Goal: Task Accomplishment & Management: Manage account settings

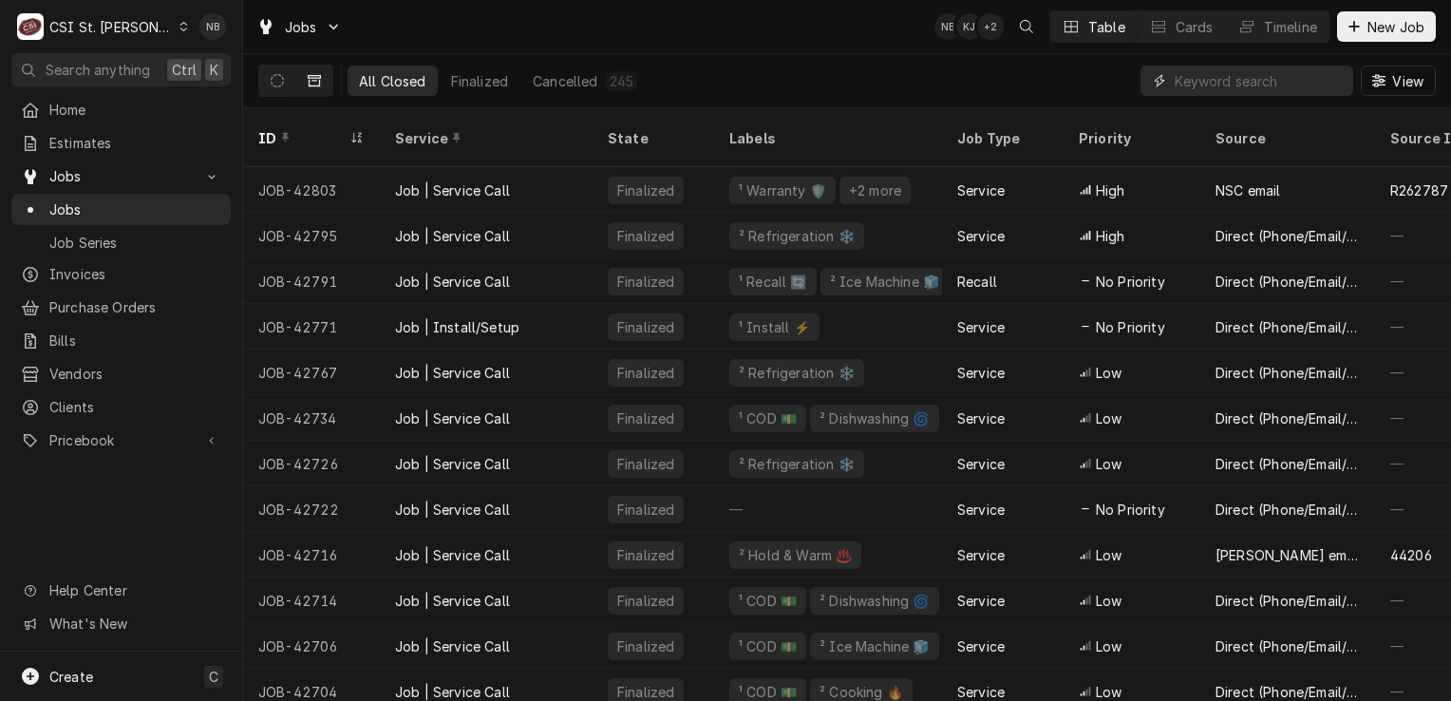
click at [1204, 81] on input "Dynamic Content Wrapper" at bounding box center [1258, 81] width 169 height 30
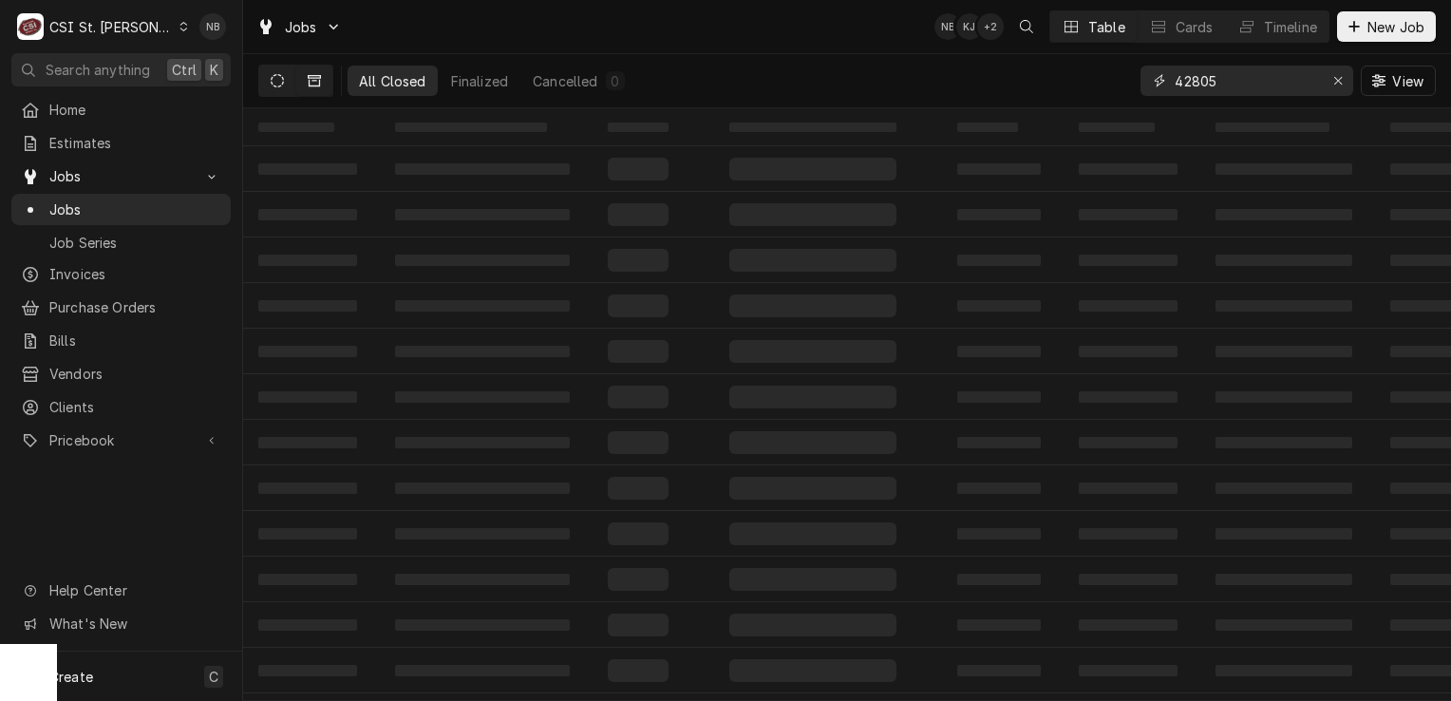
type input "42805"
click at [281, 82] on icon "Dynamic Content Wrapper" at bounding box center [277, 80] width 13 height 13
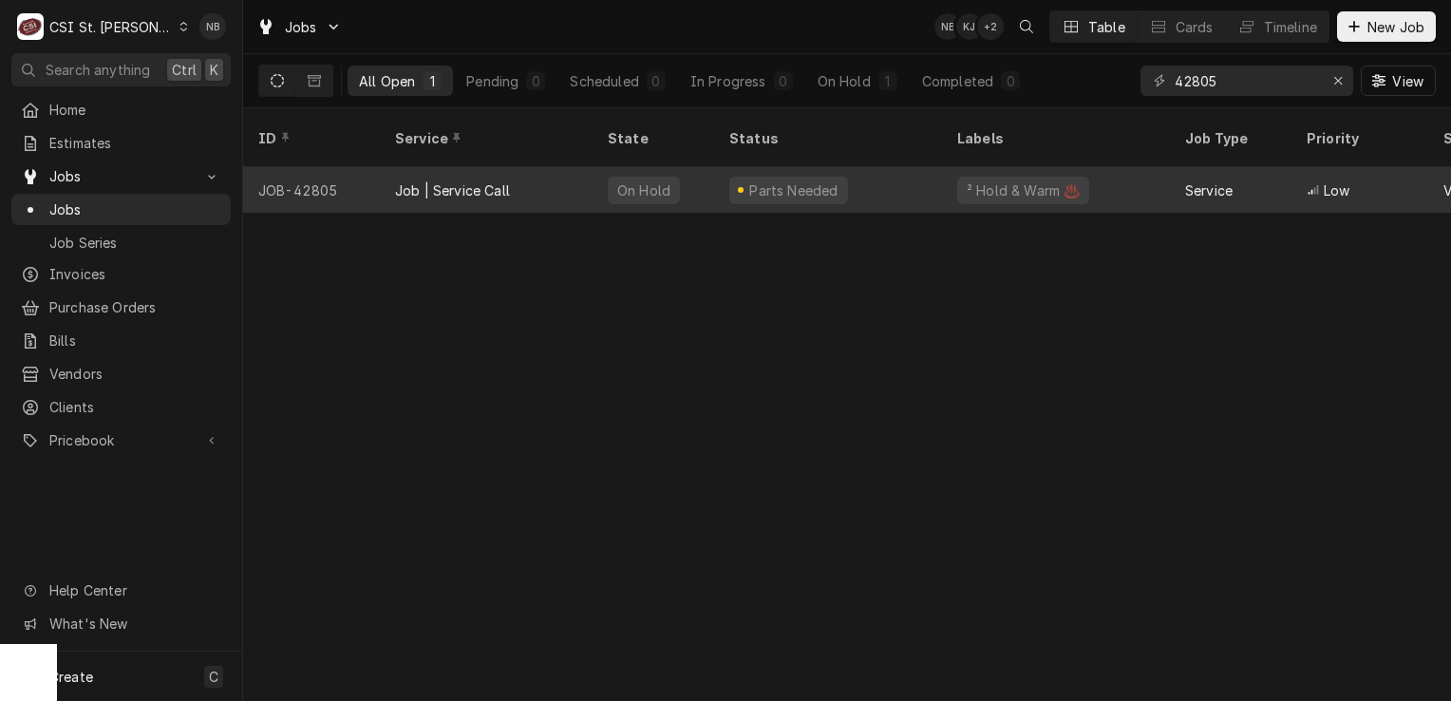
click at [896, 170] on div "Parts Needed" at bounding box center [828, 190] width 228 height 46
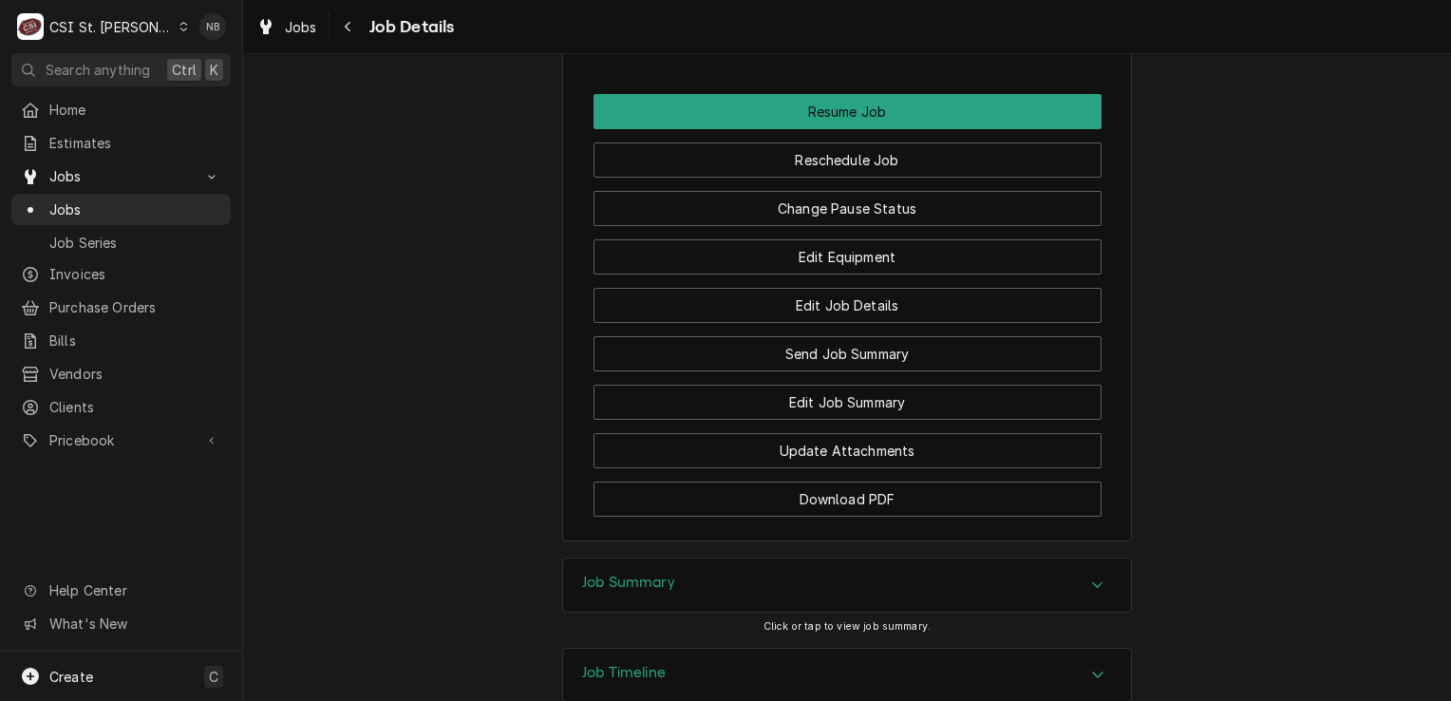
scroll to position [2374, 0]
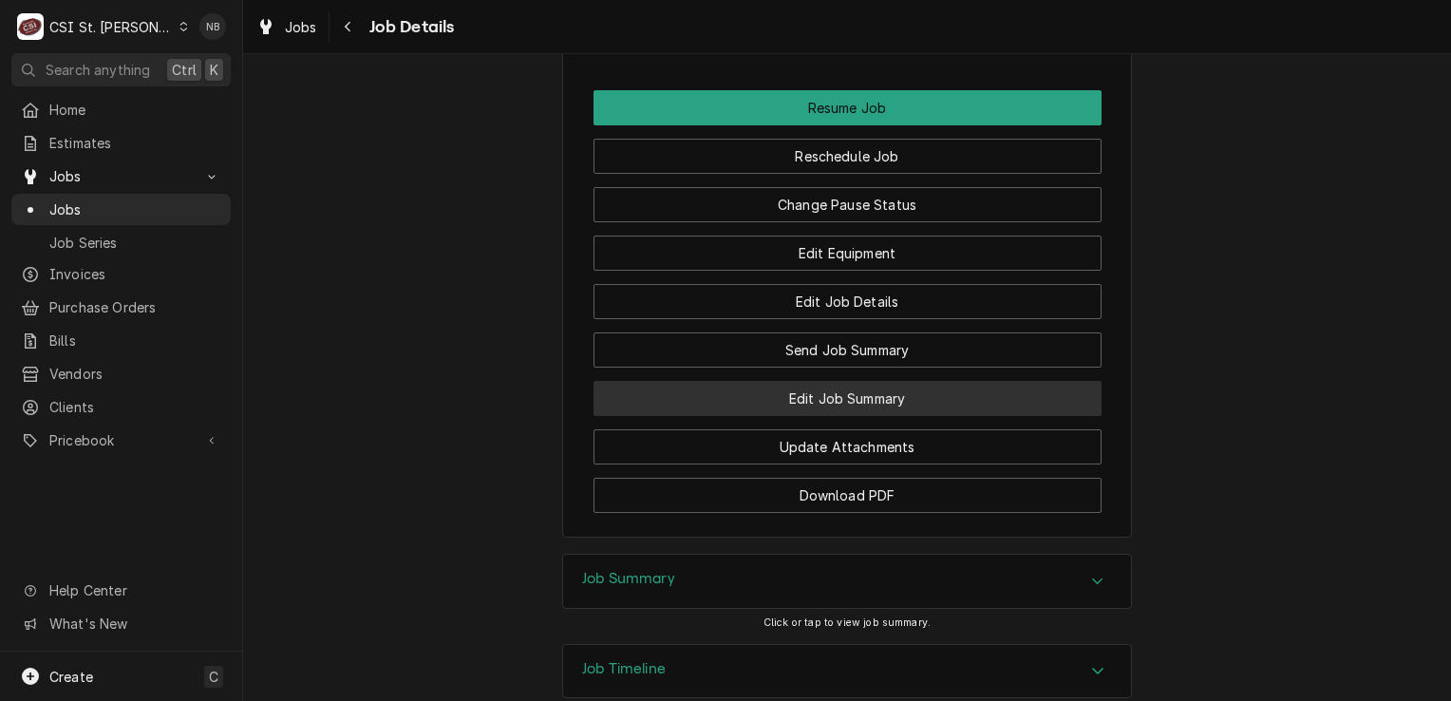
click at [862, 404] on button "Edit Job Summary" at bounding box center [847, 398] width 508 height 35
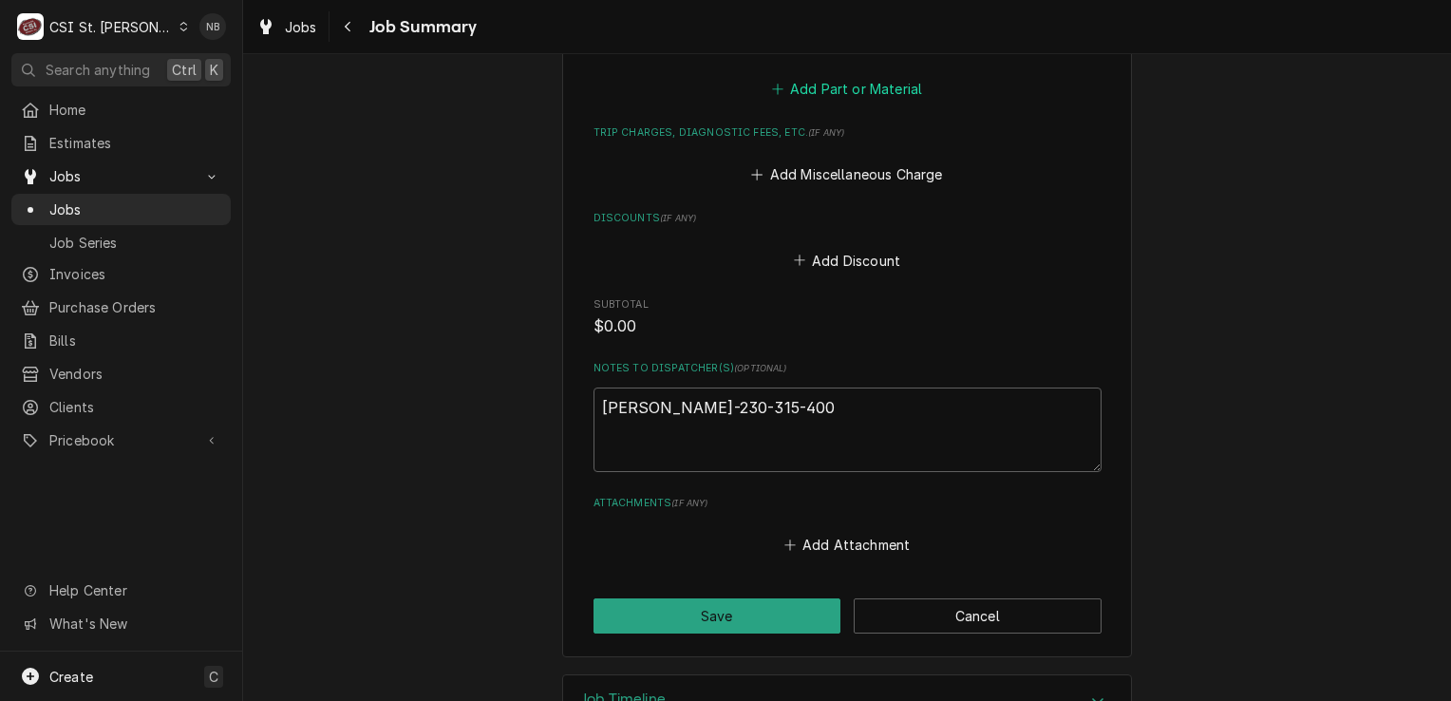
scroll to position [2244, 0]
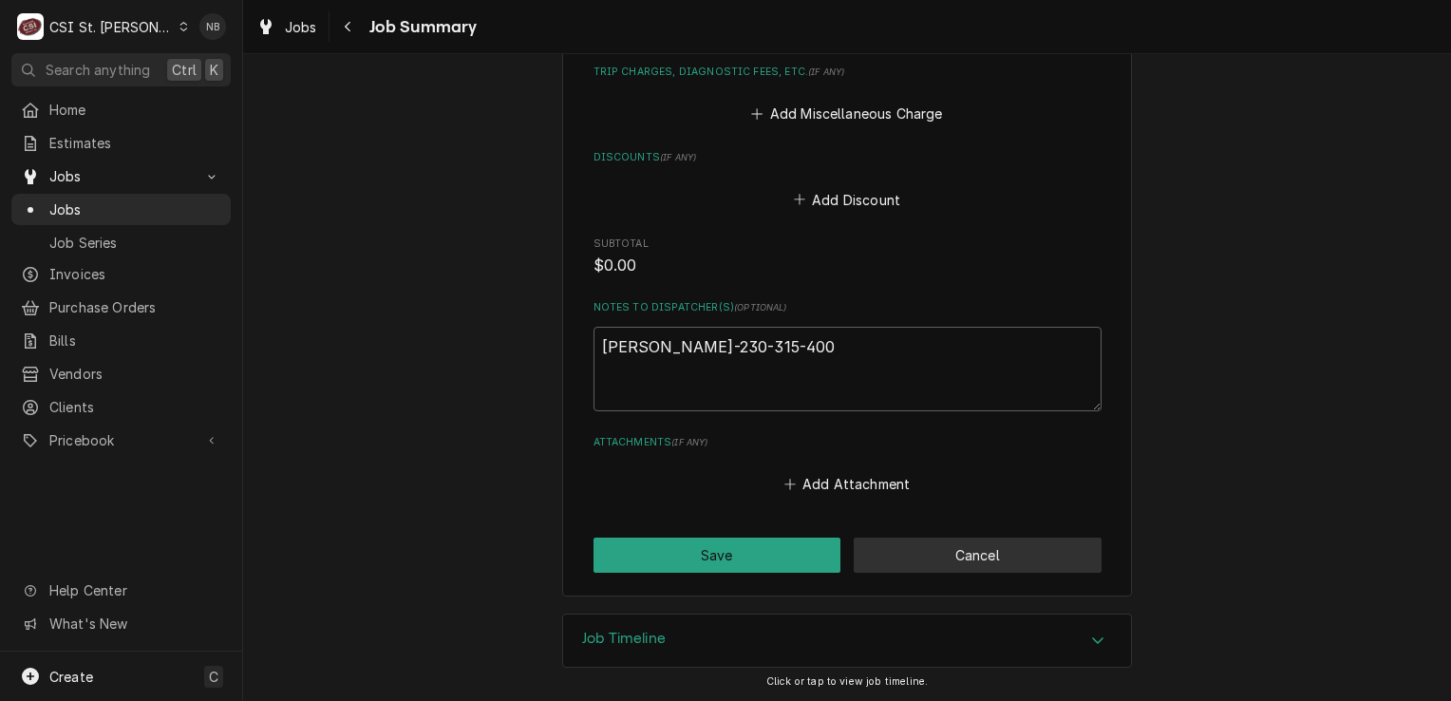
click at [981, 552] on button "Cancel" at bounding box center [978, 554] width 248 height 35
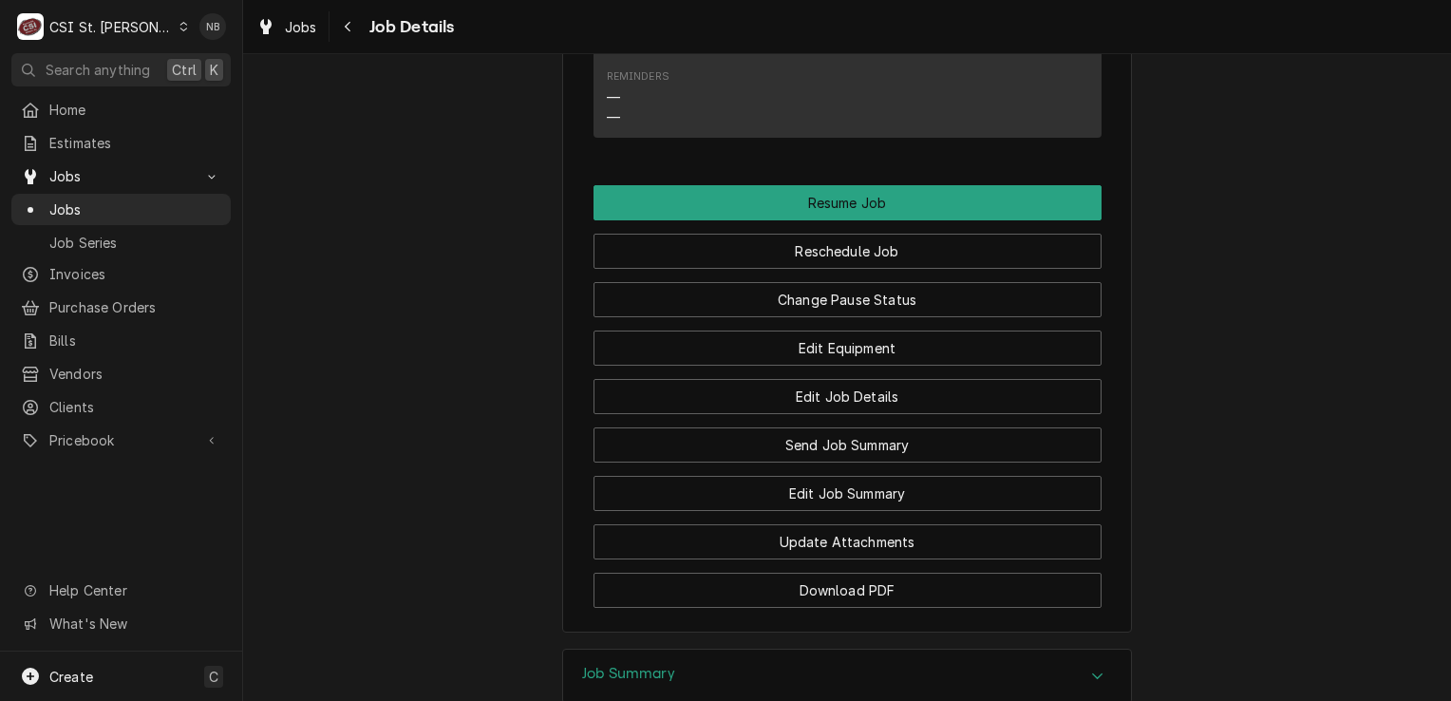
scroll to position [2469, 0]
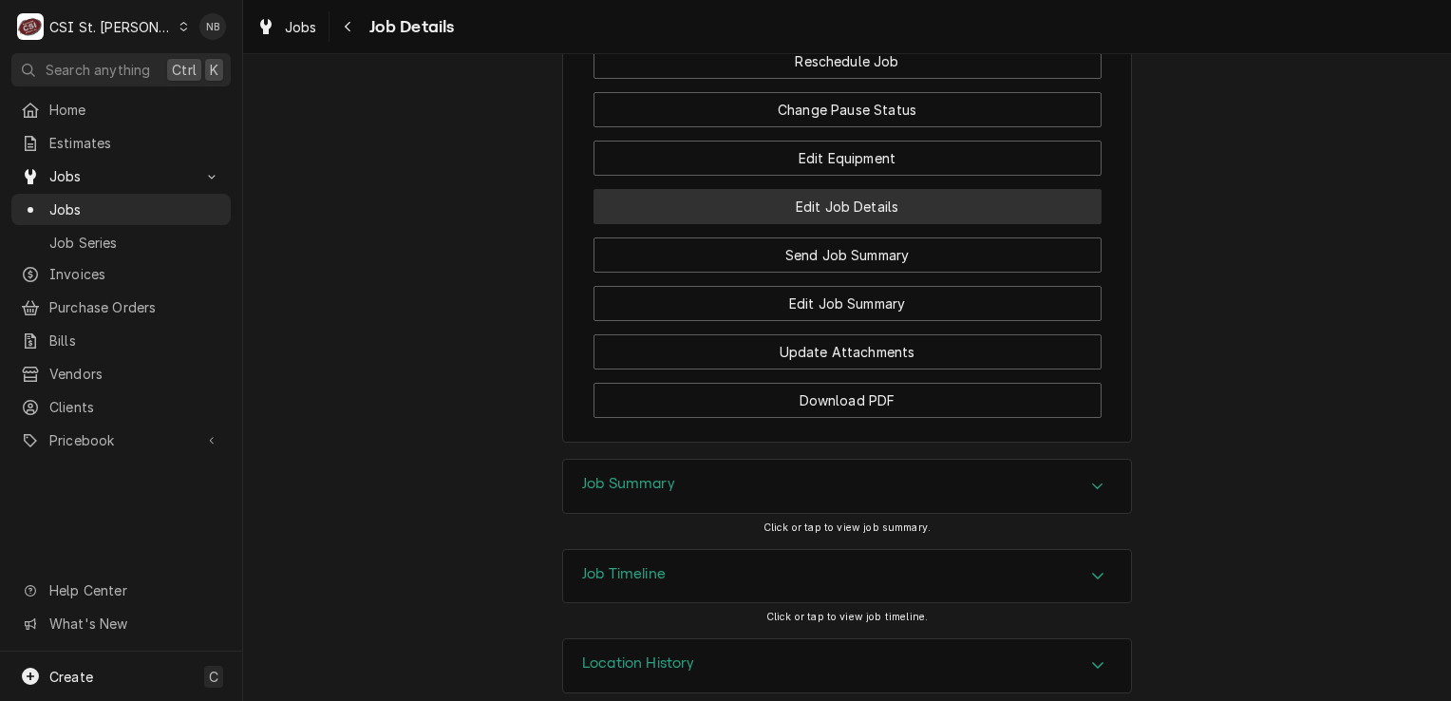
click at [929, 204] on button "Edit Job Details" at bounding box center [847, 206] width 508 height 35
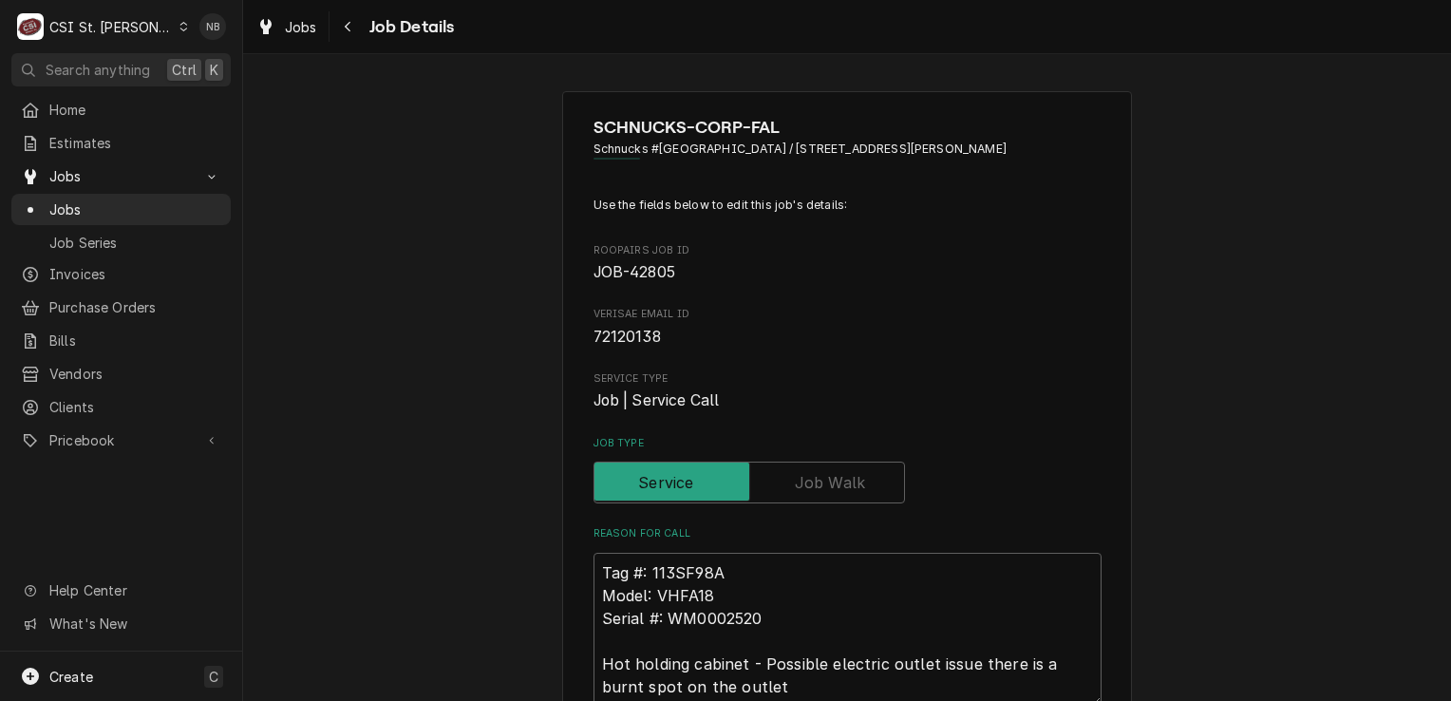
type textarea "x"
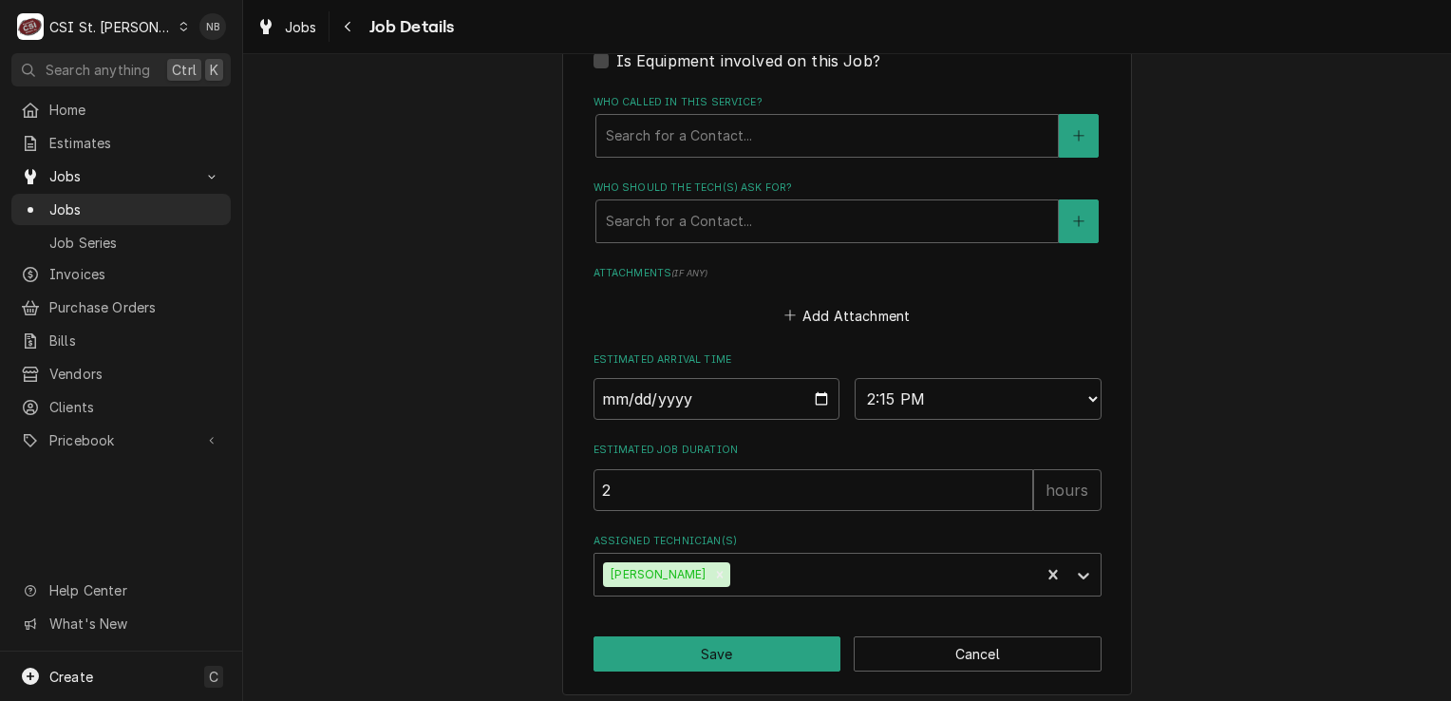
scroll to position [1065, 0]
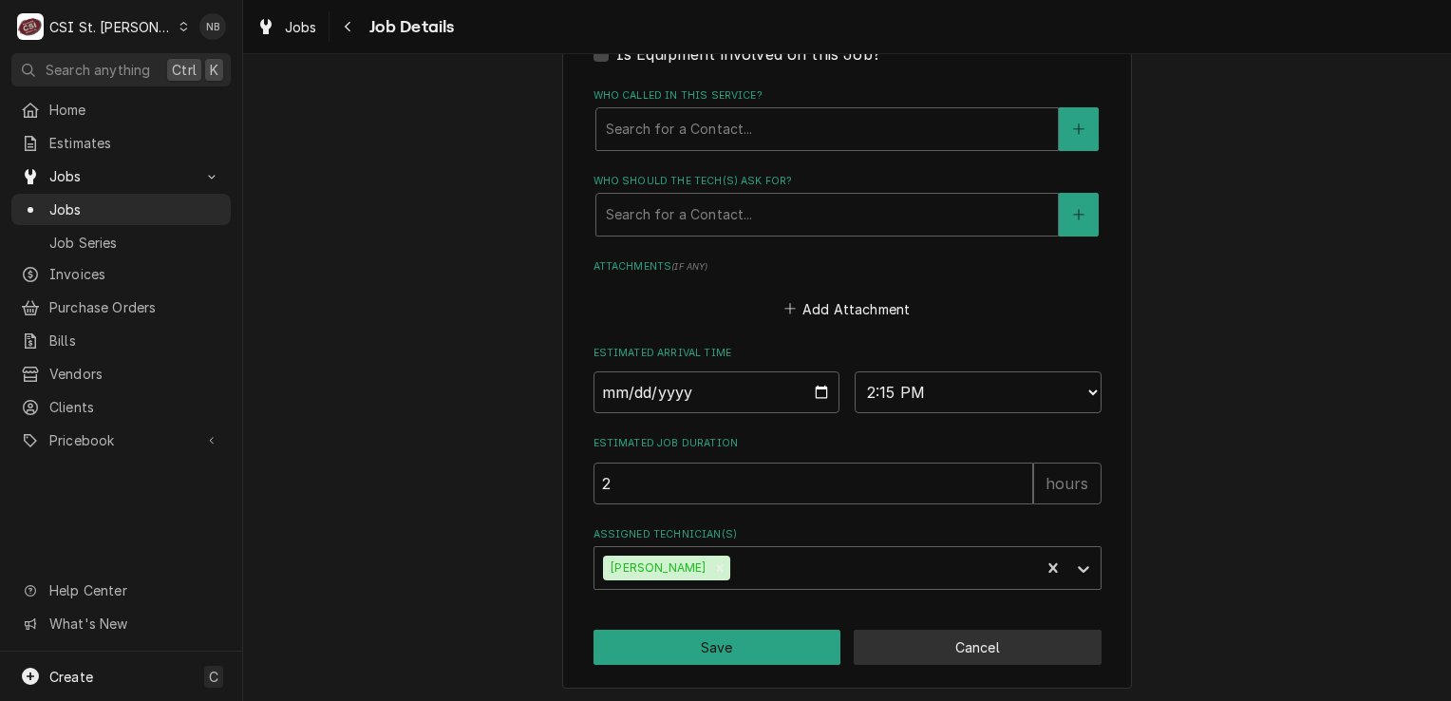
click at [951, 633] on button "Cancel" at bounding box center [978, 646] width 248 height 35
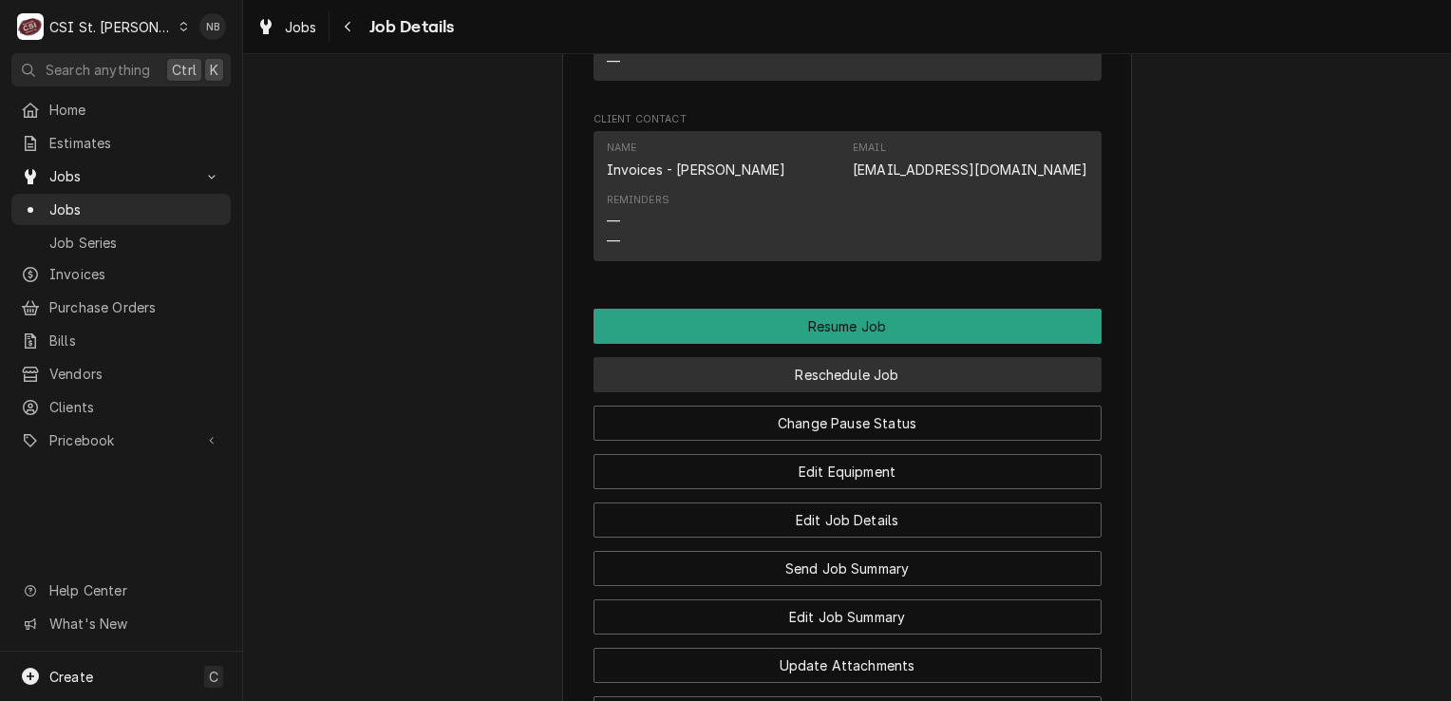
scroll to position [2184, 0]
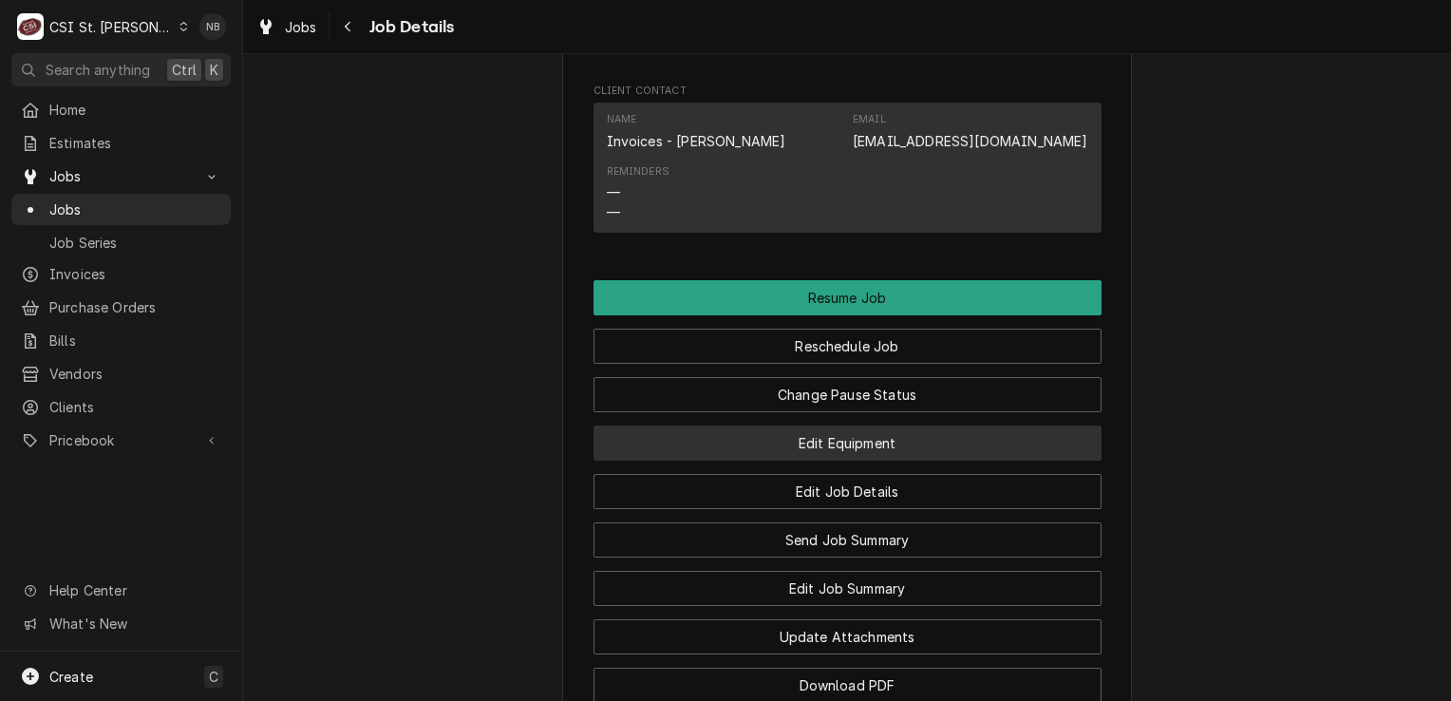
click at [887, 450] on button "Edit Equipment" at bounding box center [847, 442] width 508 height 35
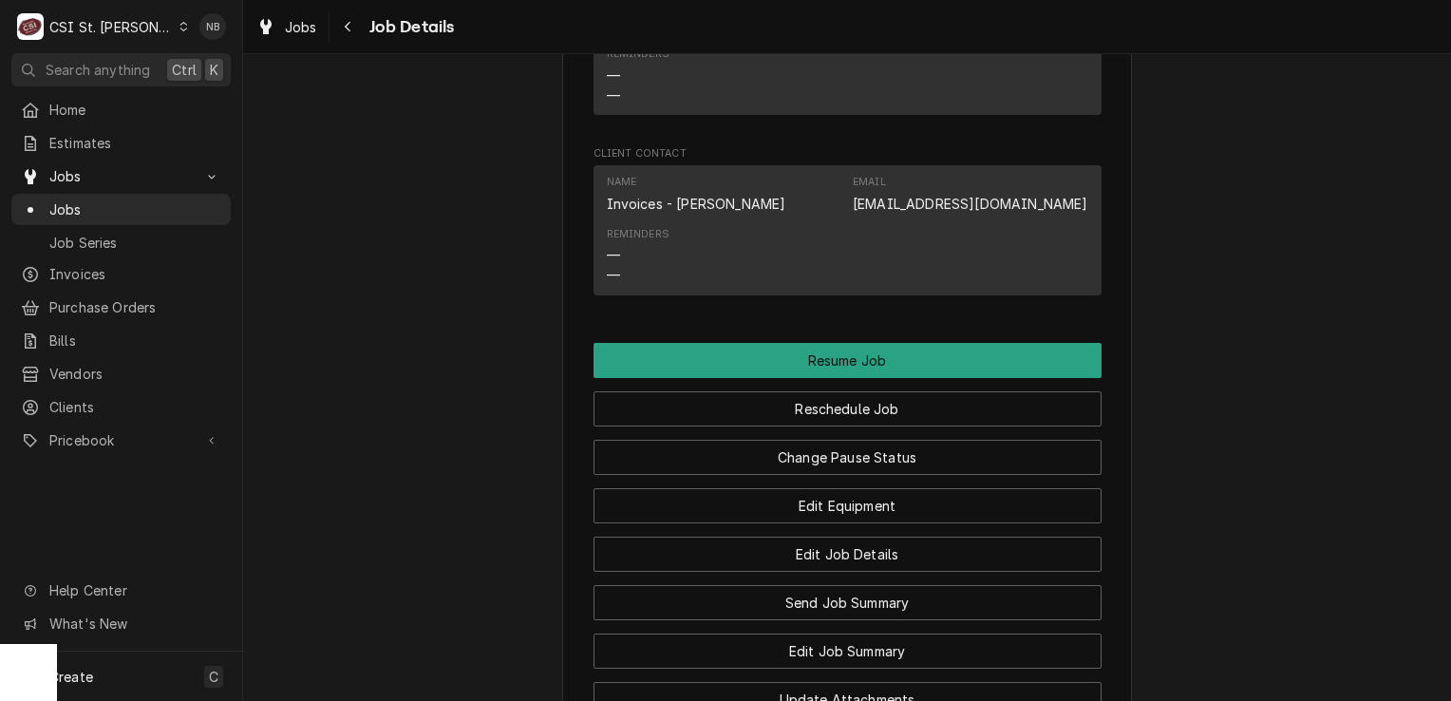
scroll to position [2279, 0]
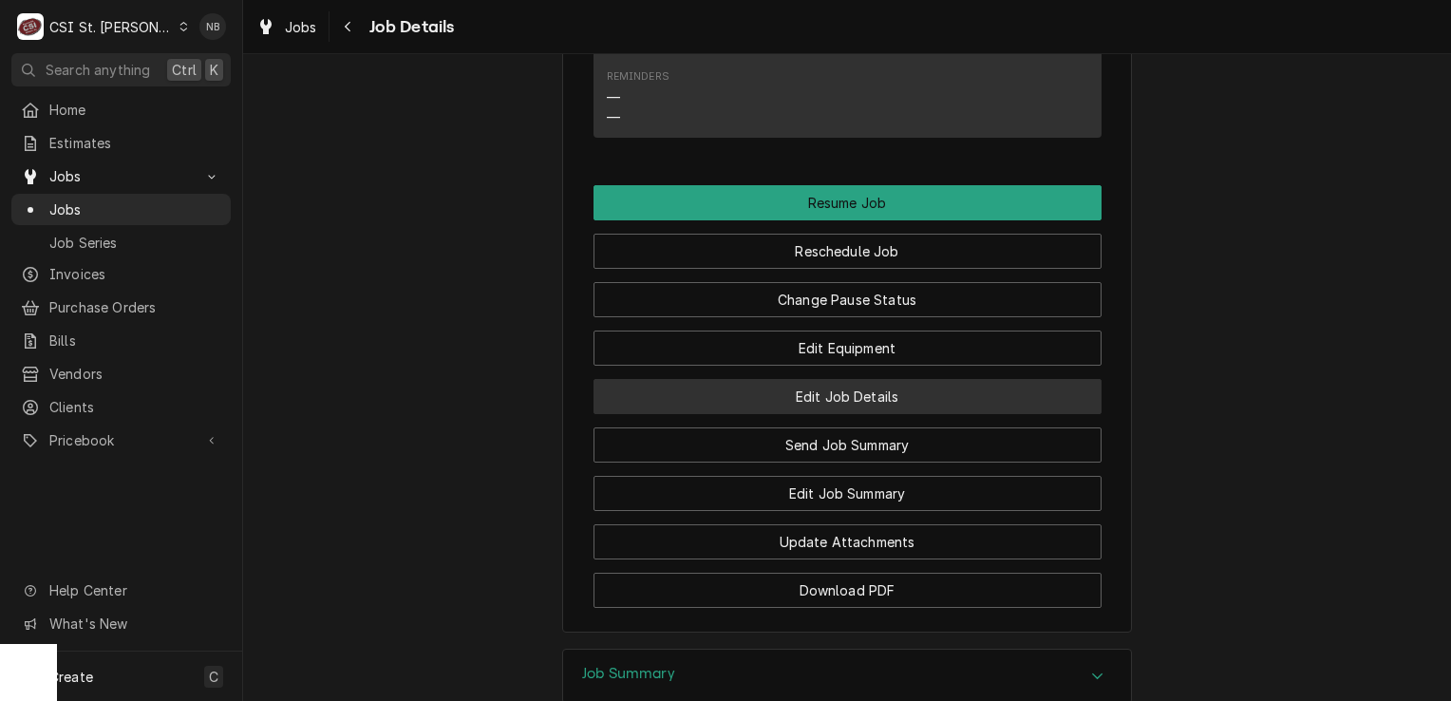
click at [891, 389] on button "Edit Job Details" at bounding box center [847, 396] width 508 height 35
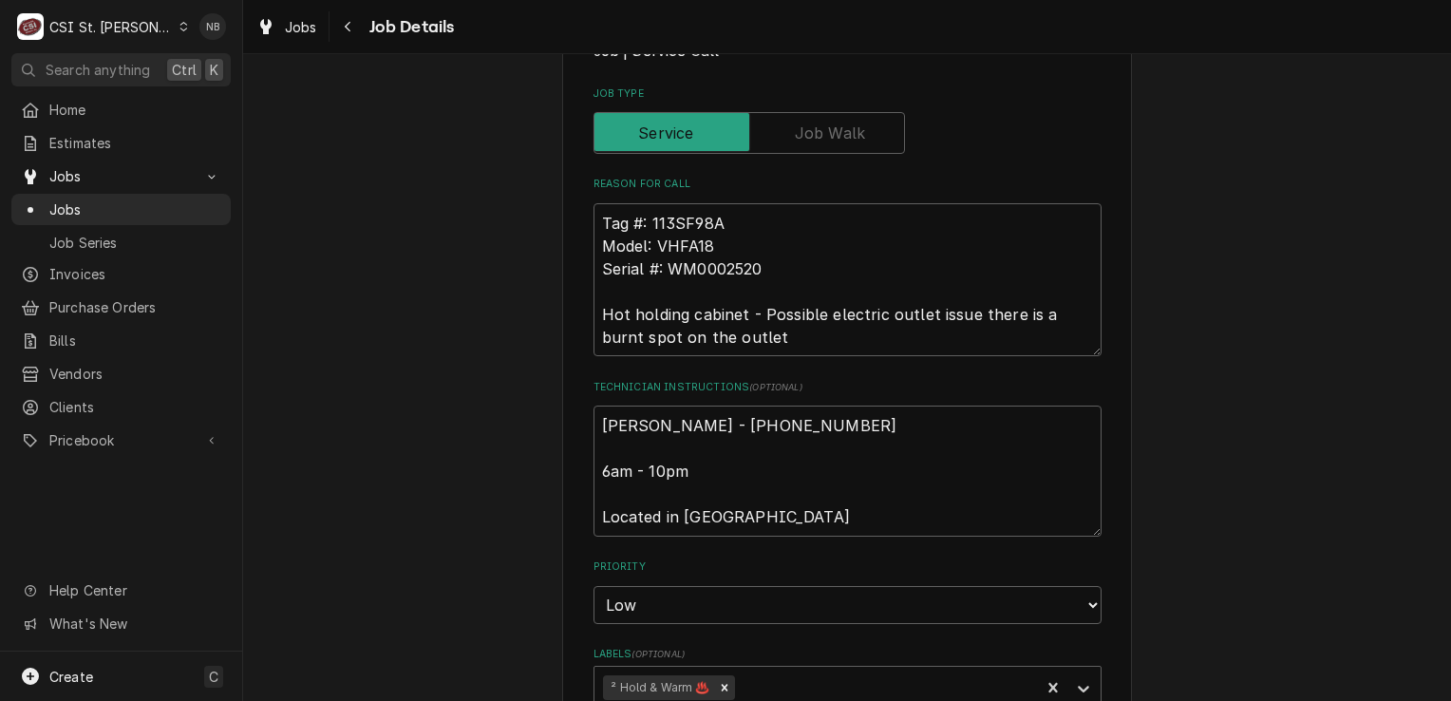
scroll to position [380, 0]
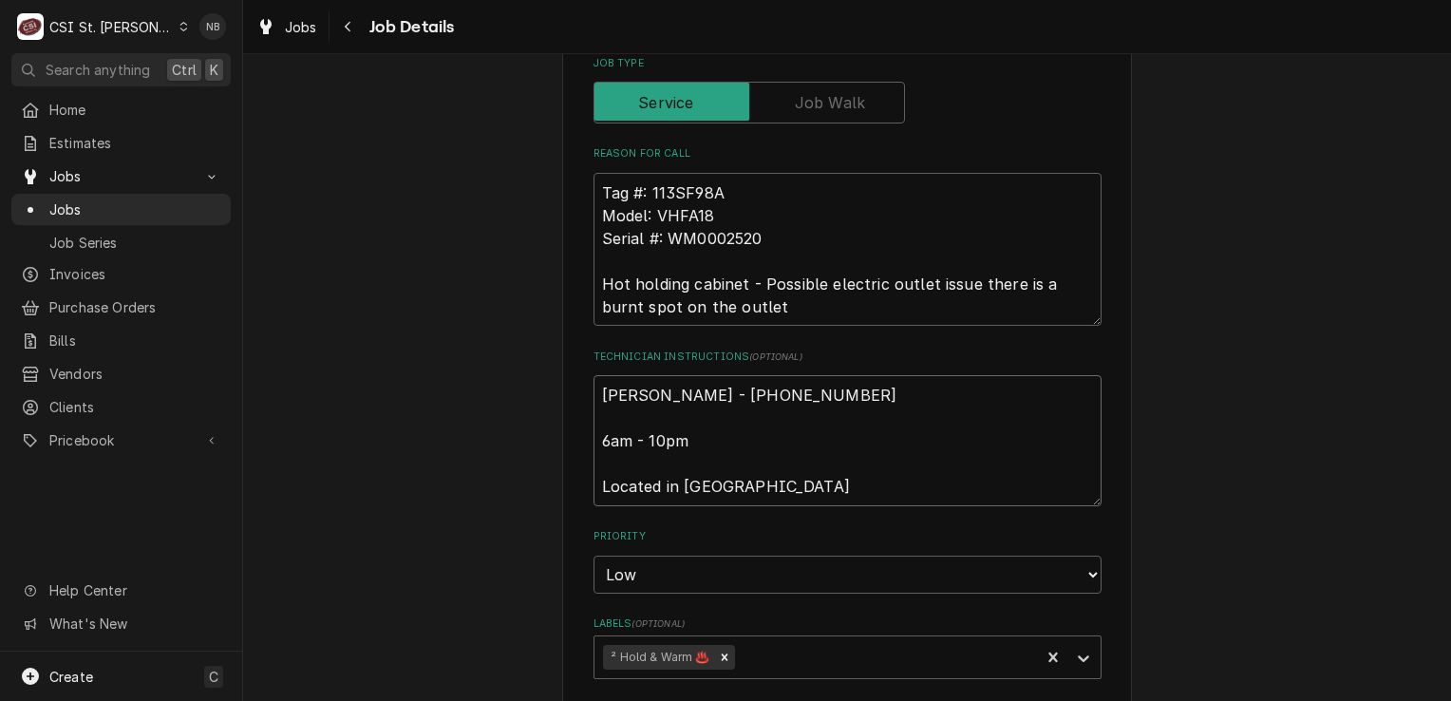
click at [595, 392] on textarea "[PERSON_NAME] - [PHONE_NUMBER] 6am - 10pm Located in [GEOGRAPHIC_DATA]" at bounding box center [847, 440] width 508 height 131
type textarea "x"
type textarea "[PERSON_NAME] - [PHONE_NUMBER] 6am - 10pm Located in [GEOGRAPHIC_DATA]"
type textarea "x"
type textarea "Ray Donohue - 314 381-8789 6am - 10pm Located in Seafood"
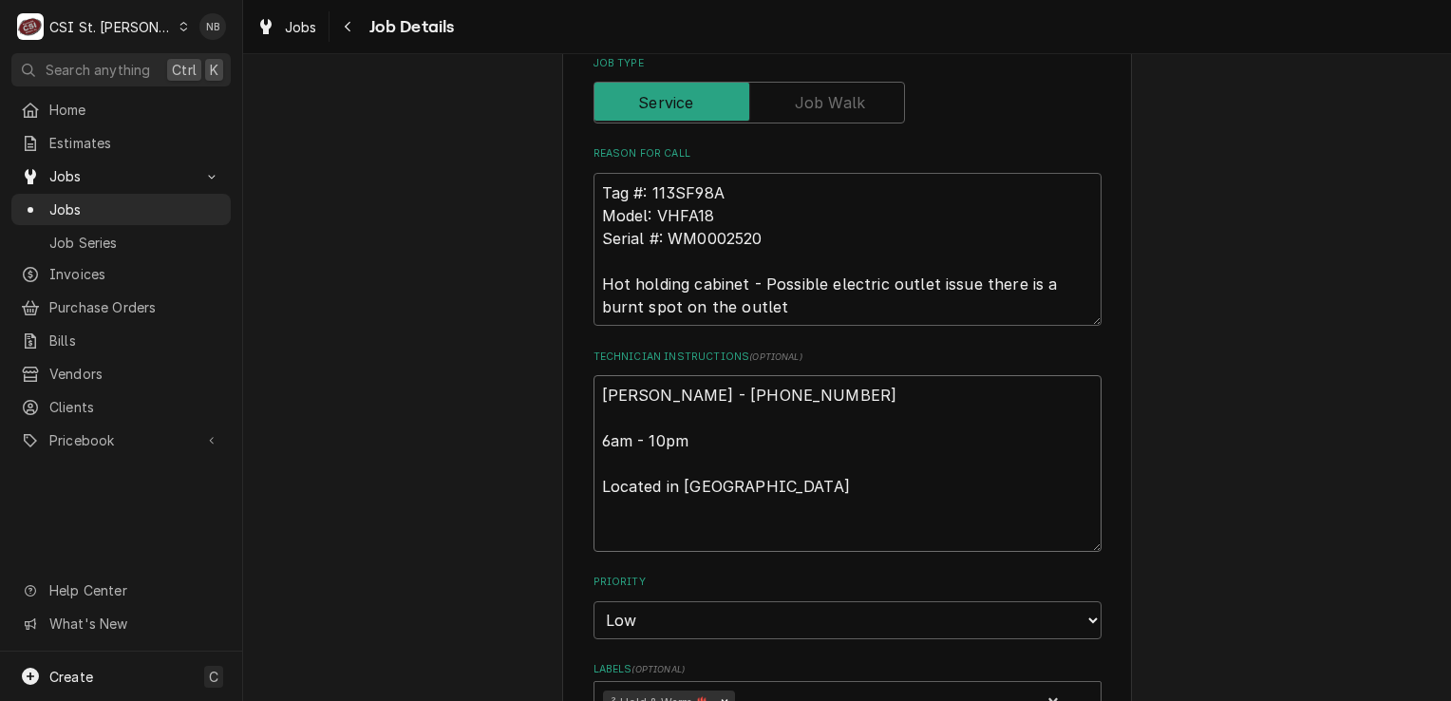
click at [593, 439] on textarea "Ray Donohue - 314 381-8789 6am - 10pm Located in Seafood" at bounding box center [847, 463] width 508 height 177
type textarea "x"
type textarea "Ray Donohue - 314 381-8789 6am - 10pm Located in Seafood"
type textarea "x"
type textarea "Ray Donohue - 314 381-8789 6am - 10pm Located in Seafood"
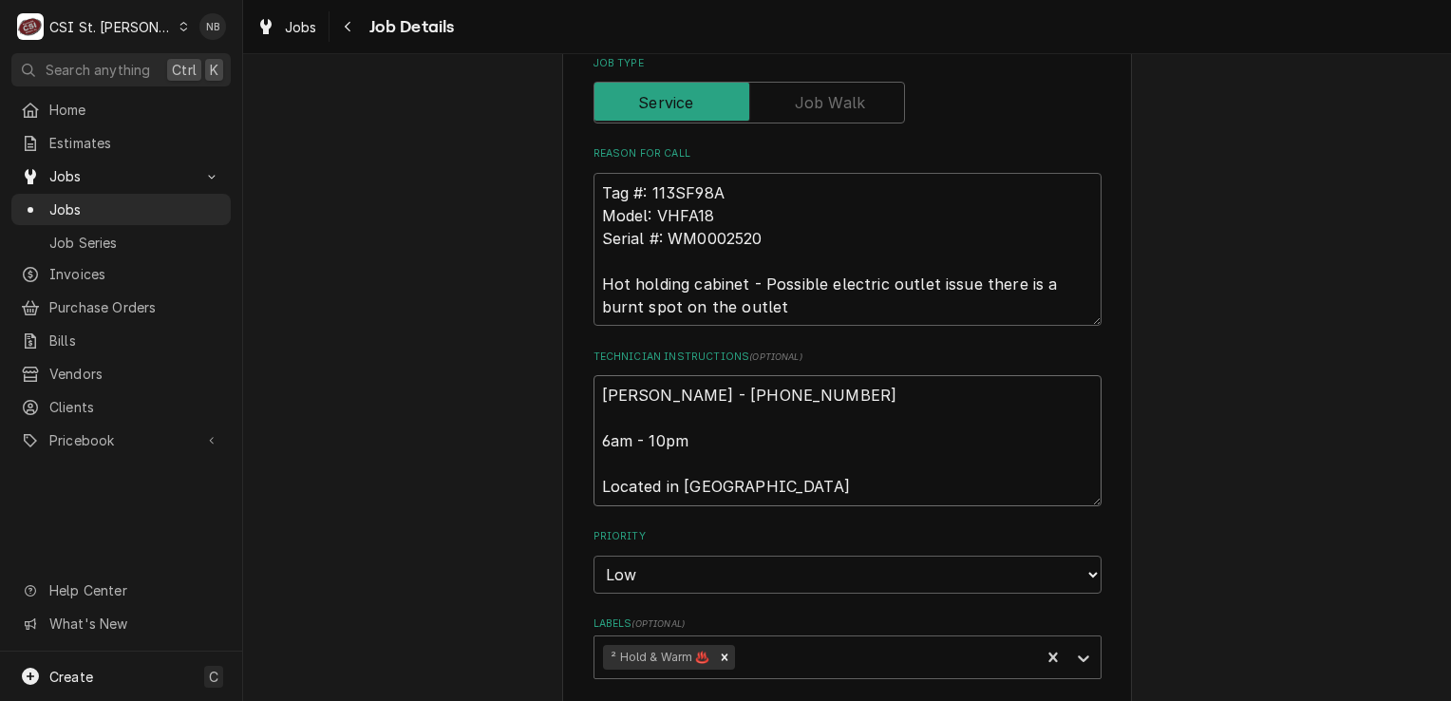
type textarea "x"
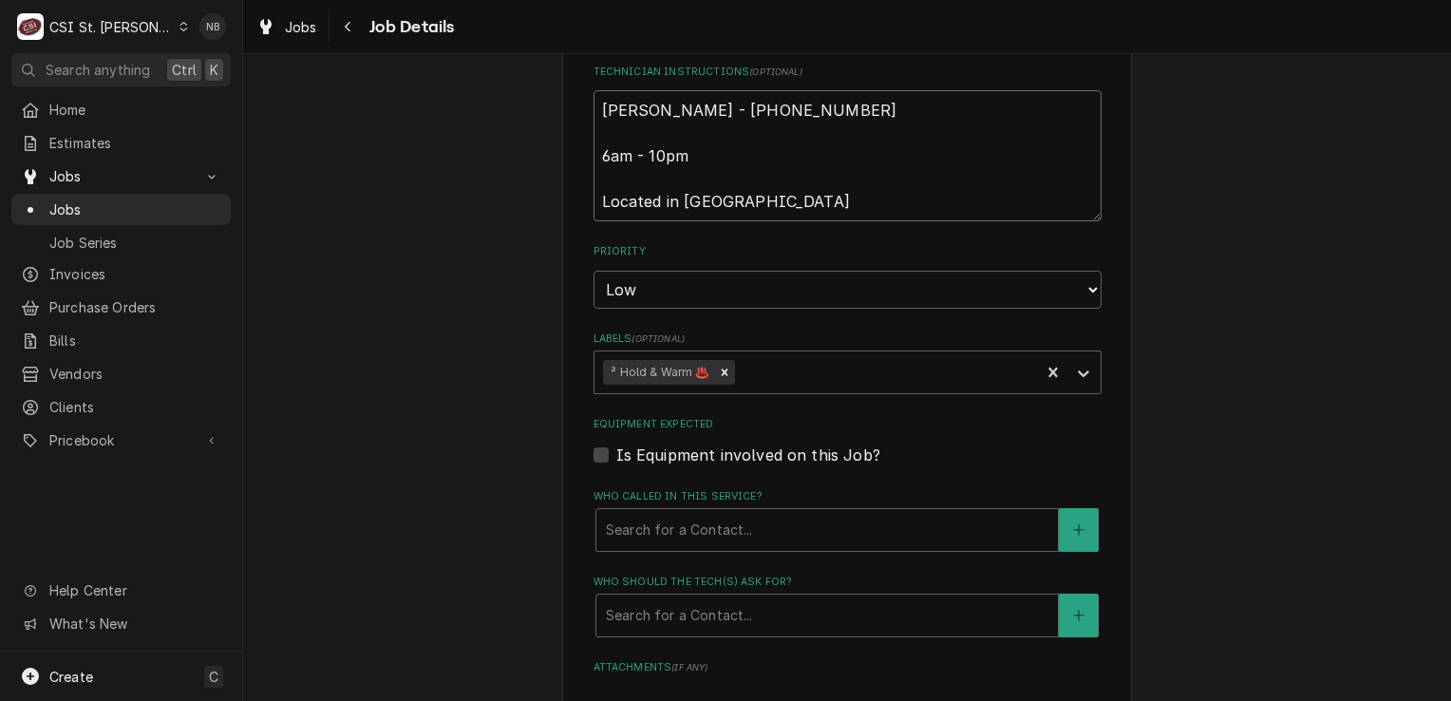
scroll to position [1044, 0]
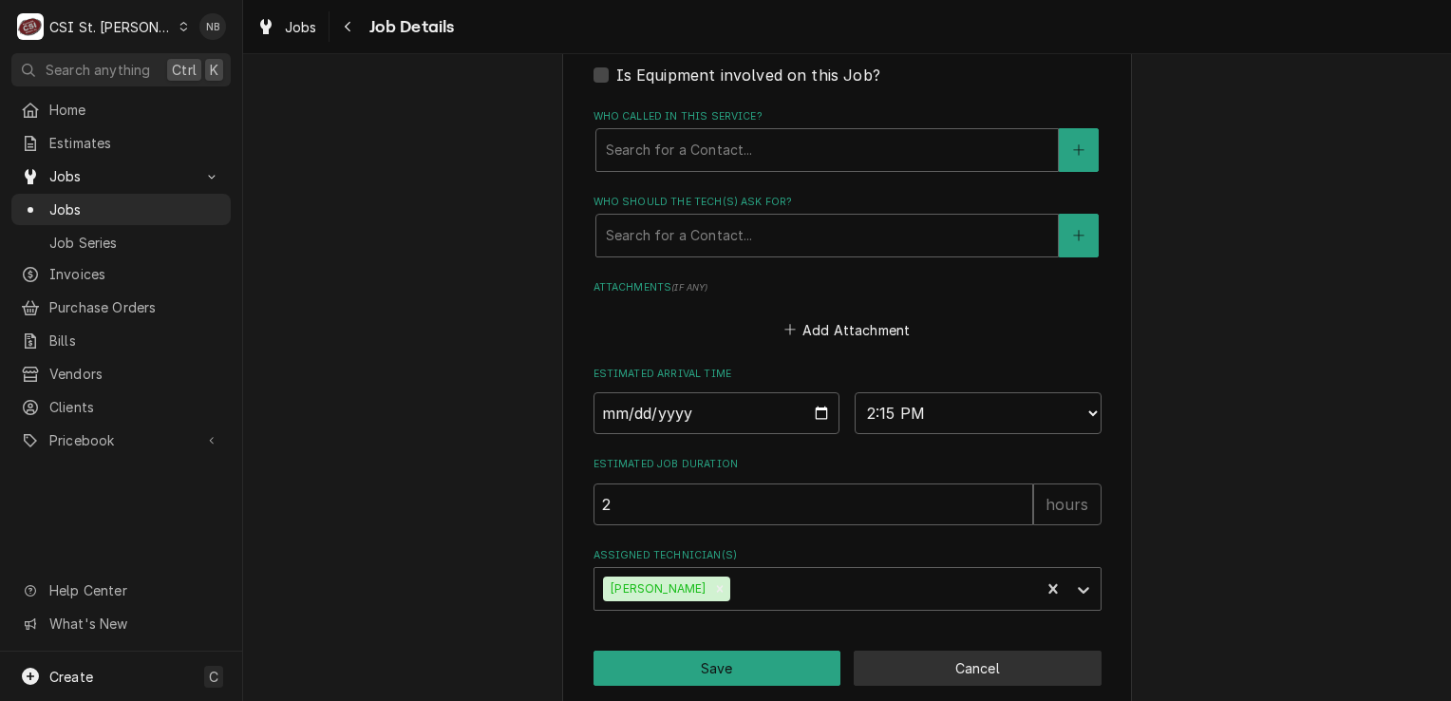
click at [995, 656] on button "Cancel" at bounding box center [978, 667] width 248 height 35
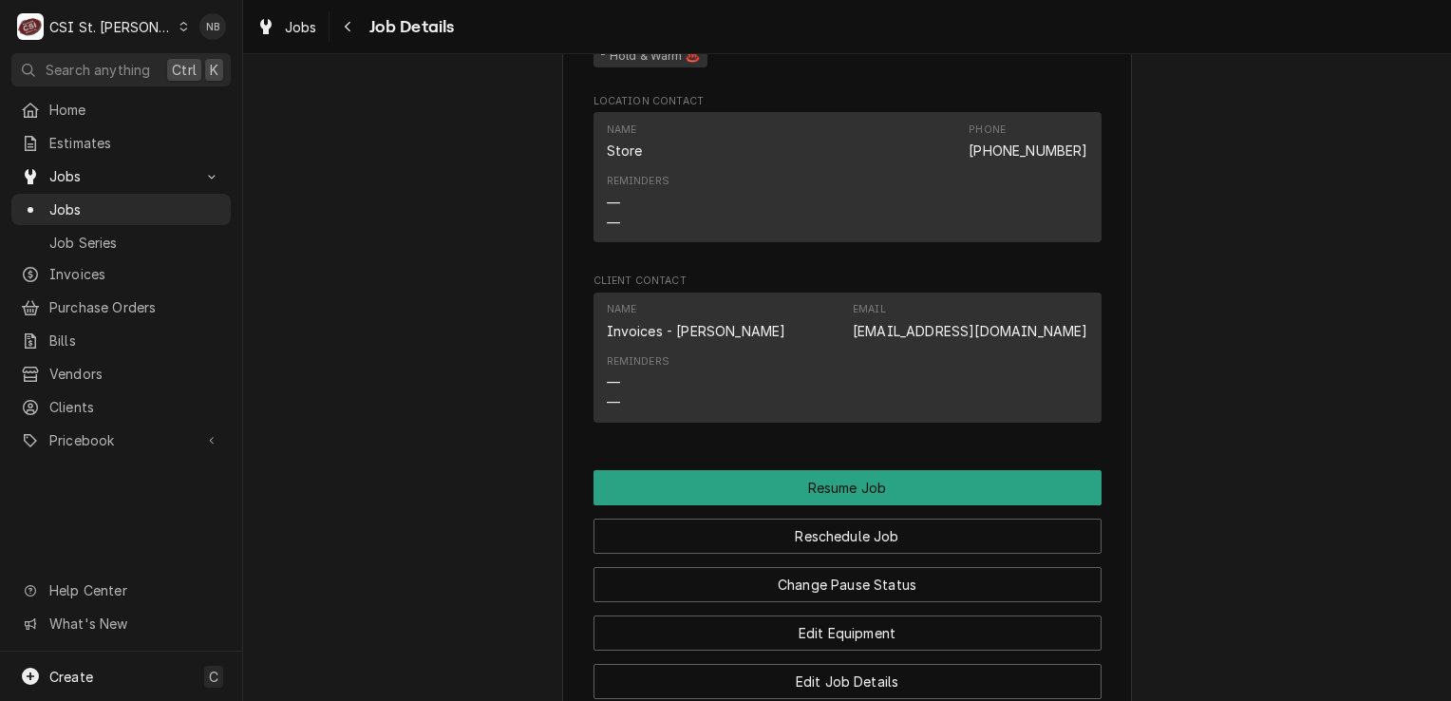
scroll to position [2279, 0]
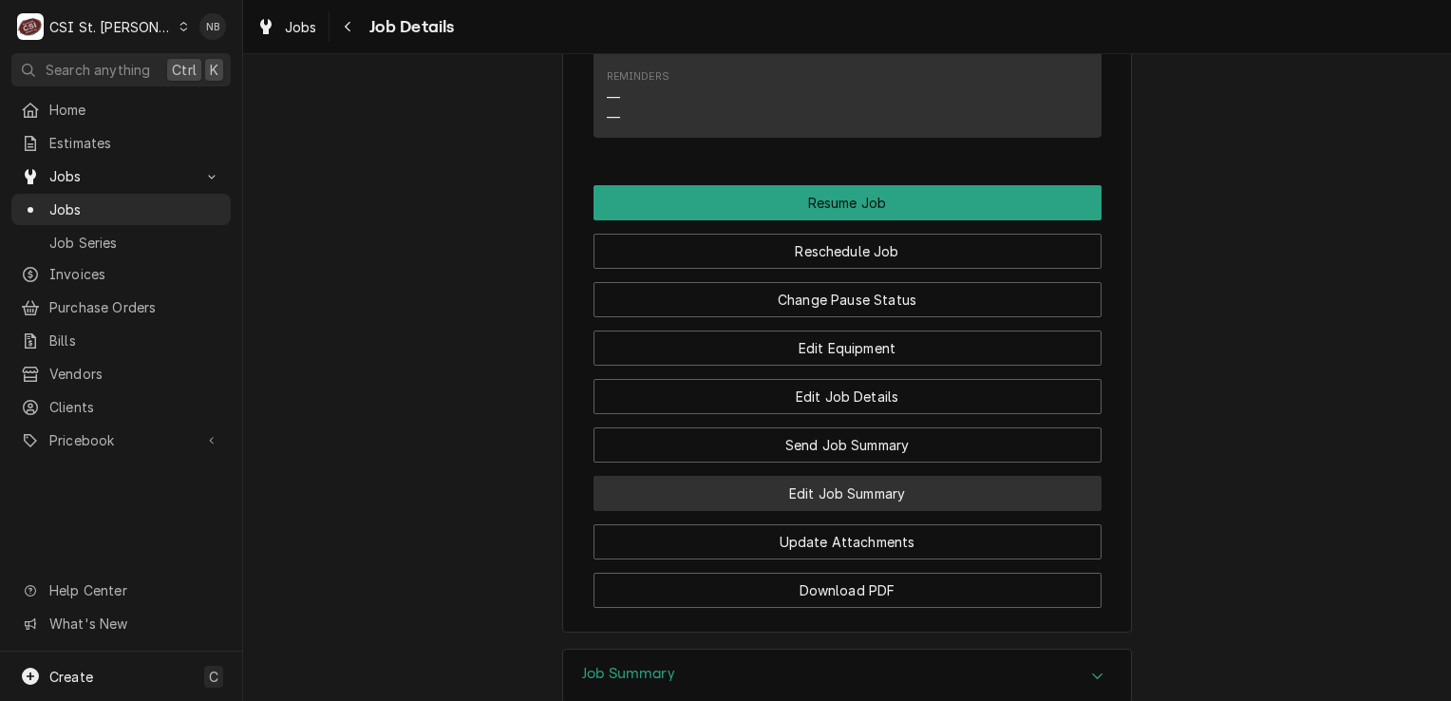
click at [883, 498] on button "Edit Job Summary" at bounding box center [847, 493] width 508 height 35
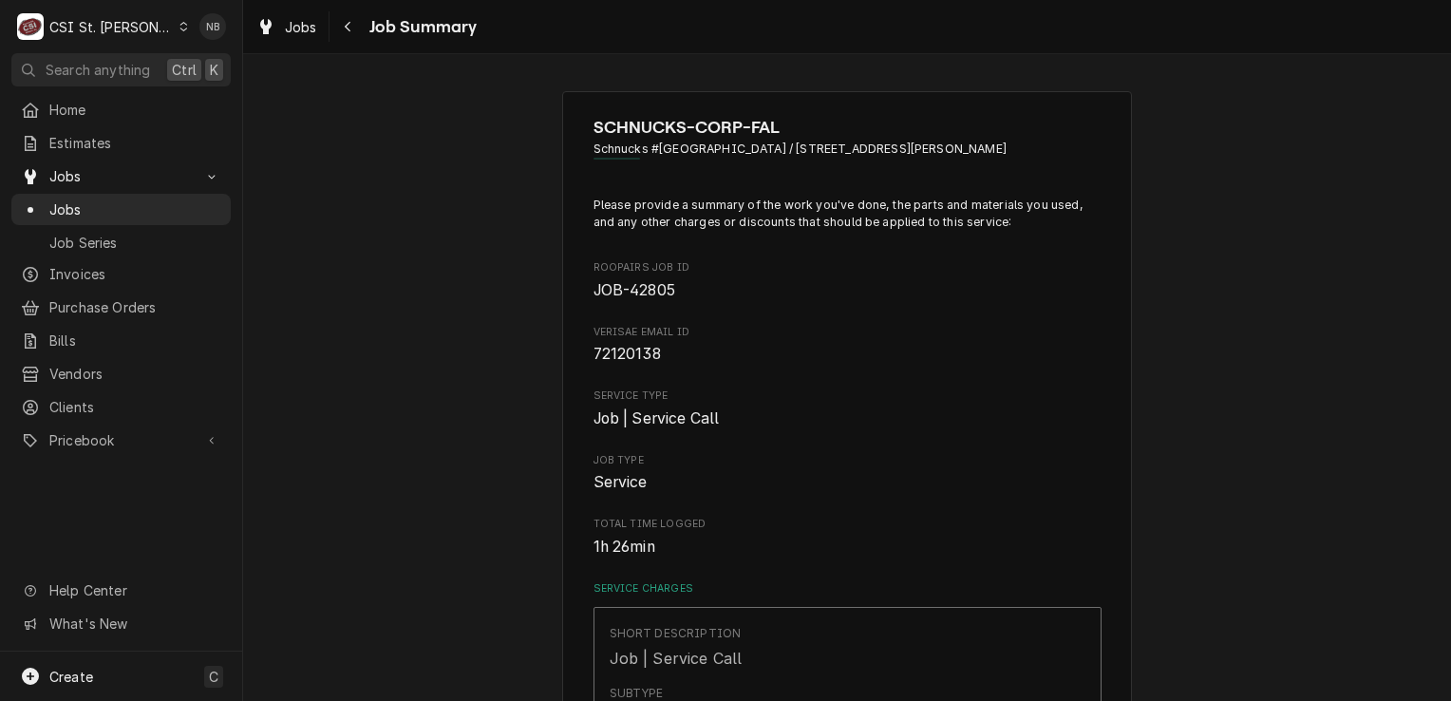
drag, startPoint x: 906, startPoint y: 531, endPoint x: 906, endPoint y: 520, distance: 10.4
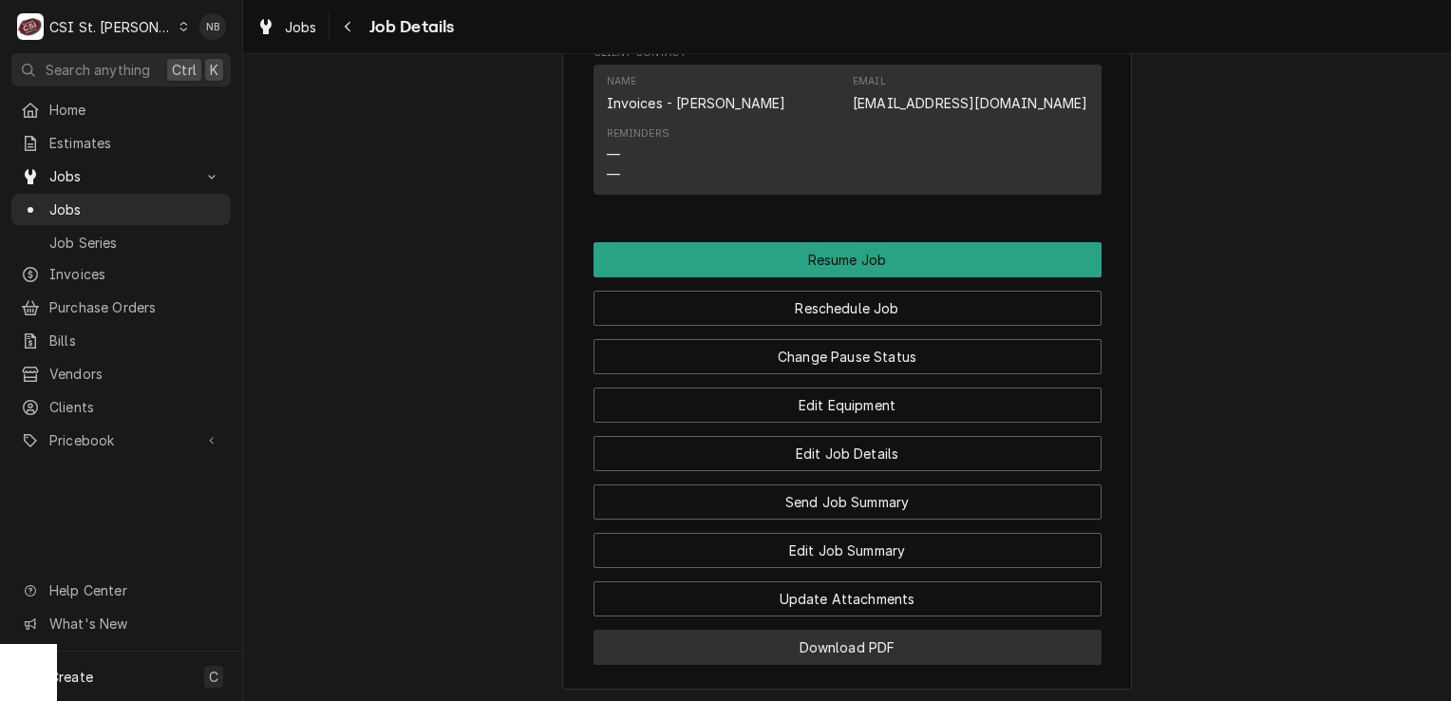
scroll to position [2374, 0]
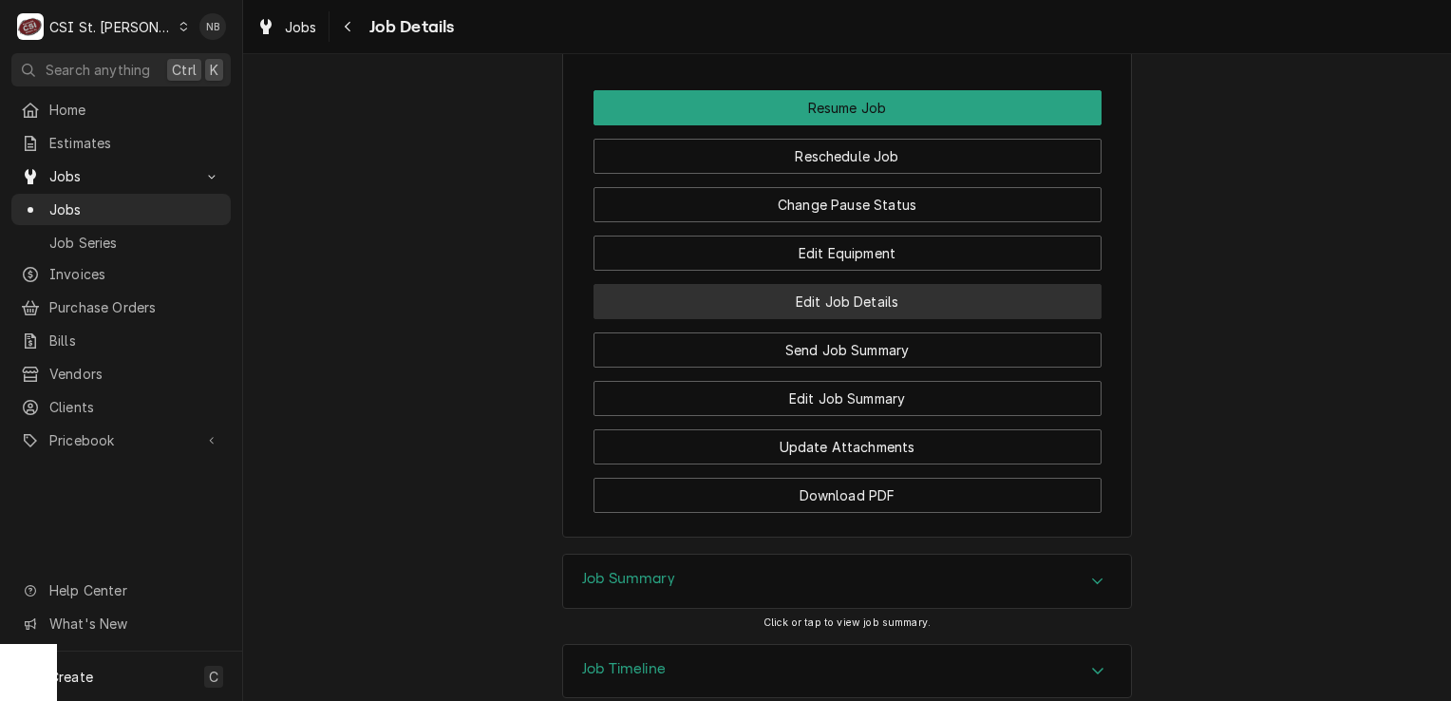
click at [870, 298] on button "Edit Job Details" at bounding box center [847, 301] width 508 height 35
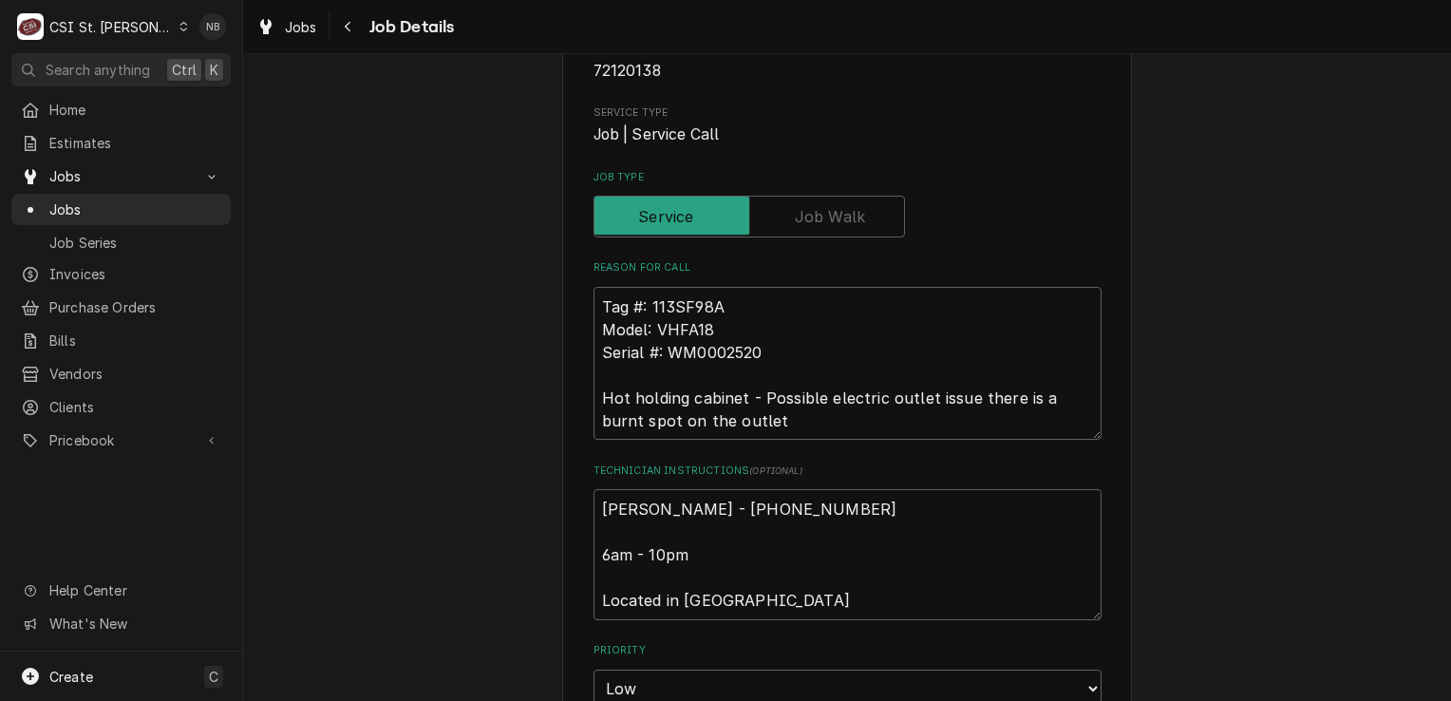
scroll to position [380, 0]
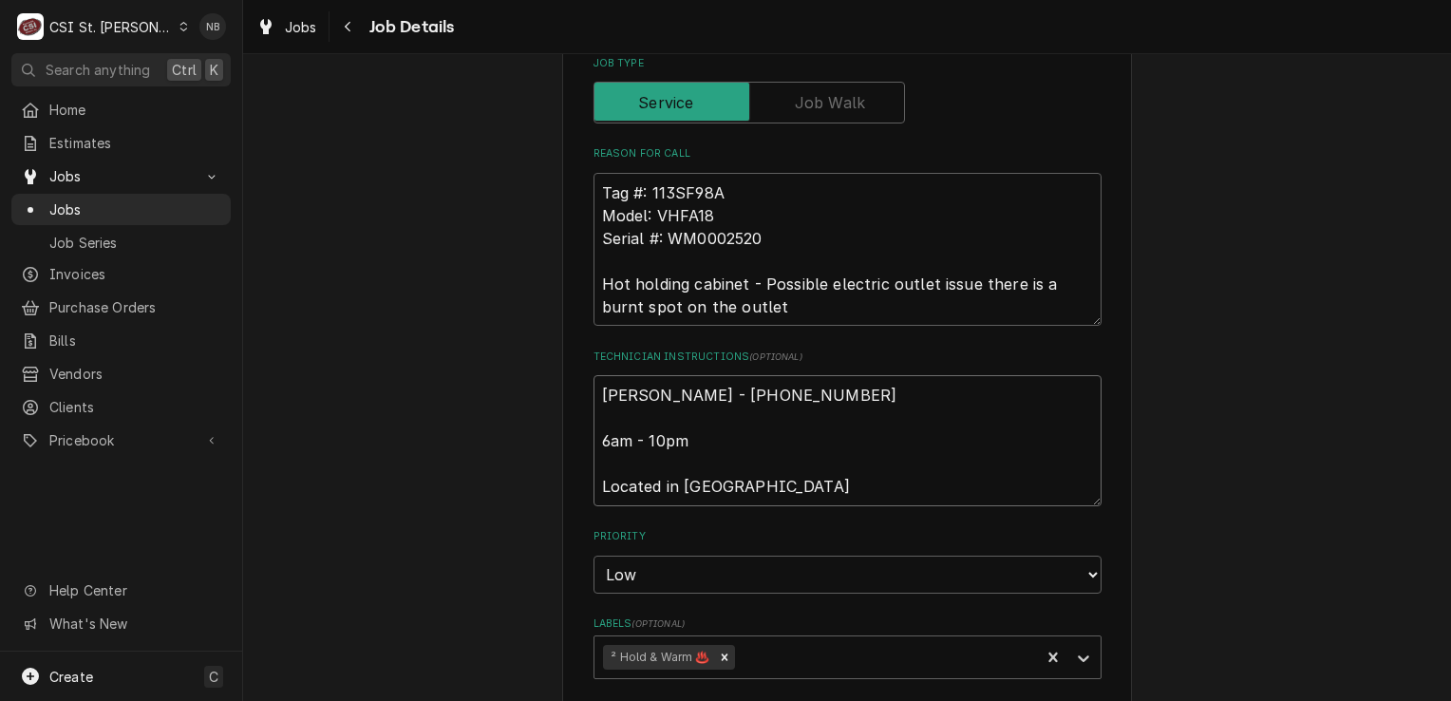
click at [598, 394] on textarea "[PERSON_NAME] - [PHONE_NUMBER] 6am - 10pm Located in [GEOGRAPHIC_DATA]" at bounding box center [847, 440] width 508 height 131
type textarea "x"
type textarea "[PERSON_NAME] - [PHONE_NUMBER] 6am - 10pm Located in [GEOGRAPHIC_DATA]"
type textarea "x"
type textarea "[PERSON_NAME] - [PHONE_NUMBER] 6am - 10pm Located in [GEOGRAPHIC_DATA]"
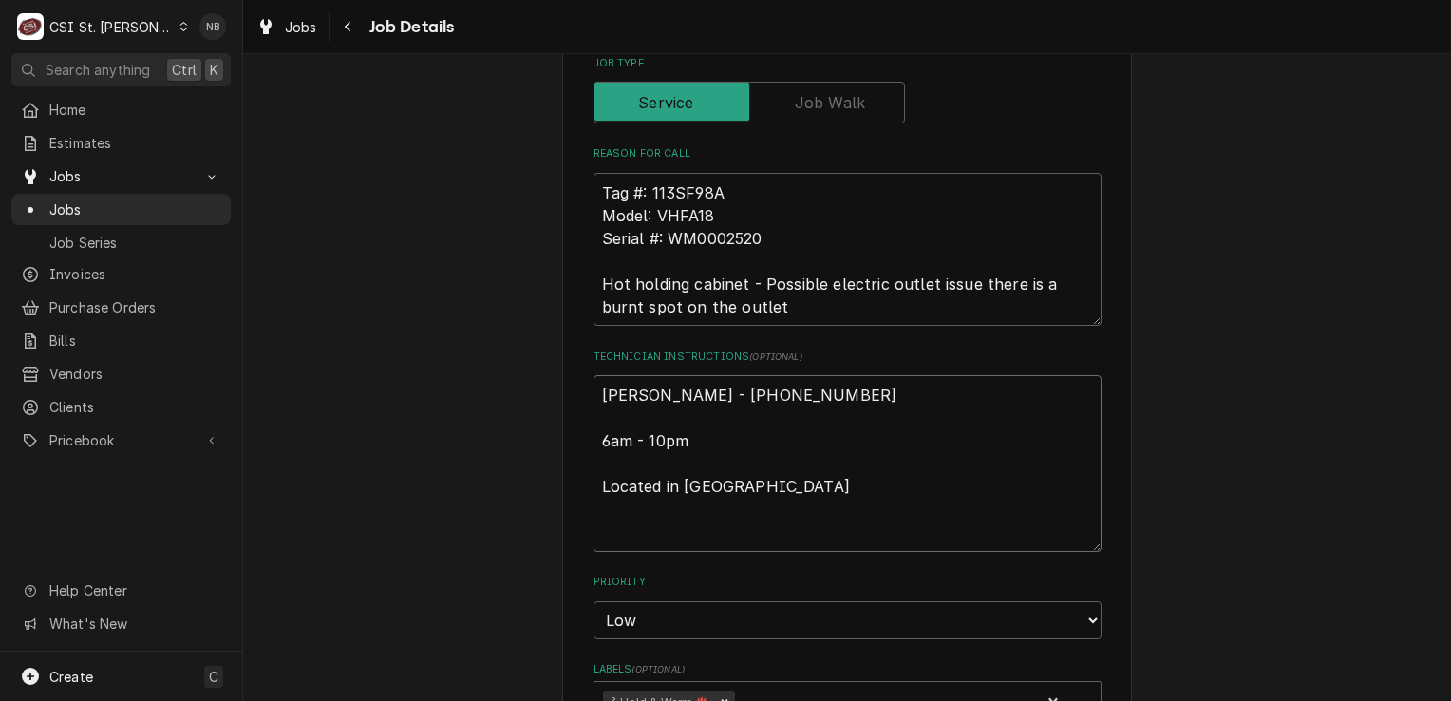
click at [750, 404] on textarea "[PERSON_NAME] - [PHONE_NUMBER] 6am - 10pm Located in [GEOGRAPHIC_DATA]" at bounding box center [847, 463] width 508 height 177
type textarea "x"
type textarea "9 [PERSON_NAME] - [PHONE_NUMBER] 6am - 10pm Located in [GEOGRAPHIC_DATA]"
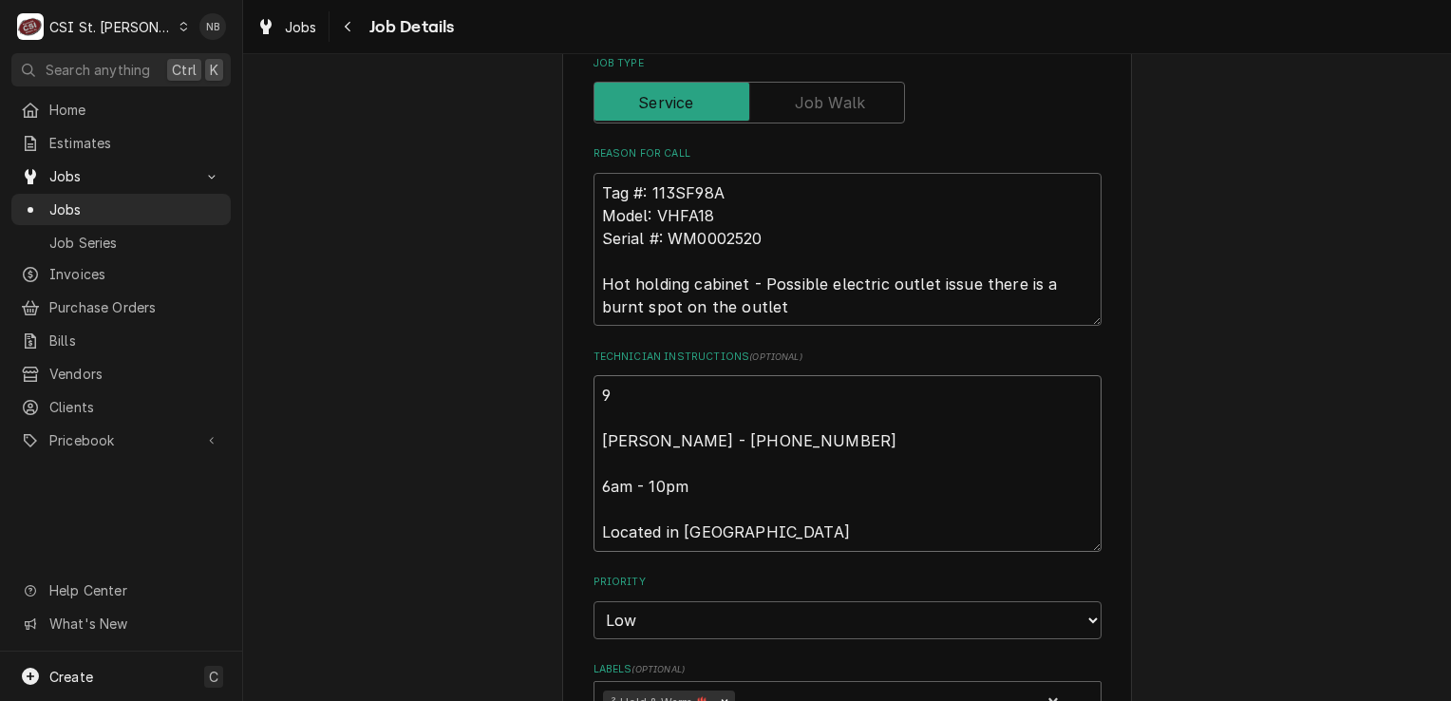
type textarea "x"
type textarea "9/ [PERSON_NAME] - [PHONE_NUMBER] 6am - 10pm Located in [GEOGRAPHIC_DATA]"
type textarea "x"
type textarea "9/2 [PERSON_NAME] - [PHONE_NUMBER] 6am - 10pm Located in [GEOGRAPHIC_DATA]"
type textarea "x"
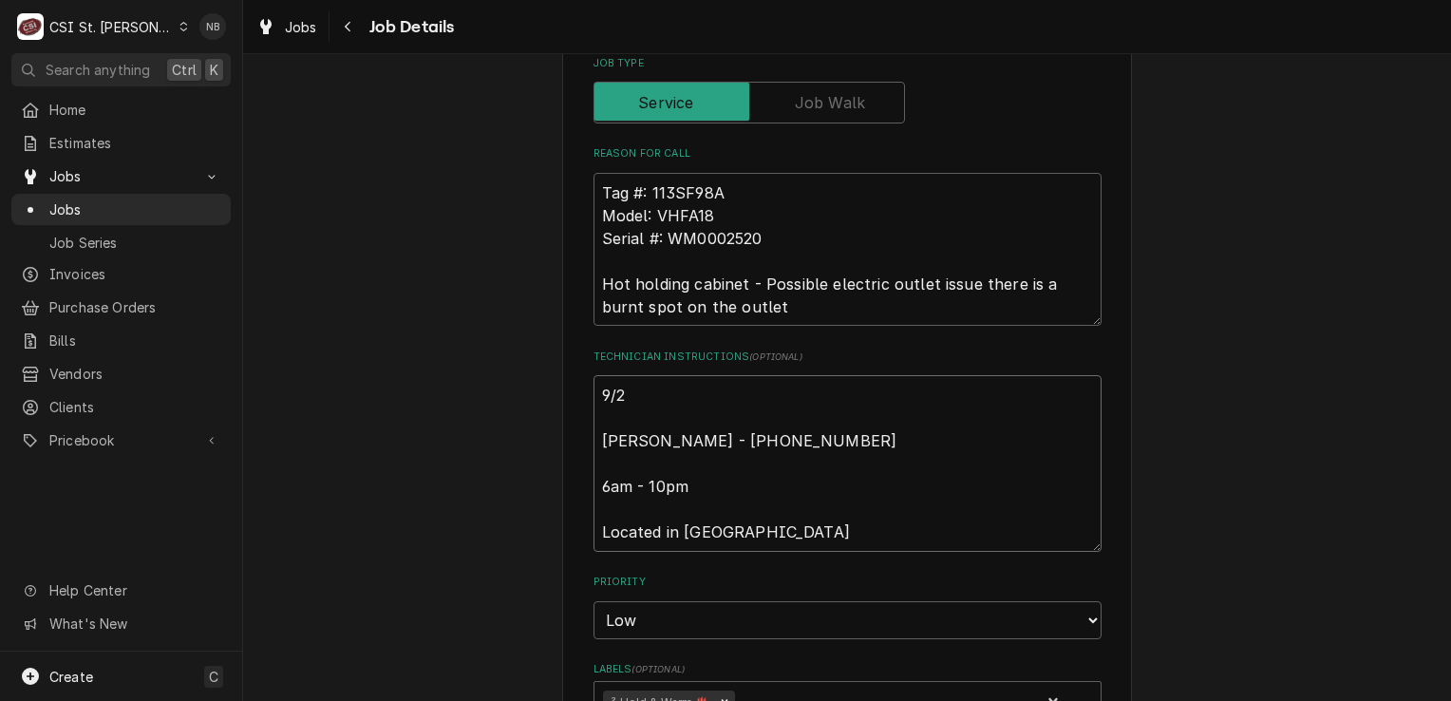
type textarea "9/23 [PERSON_NAME] - [PHONE_NUMBER] 6am - 10pm Located in [GEOGRAPHIC_DATA]"
type textarea "x"
type textarea "9/23/ [PERSON_NAME] - [PHONE_NUMBER] 6am - 10pm Located in [GEOGRAPHIC_DATA]"
type textarea "x"
type textarea "9/23 [PERSON_NAME] - [PHONE_NUMBER] 6am - 10pm Located in [GEOGRAPHIC_DATA]"
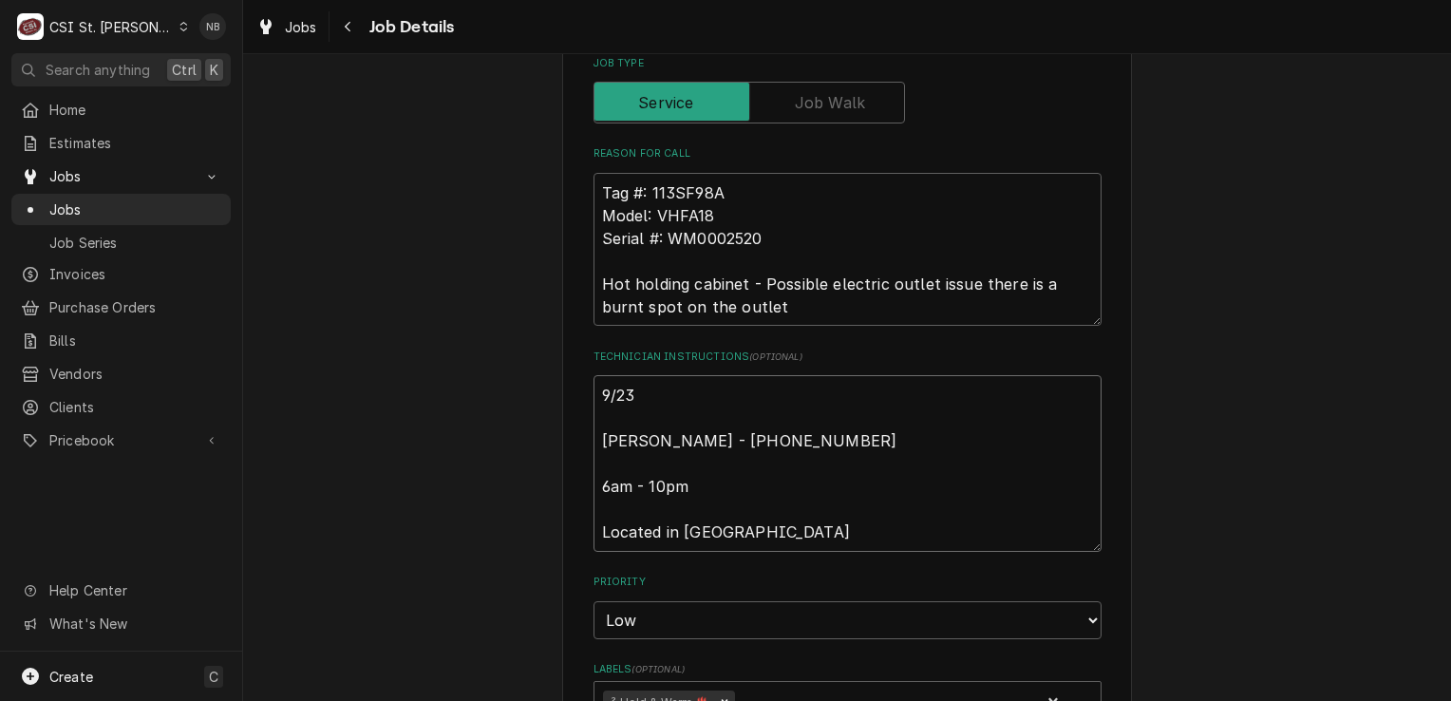
type textarea "x"
type textarea "9/234 [PERSON_NAME] - [PHONE_NUMBER] 6am - 10pm Located in [GEOGRAPHIC_DATA]"
type textarea "x"
type textarea "9/234/ Ray Donohue - 314 381-8789 6am - 10pm Located in Seafood"
type textarea "x"
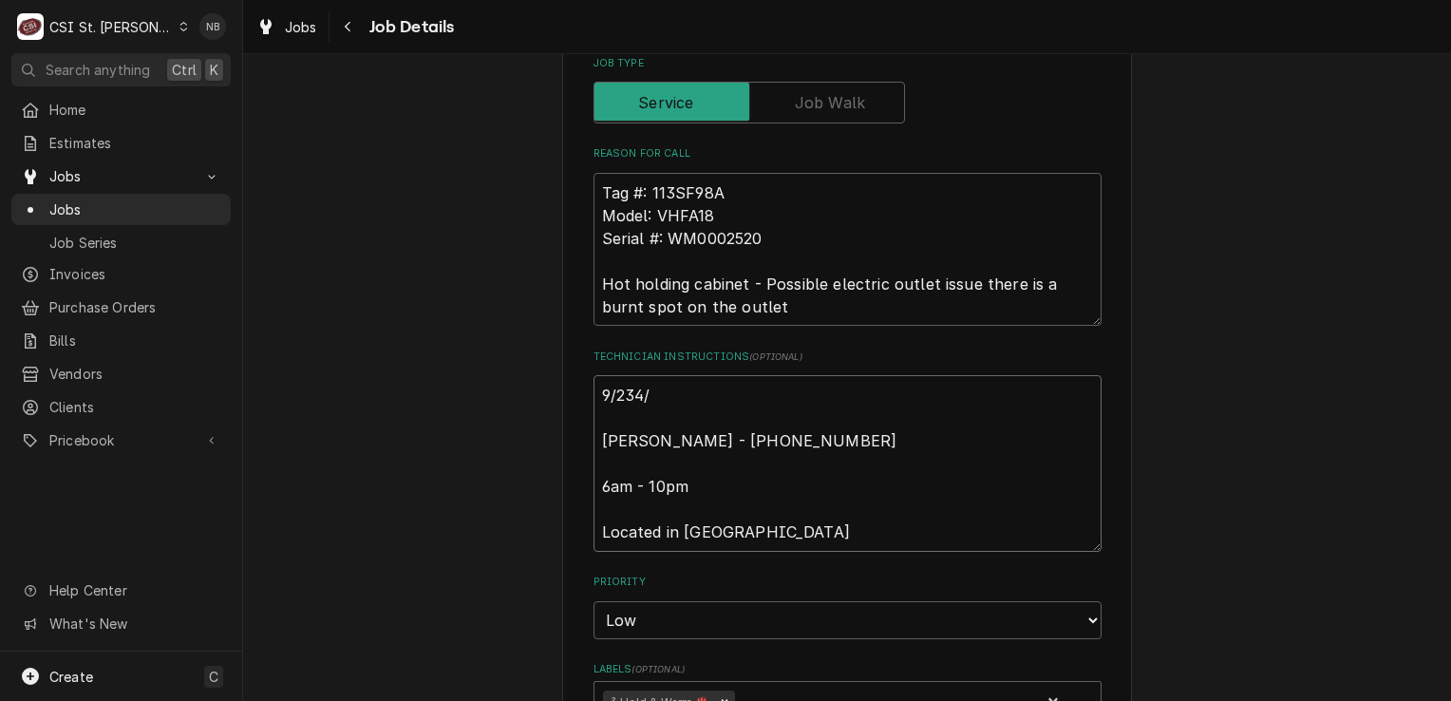
type textarea "9/234 Ray Donohue - 314 381-8789 6am - 10pm Located in Seafood"
type textarea "x"
type textarea "9/23 Ray Donohue - 314 381-8789 6am - 10pm Located in Seafood"
type textarea "x"
type textarea "9/2 Ray Donohue - 314 381-8789 6am - 10pm Located in Seafood"
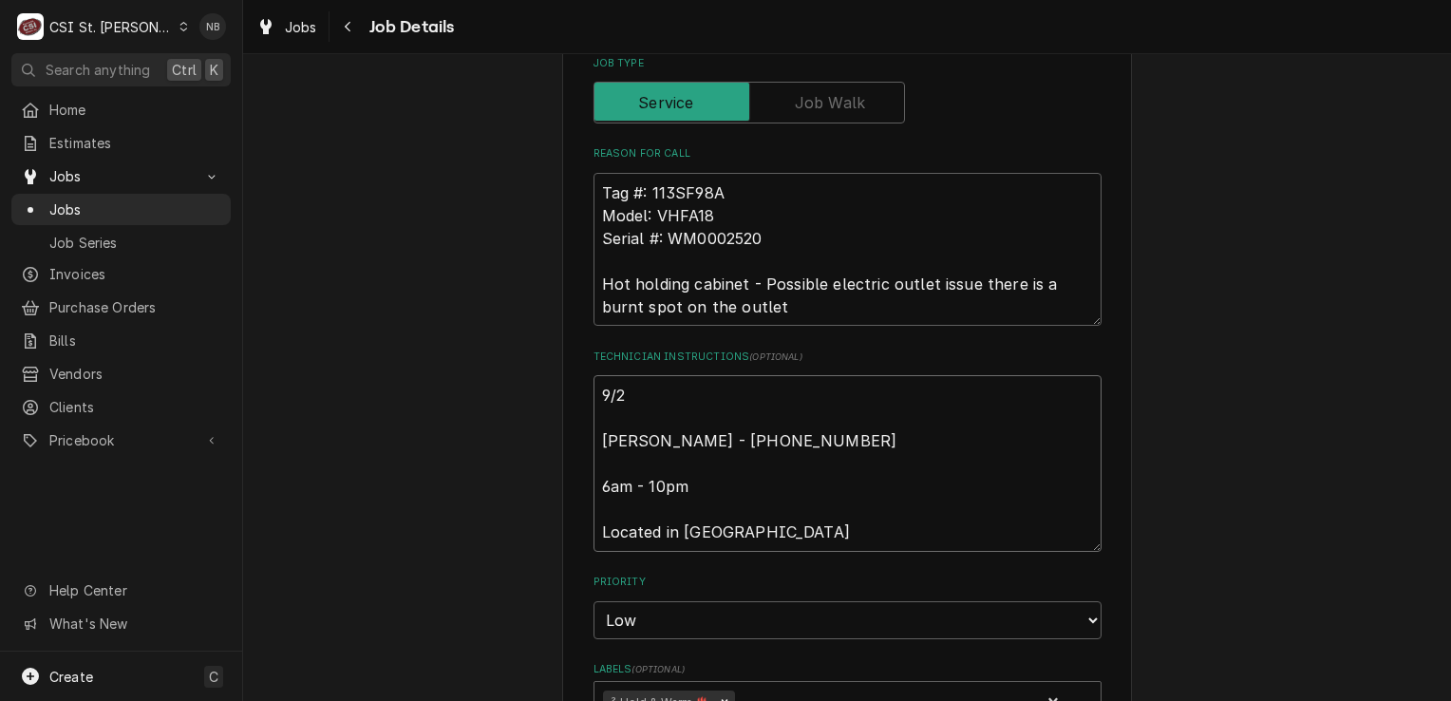
type textarea "x"
type textarea "9/24 Ray Donohue - 314 381-8789 6am - 10pm Located in Seafood"
type textarea "x"
type textarea "9/24/ Ray Donohue - 314 381-8789 6am - 10pm Located in Seafood"
type textarea "x"
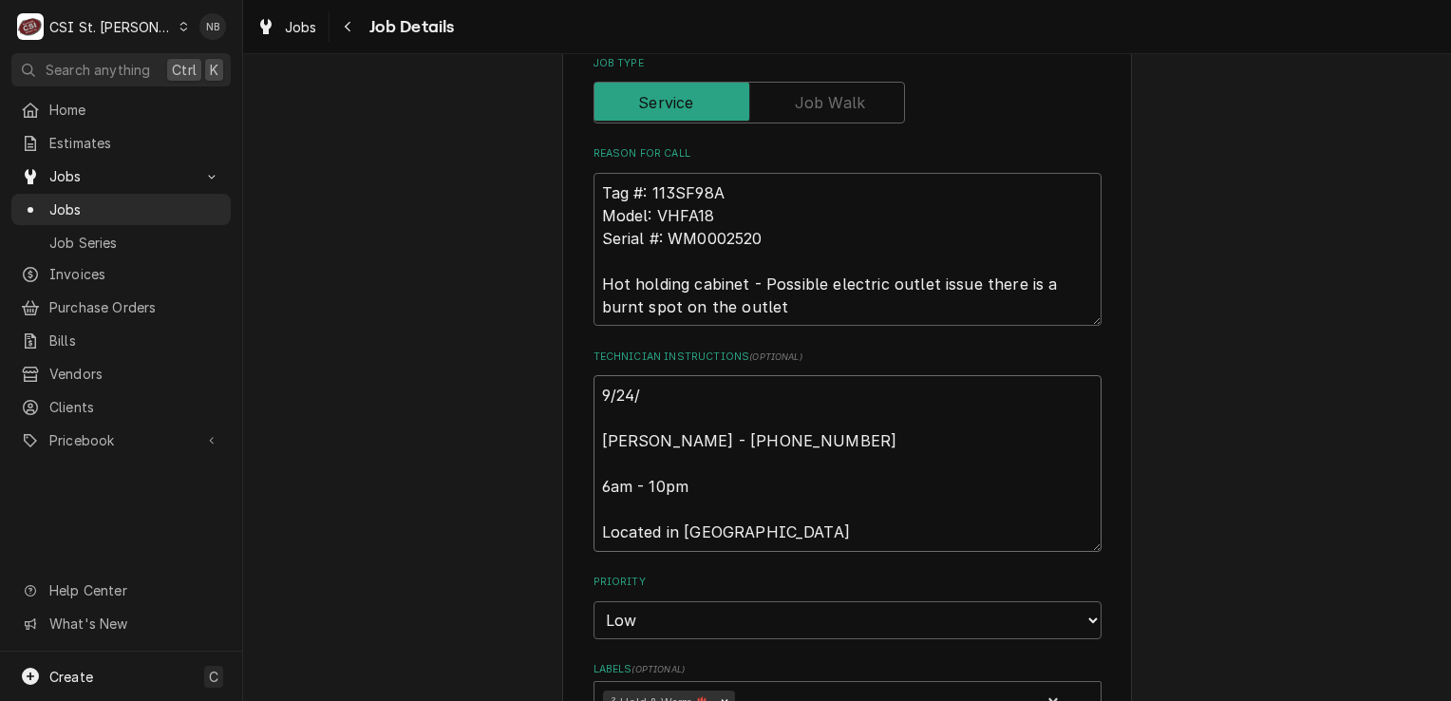
type textarea "9/24/2 Ray Donohue - 314 381-8789 6am - 10pm Located in Seafood"
type textarea "x"
type textarea "9/24/25 Ray Donohue - 314 381-8789 6am - 10pm Located in Seafood"
type textarea "x"
type textarea "9/24/25- Ray Donohue - 314 381-8789 6am - 10pm Located in Seafood"
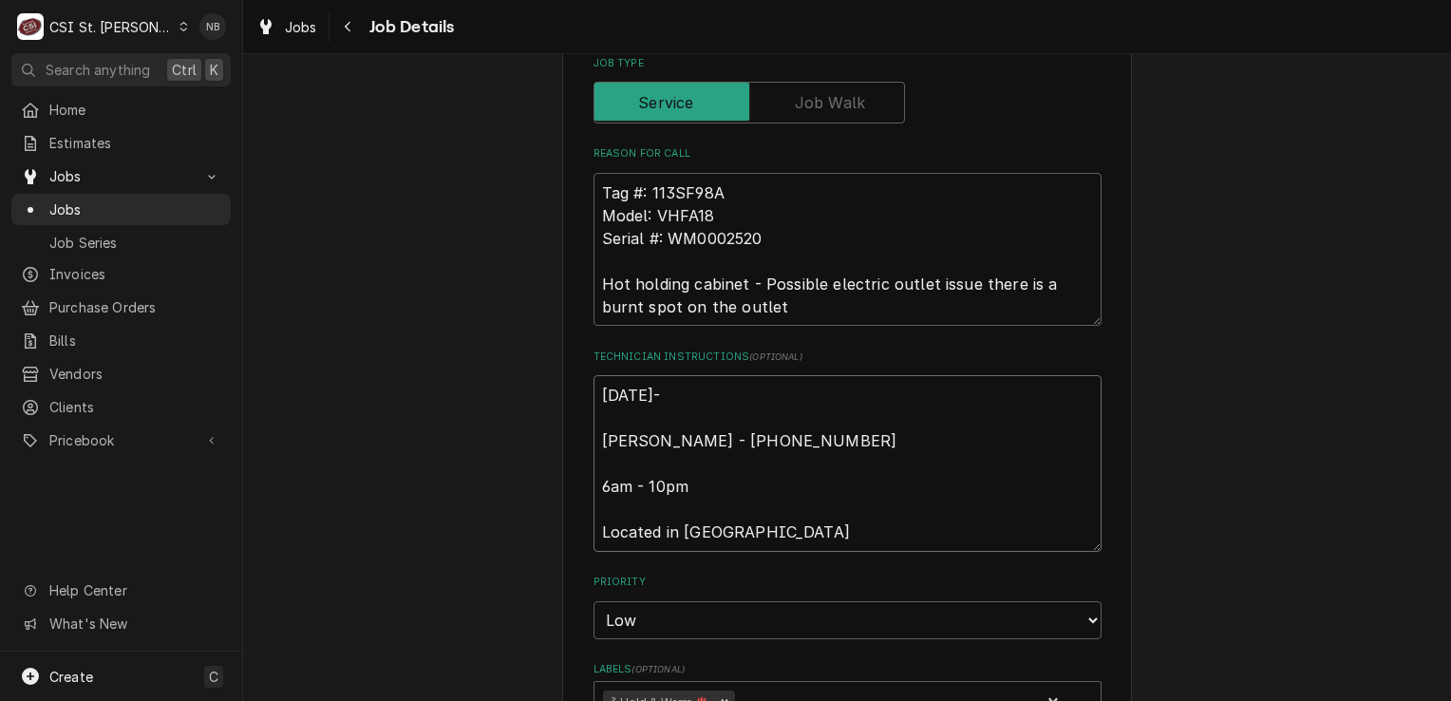
type textarea "x"
type textarea "9/24/25-P Ray Donohue - 314 381-8789 6am - 10pm Located in Seafood"
type textarea "x"
type textarea "9/24/25-Pa Ray Donohue - 314 381-8789 6am - 10pm Located in Seafood"
type textarea "x"
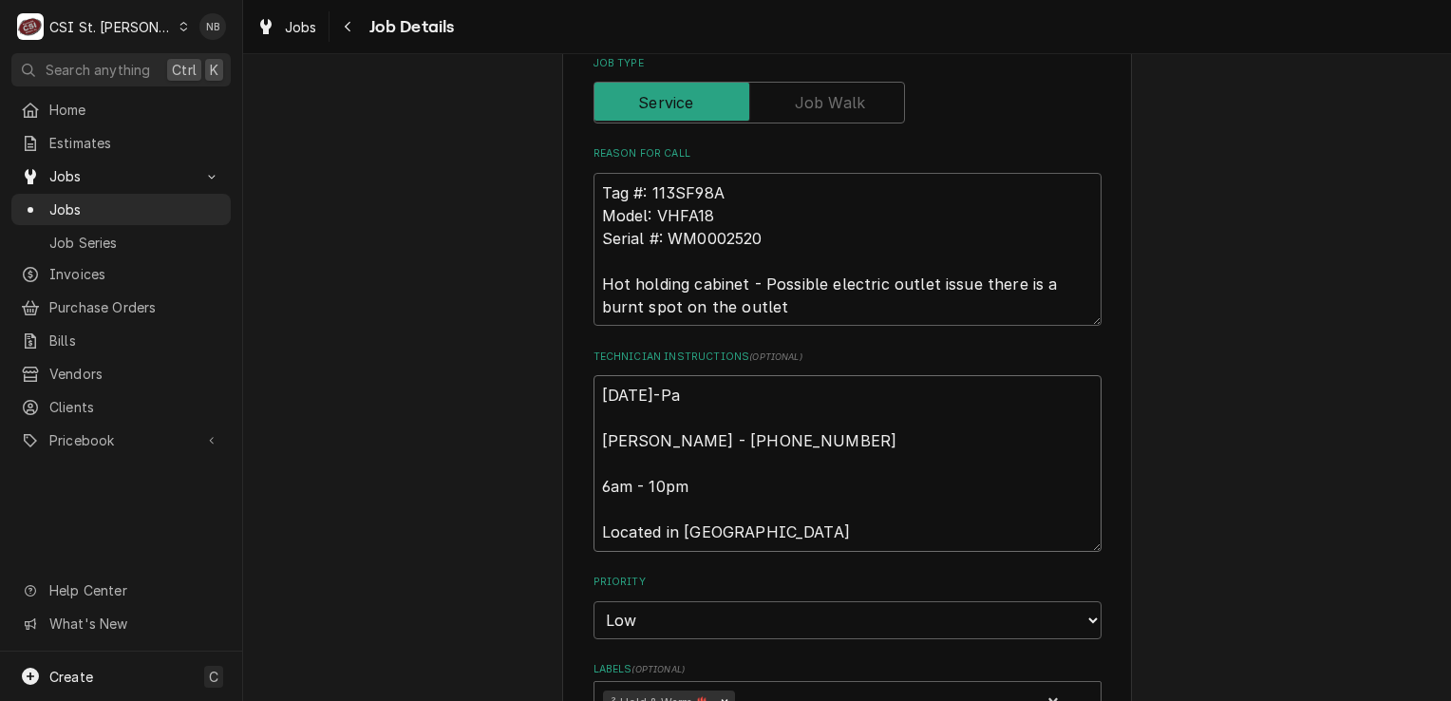
type textarea "9/24/25-Par Ray Donohue - 314 381-8789 6am - 10pm Located in Seafood"
type textarea "x"
type textarea "9/24/25-Part Ray Donohue - 314 381-8789 6am - 10pm Located in Seafood"
type textarea "x"
type textarea "9/24/25-Part Ray Donohue - 314 381-8789 6am - 10pm Located in Seafood"
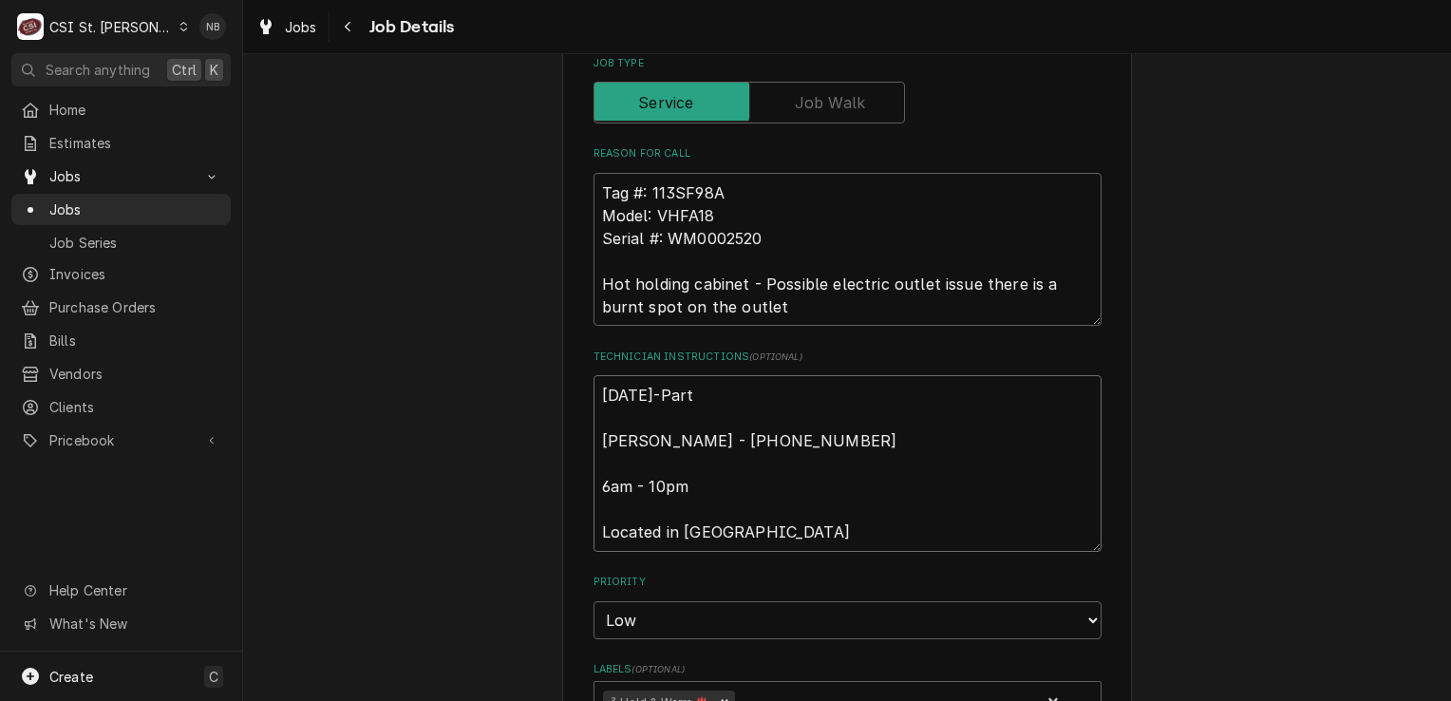
type textarea "x"
type textarea "9/24/25-Part o Ray Donohue - 314 381-8789 6am - 10pm Located in Seafood"
type textarea "x"
type textarea "9/24/25-Part on Ray Donohue - 314 381-8789 6am - 10pm Located in Seafood"
type textarea "x"
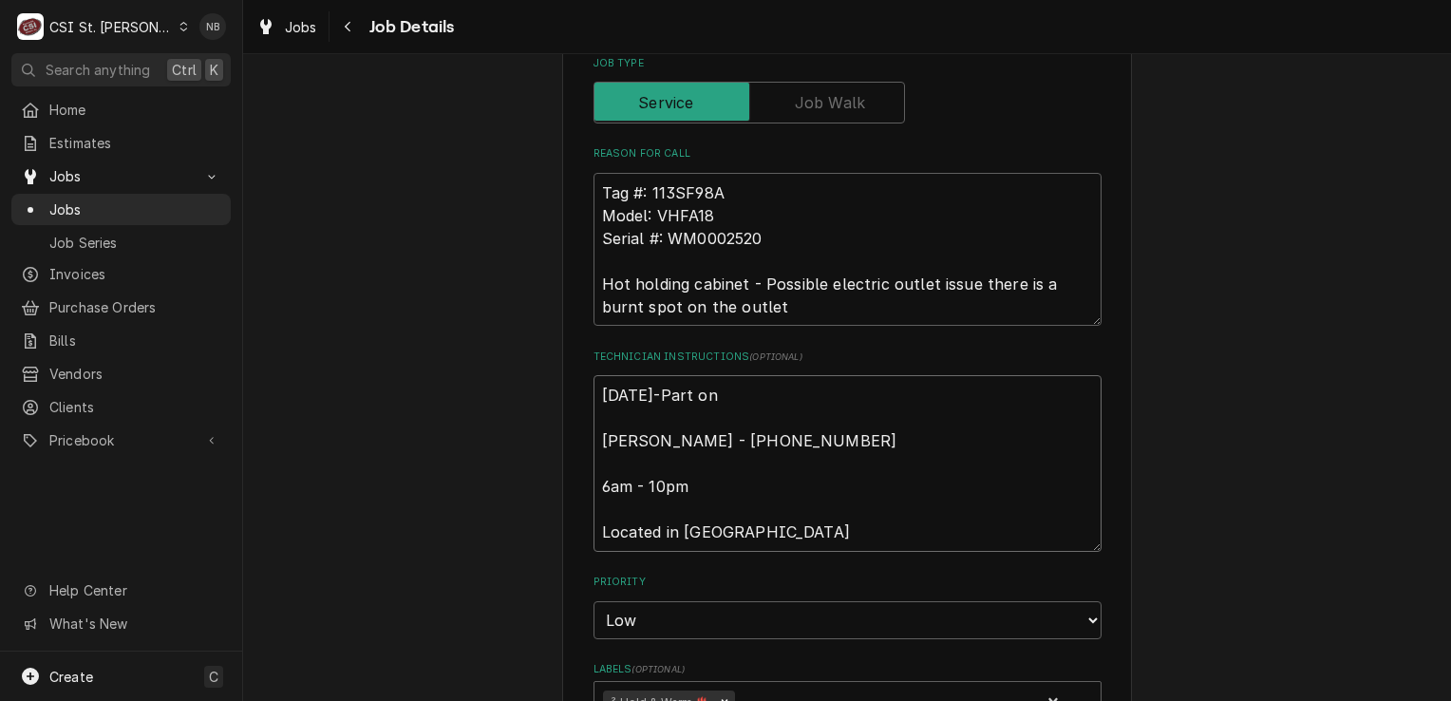
type textarea "9/24/25-Part on Ray Donohue - 314 381-8789 6am - 10pm Located in Seafood"
type textarea "x"
type textarea "9/24/25-Part on C Ray Donohue - 314 381-8789 6am - 10pm Located in Seafood"
type textarea "x"
type textarea "9/24/25-Part on Co Ray Donohue - 314 381-8789 6am - 10pm Located in Seafood"
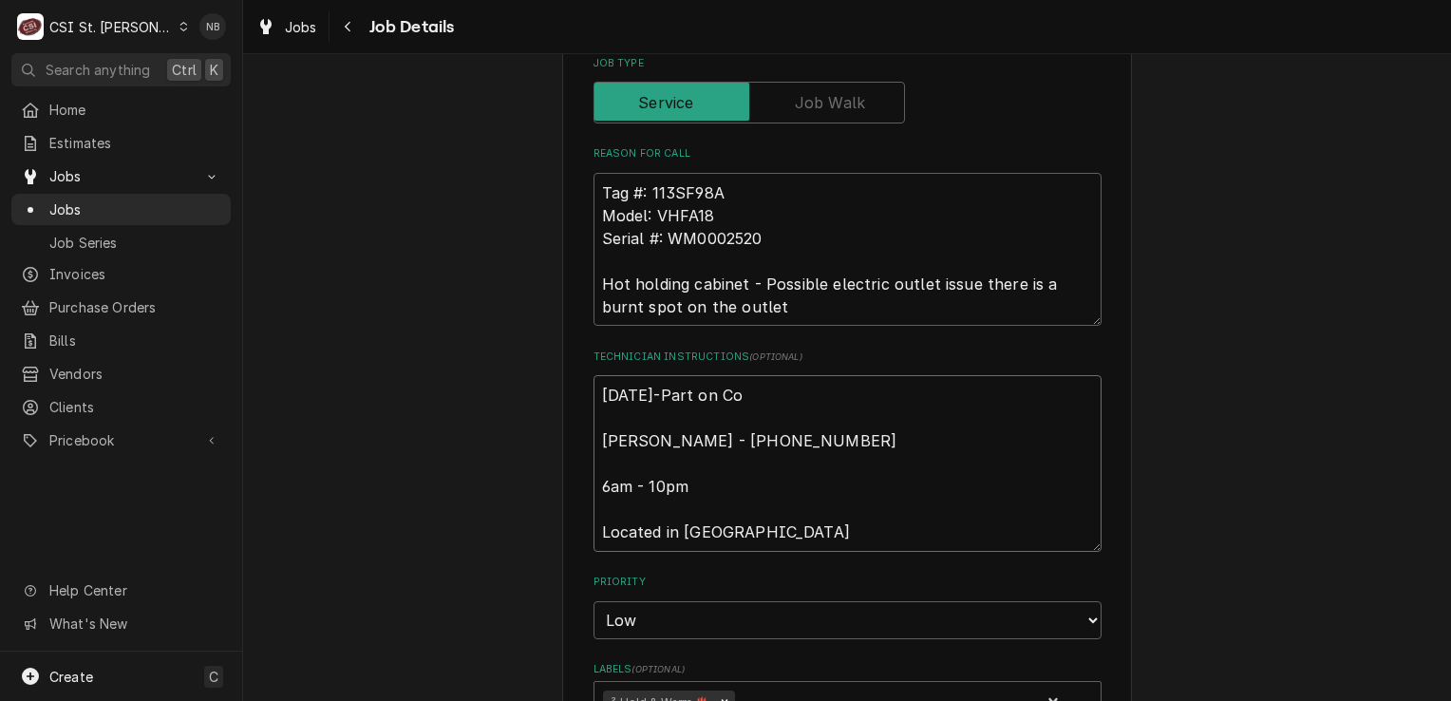
type textarea "x"
type textarea "9/24/25-Part on Cor Ray Donohue - 314 381-8789 6am - 10pm Located in Seafood"
type textarea "x"
type textarea "9/24/25-Part on Coru Ray Donohue - 314 381-8789 6am - 10pm Located in Seafood"
type textarea "x"
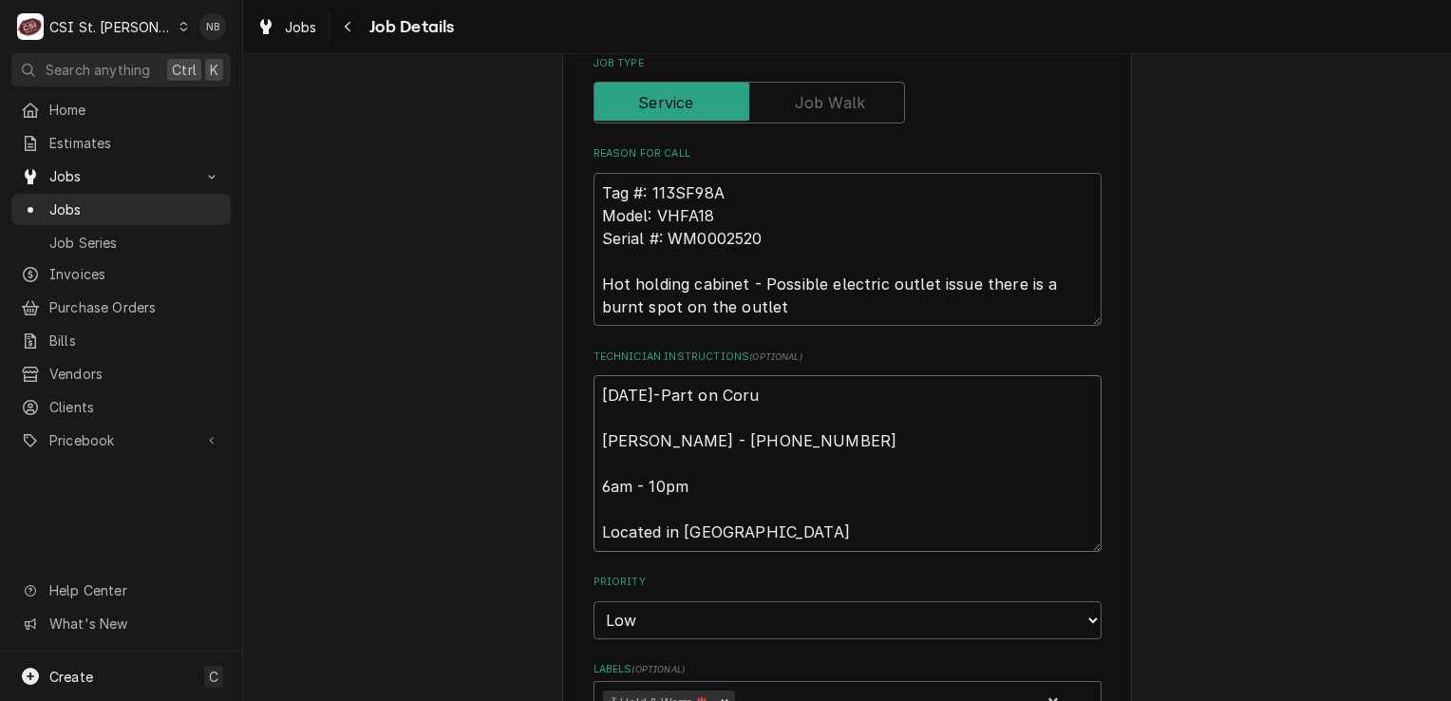
type textarea "9/24/25-Part on Cor Ray Donohue - 314 381-8789 6am - 10pm Located in Seafood"
type textarea "x"
type textarea "9/24/25-Part on Co Ray Donohue - 314 381-8789 6am - 10pm Located in Seafood"
type textarea "x"
type textarea "9/24/25-Part on Cou Ray Donohue - 314 381-8789 6am - 10pm Located in Seafood"
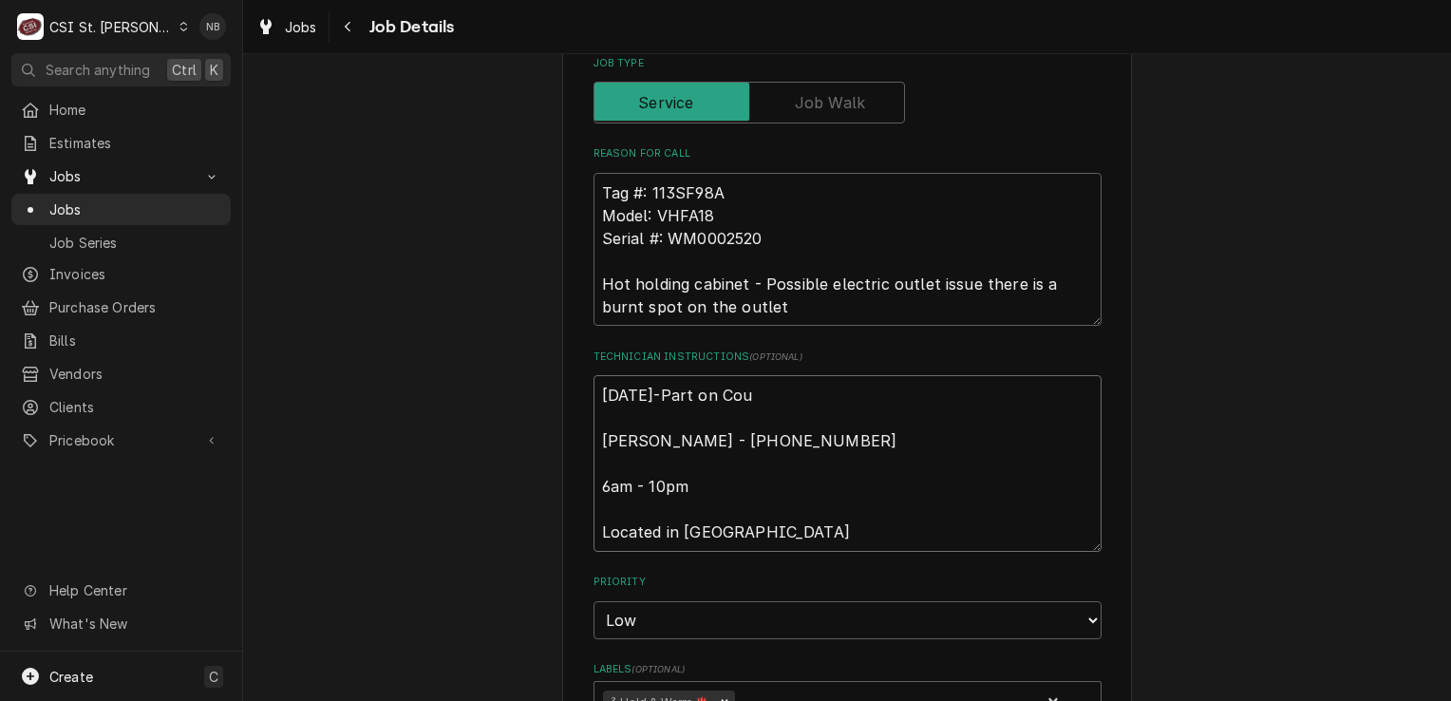
type textarea "x"
type textarea "9/24/25-Part on Cour Ray Donohue - 314 381-8789 6am - 10pm Located in Seafood"
type textarea "x"
type textarea "9/24/25-Part on Court Ray Donohue - 314 381-8789 6am - 10pm Located in Seafood"
type textarea "x"
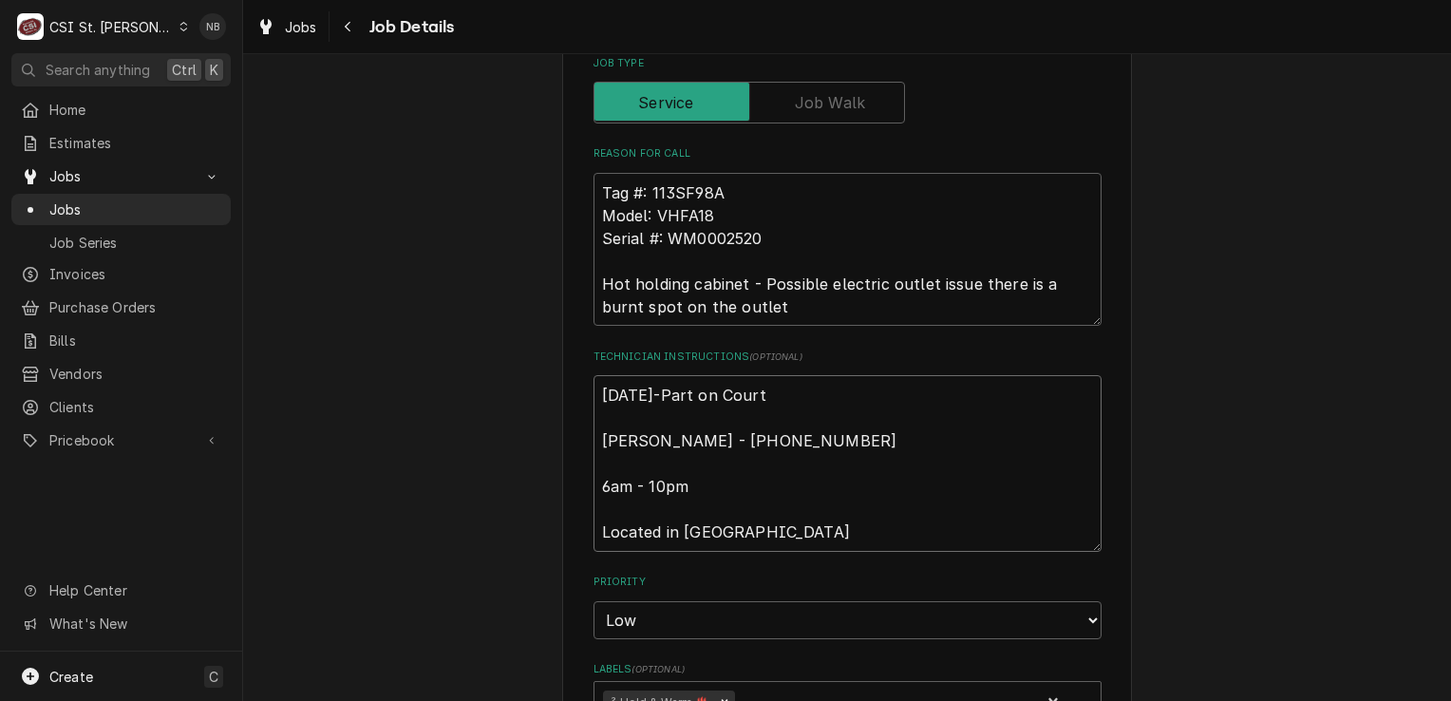
type textarea "9/24/25-Part on Courtn Ray Donohue - 314 381-8789 6am - 10pm Located in Seafood"
type textarea "x"
type textarea "9/24/25-Part on Courtne Ray Donohue - 314 381-8789 6am - 10pm Located in Seafood"
type textarea "x"
type textarea "9/24/25-Part on Courtnet Ray Donohue - 314 381-8789 6am - 10pm Located in Seafo…"
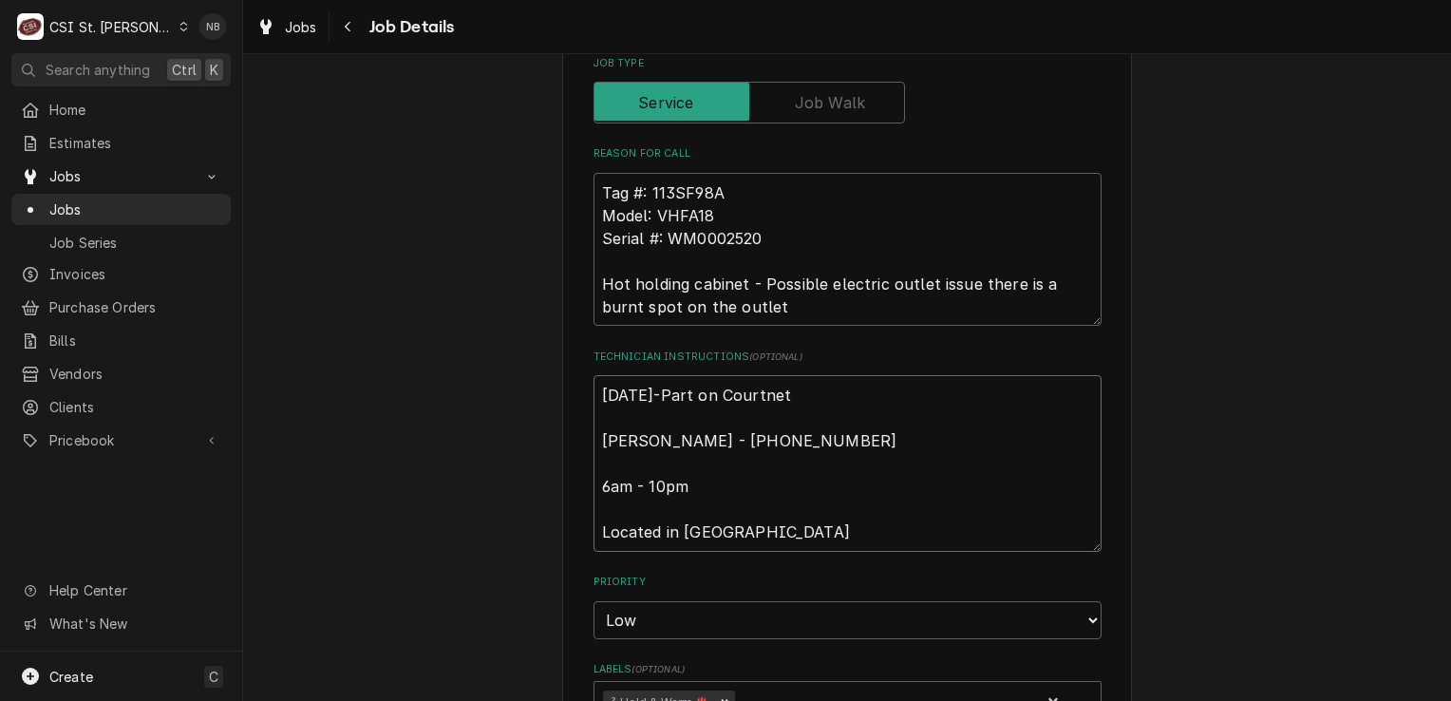
type textarea "x"
type textarea "9/24/25-Part on Courtne Ray Donohue - 314 381-8789 6am - 10pm Located in Seafood"
type textarea "x"
type textarea "9/24/25-Part on Courtney Ray Donohue - 314 381-8789 6am - 10pm Located in Seafo…"
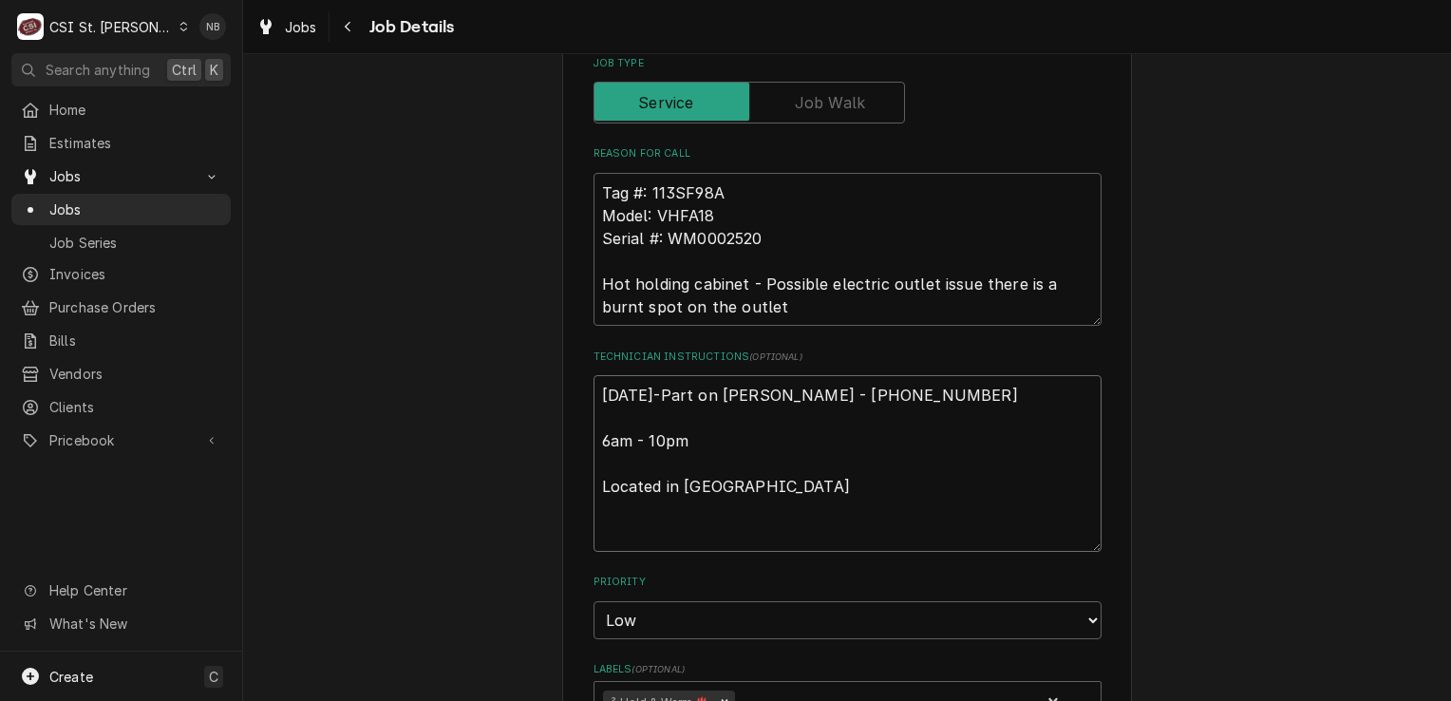
type textarea "x"
type textarea "9/24/25-Part on Courtney Ray Donohue - 314 381-8789 6am - 10pm Located in Seafo…"
type textarea "x"
type textarea "9/24/25-Part on Courtney W Ray Donohue - 314 381-8789 6am - 10pm Located in Sea…"
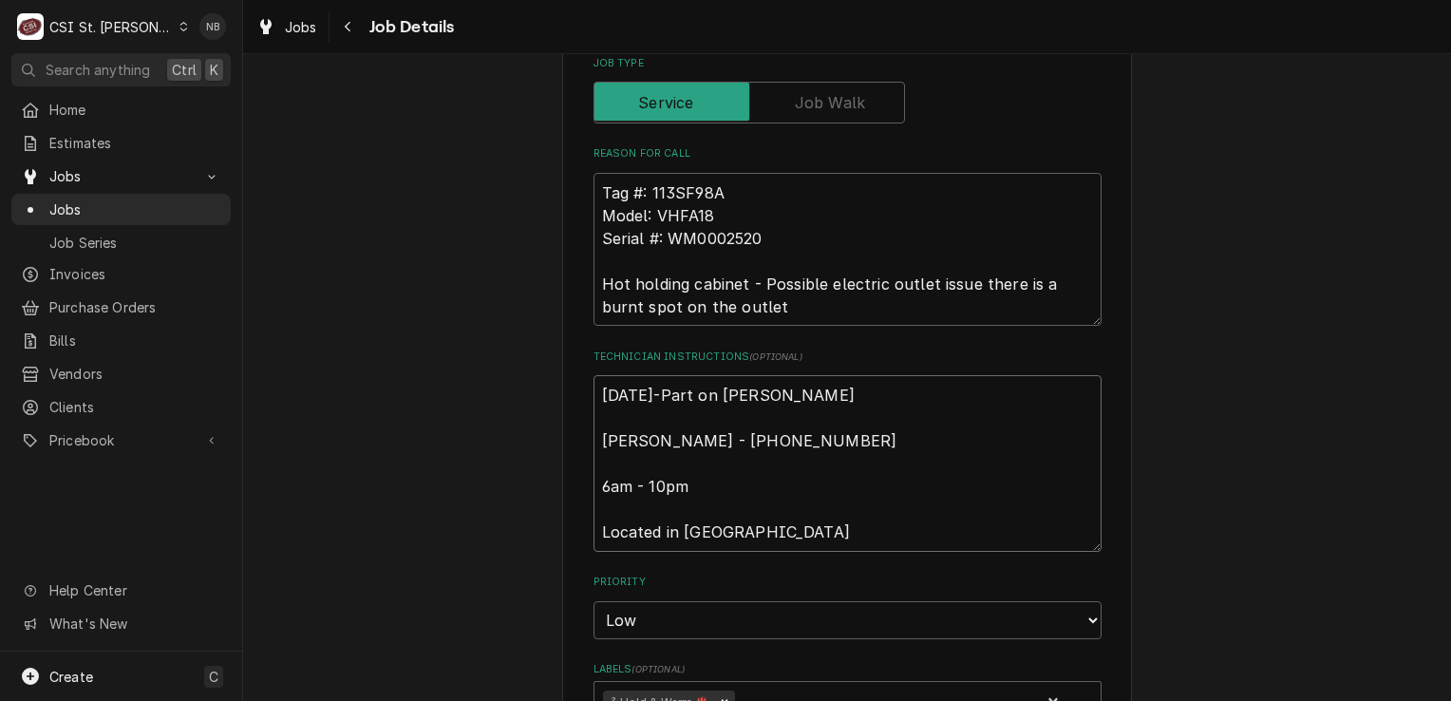
type textarea "x"
type textarea "9/24/25-Part on Courtney W S Ray Donohue - 314 381-8789 6am - 10pm Located in S…"
type textarea "x"
type textarea "9/24/25-Part on Courtney W She Ray Donohue - 314 381-8789 6am - 10pm Located in…"
type textarea "x"
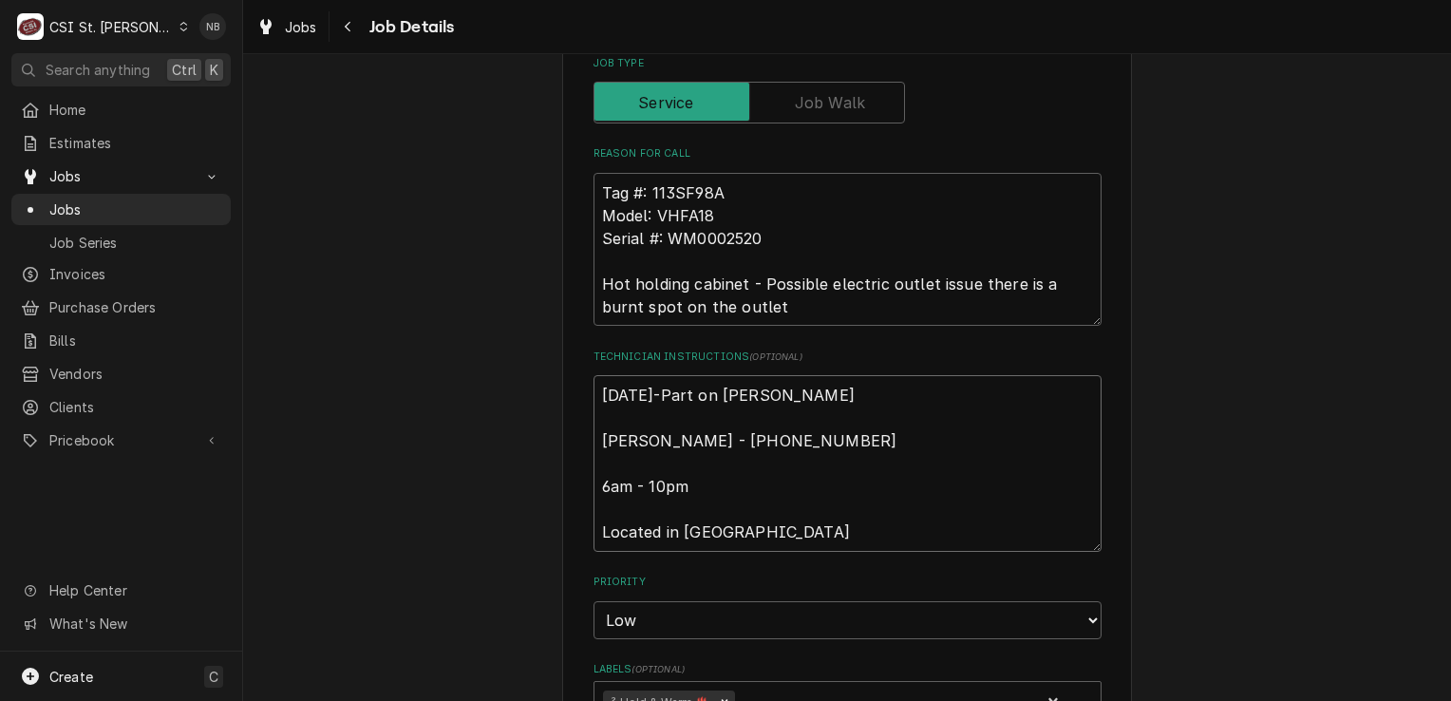
type textarea "9/24/25-Part on Courtney W Shel Ray Donohue - 314 381-8789 6am - 10pm Located i…"
type textarea "x"
type textarea "9/24/25-Part on Courtney W Shelf Ray Donohue - 314 381-8789 6am - 10pm Located …"
type textarea "x"
type textarea "9/24/25-Part on Courtney W Shelf. Ray Donohue - 314 381-8789 6am - 10pm Located…"
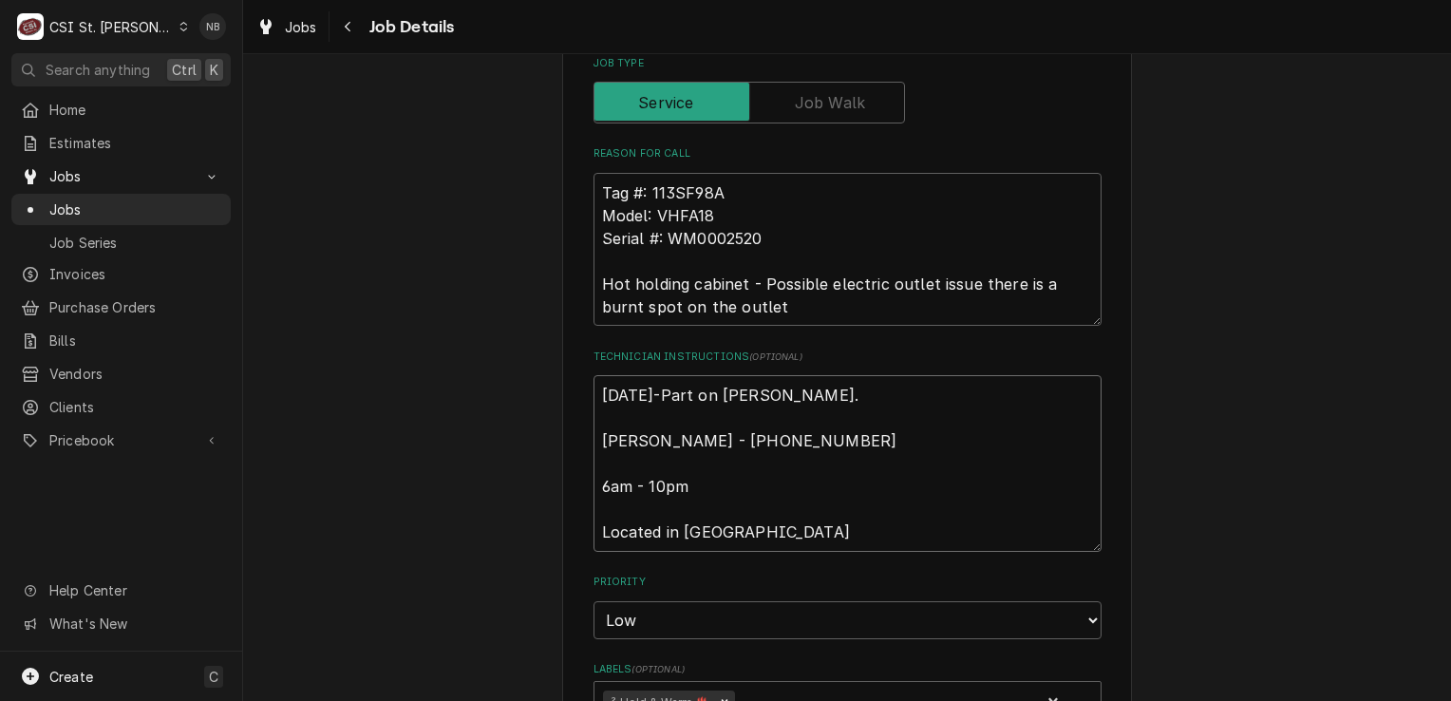
type textarea "x"
type textarea "9/24/25-Part on Courtney W Shelf.- Ray Donohue - 314 381-8789 6am - 10pm Locate…"
type textarea "x"
type textarea "9/24/25-Part on Courtney W Shelf.-N Ray Donohue - 314 381-8789 6am - 10pm Locat…"
type textarea "x"
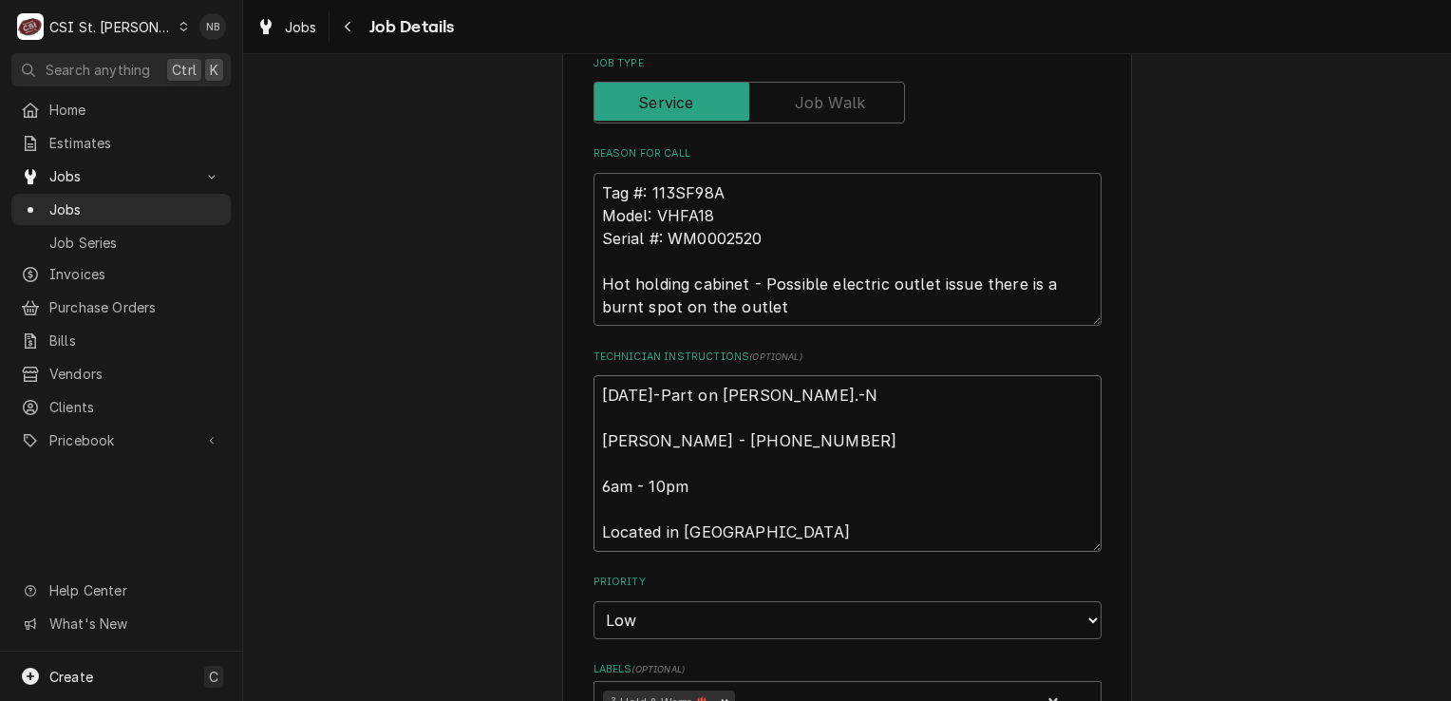
type textarea "9/24/25-Part on Courtney W Shelf.-NB Ray Donohue - 314 381-8789 6am - 10pm Loca…"
type textarea "x"
type textarea "9/24/25-Part on Courtney W Shelf.-NB Ray Donohue - 314 381-8789 6am - 10pm Loca…"
click at [1126, 442] on div "SCHNUCKS-CORP-FAL Schnucks #113 City Plaza / 3431 Union Blvd, St. Louis, MO 631…" at bounding box center [847, 565] width 1208 height 1742
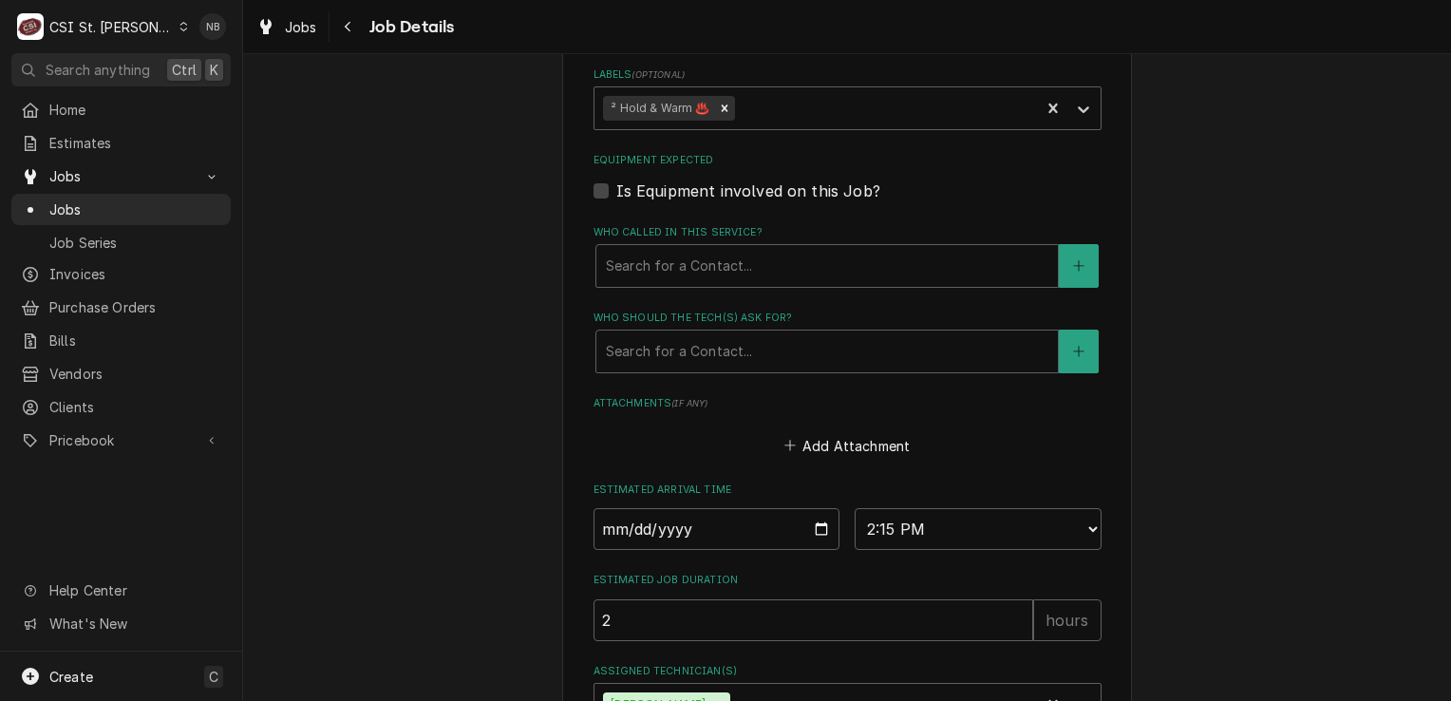
scroll to position [1111, 0]
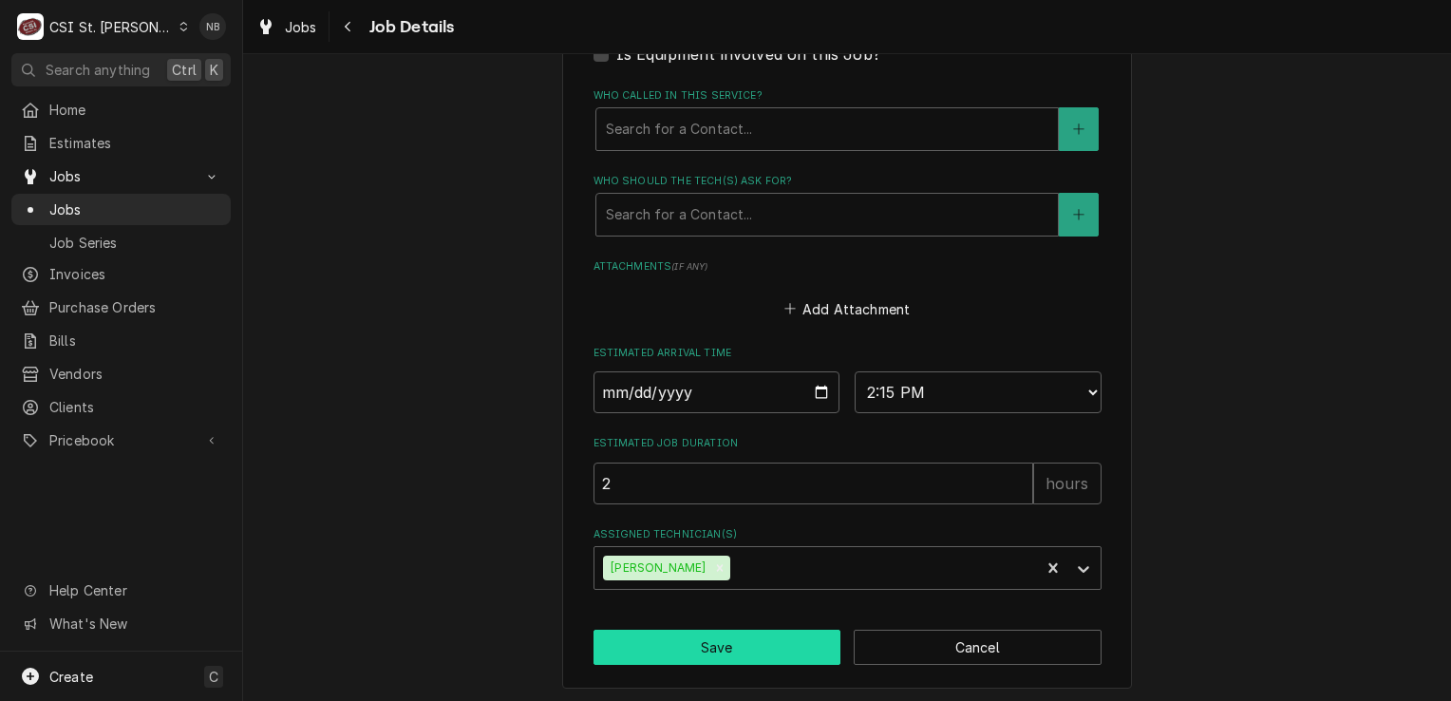
click at [649, 629] on button "Save" at bounding box center [717, 646] width 248 height 35
type textarea "x"
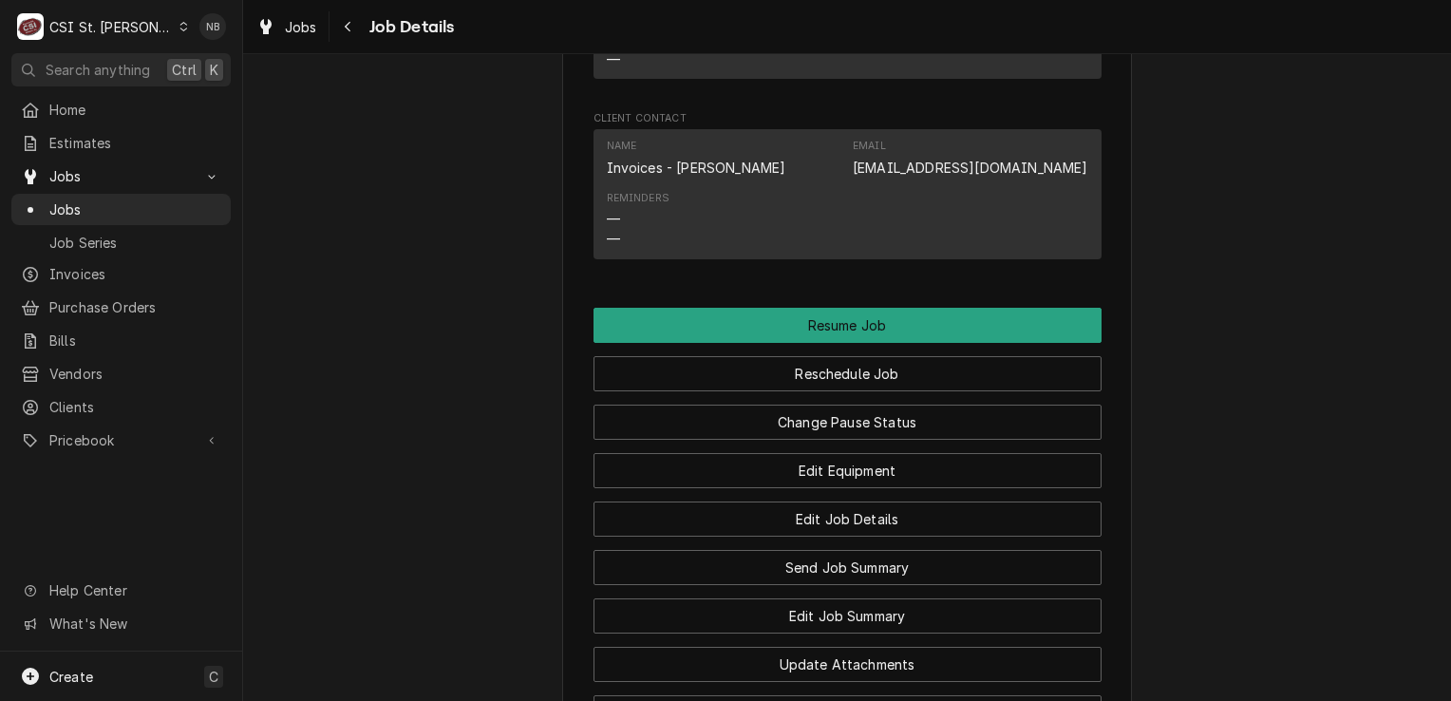
scroll to position [2279, 0]
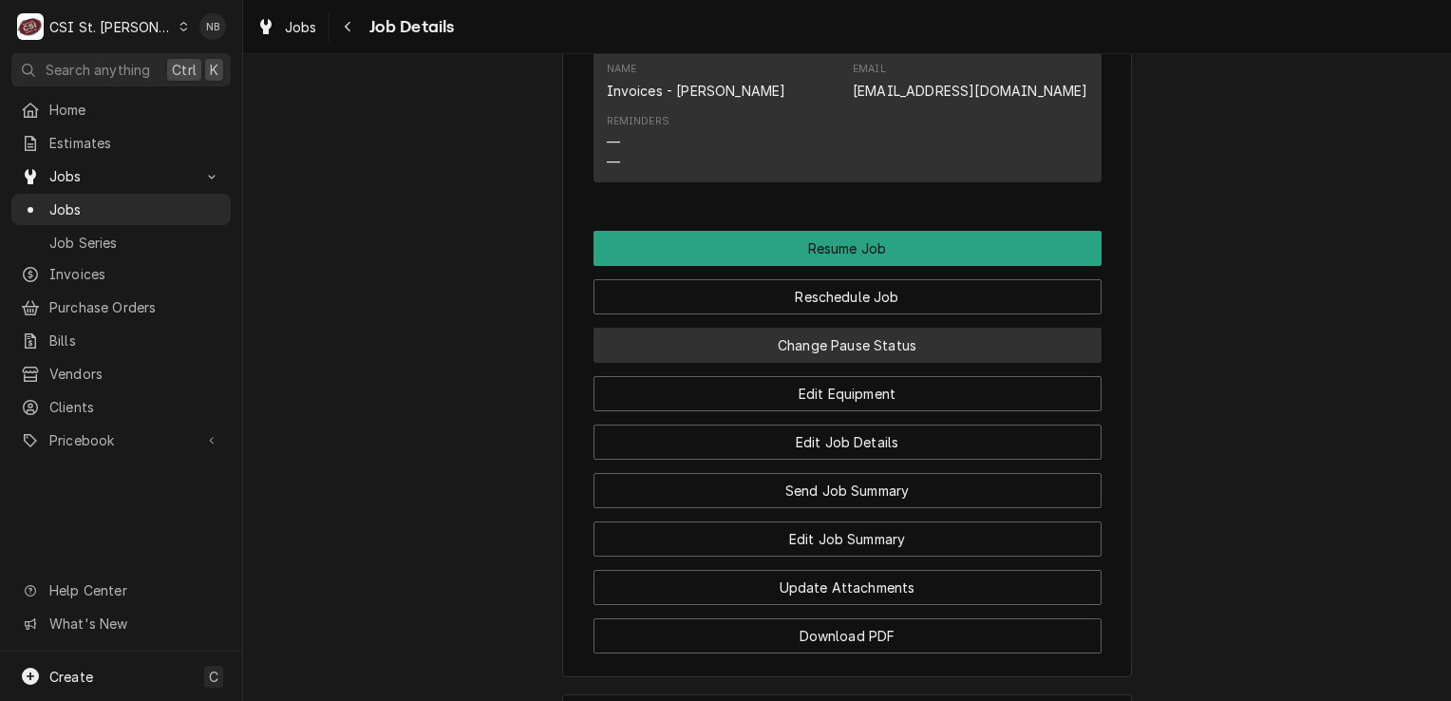
click at [870, 347] on button "Change Pause Status" at bounding box center [847, 345] width 508 height 35
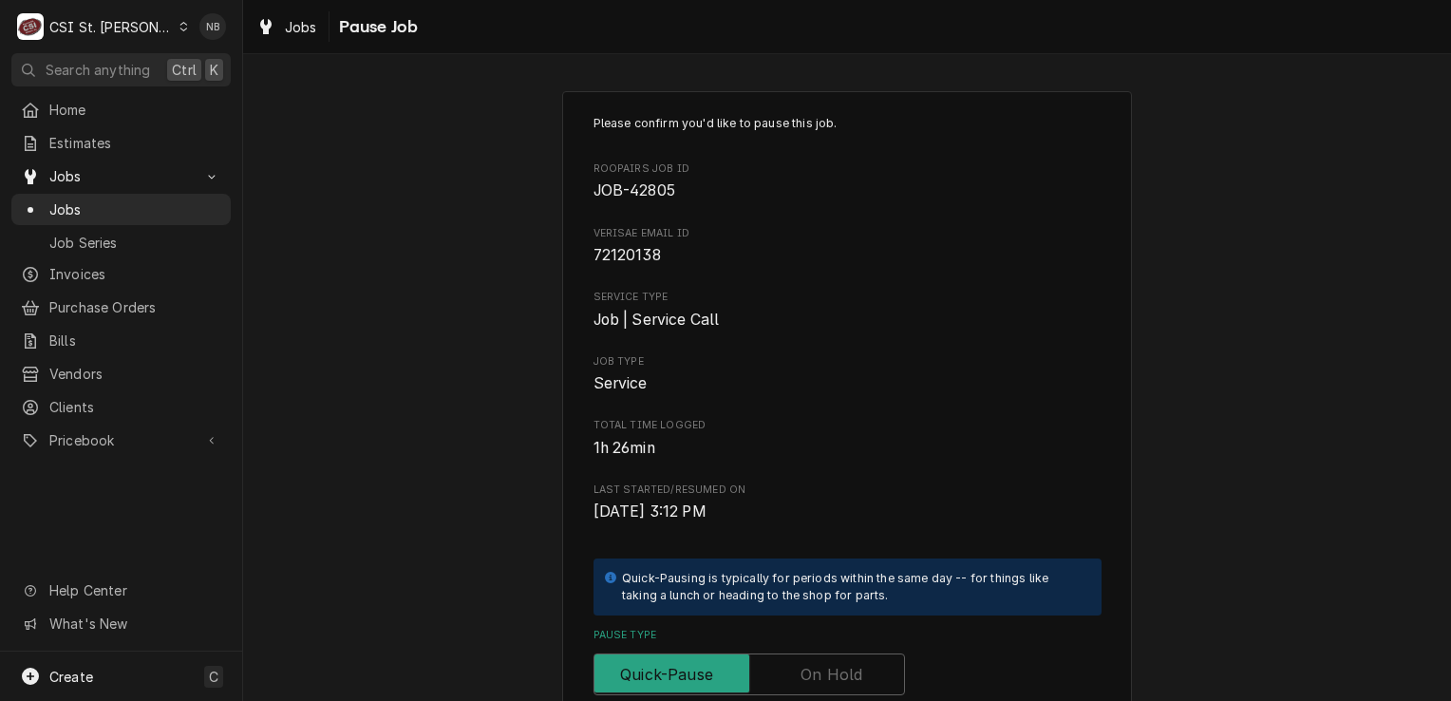
scroll to position [285, 0]
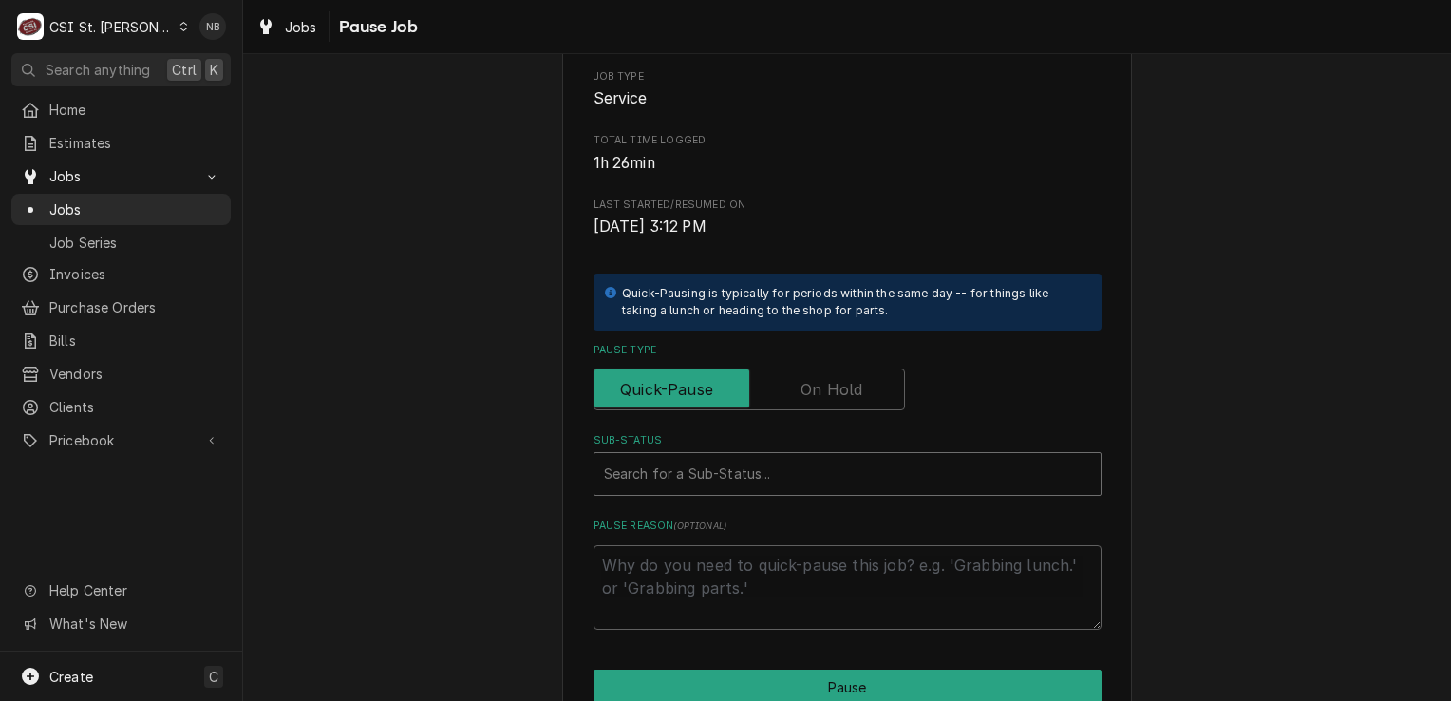
type textarea "x"
click at [804, 484] on div "Sub-Status" at bounding box center [847, 474] width 487 height 34
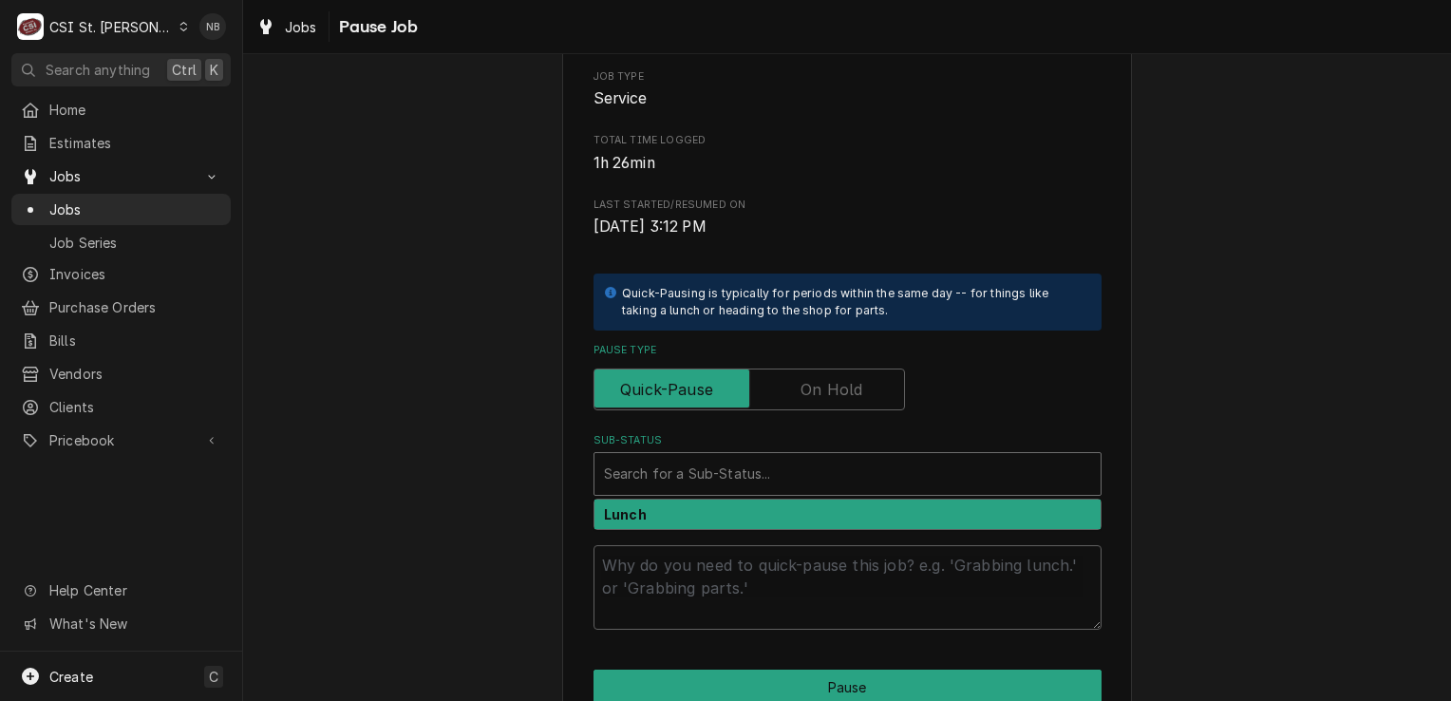
click at [837, 388] on label "Pause Type" at bounding box center [748, 389] width 311 height 42
click at [837, 388] on input "Pause Type" at bounding box center [749, 389] width 294 height 42
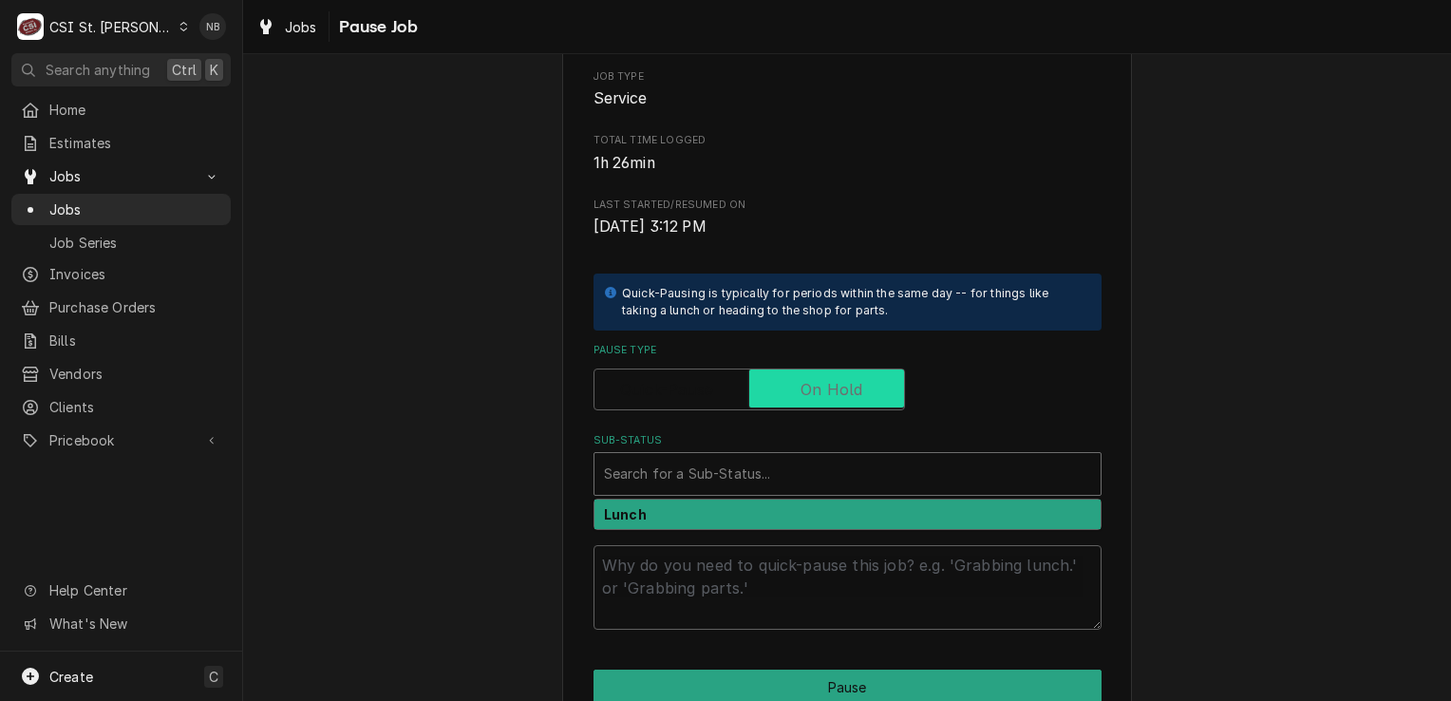
checkbox input "true"
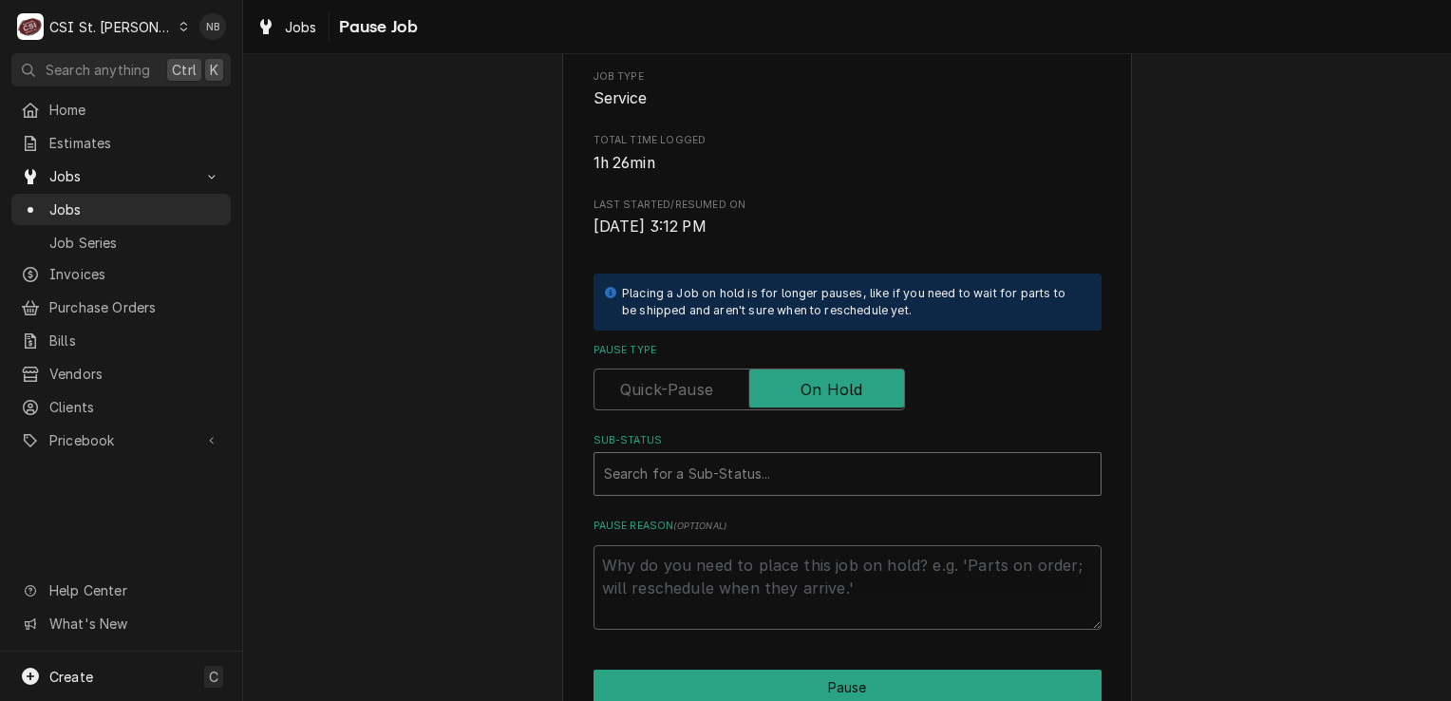
click at [786, 472] on div "Sub-Status" at bounding box center [847, 474] width 487 height 34
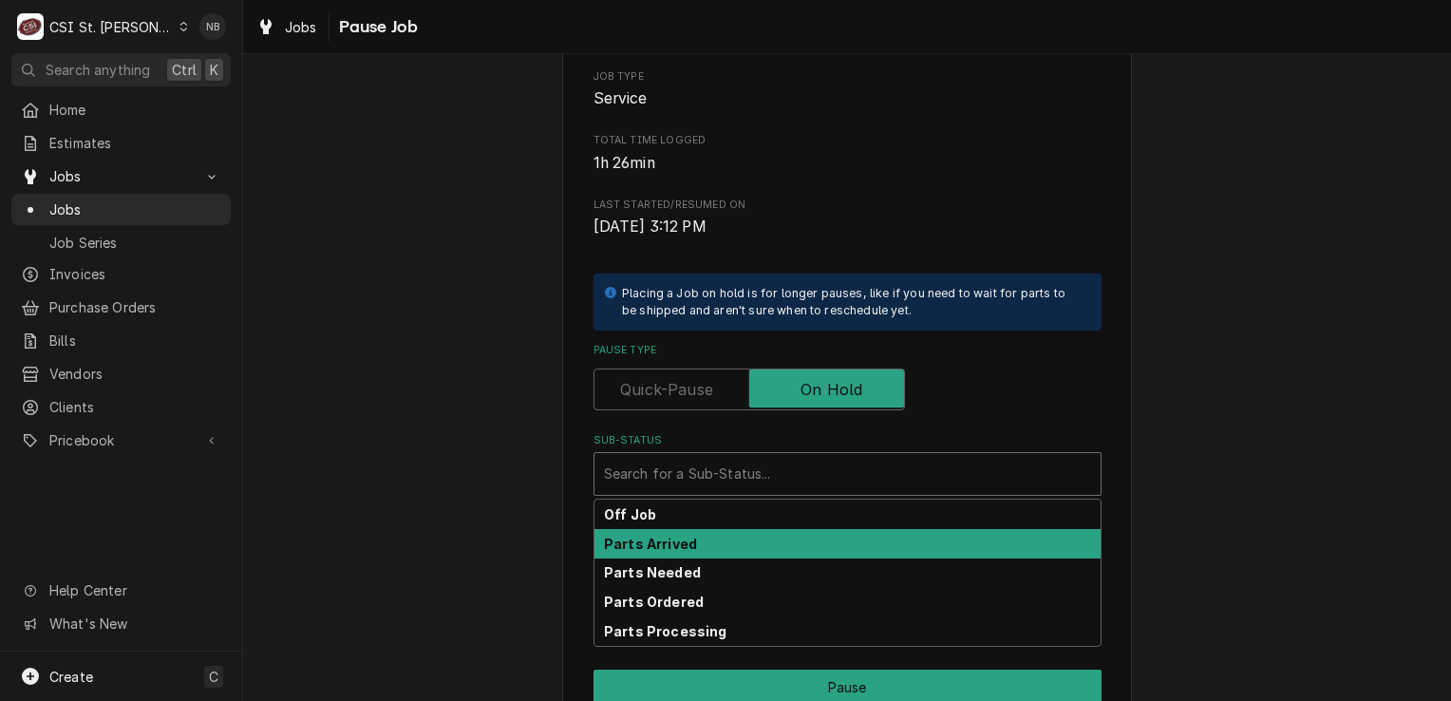
click at [777, 549] on div "Parts Arrived" at bounding box center [847, 543] width 506 height 29
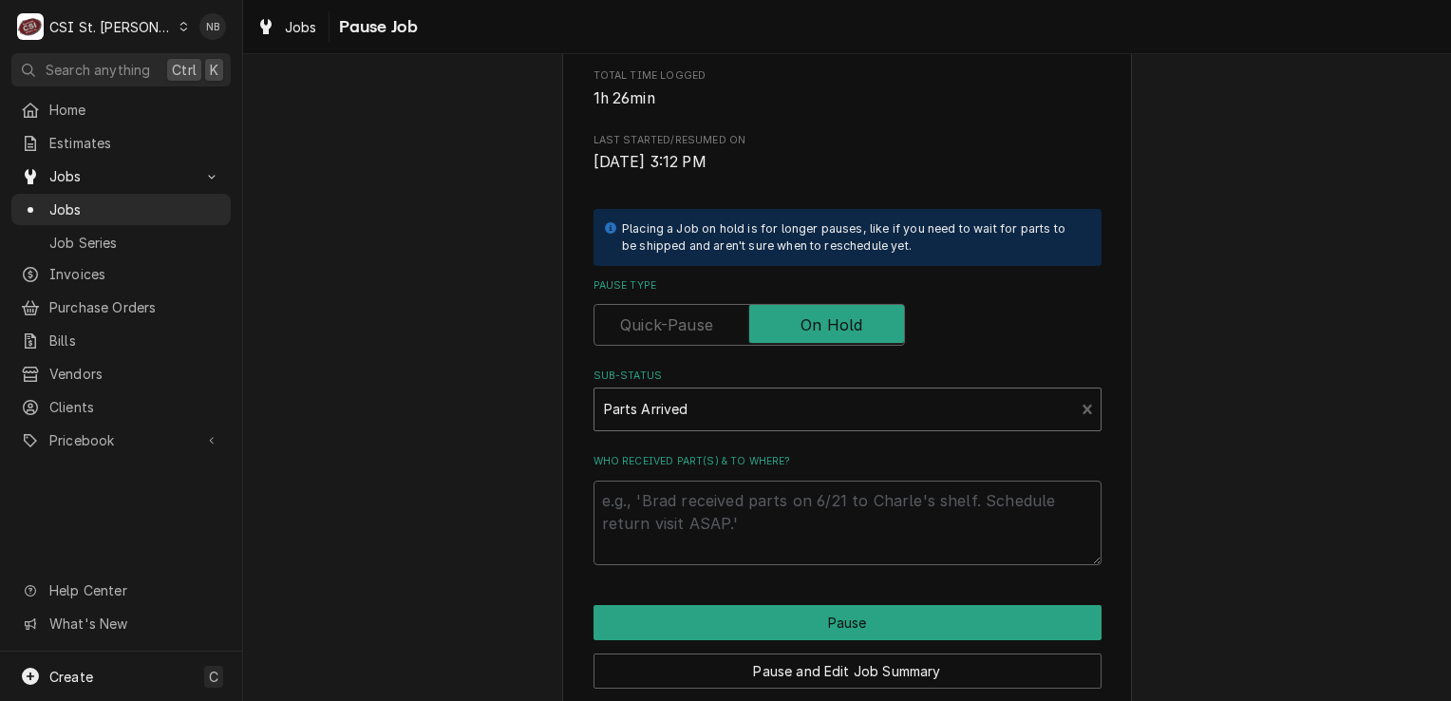
scroll to position [424, 0]
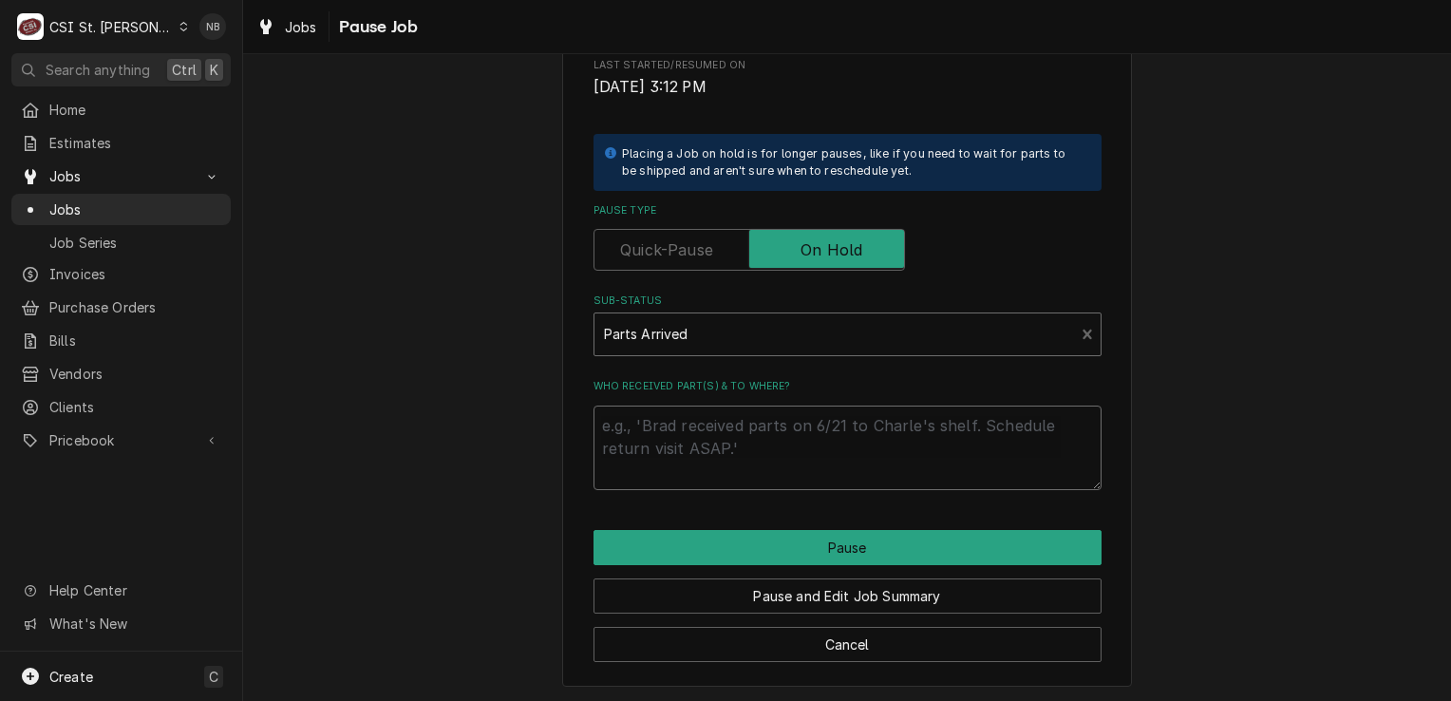
click at [675, 450] on textarea "Who received part(s) & to where?" at bounding box center [847, 447] width 508 height 85
type textarea "x"
type textarea "P"
type textarea "x"
type textarea "Pl"
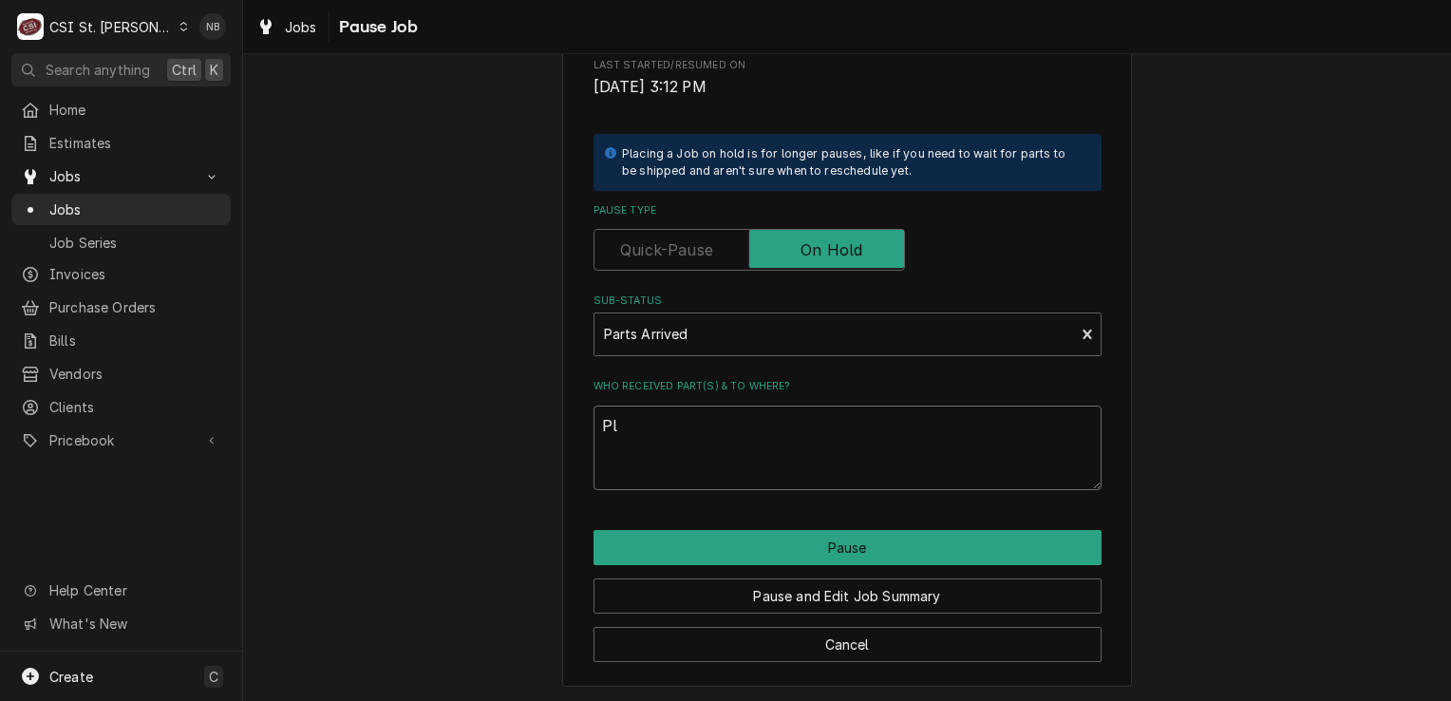
type textarea "x"
type textarea "Pla"
type textarea "x"
type textarea "Plac"
type textarea "x"
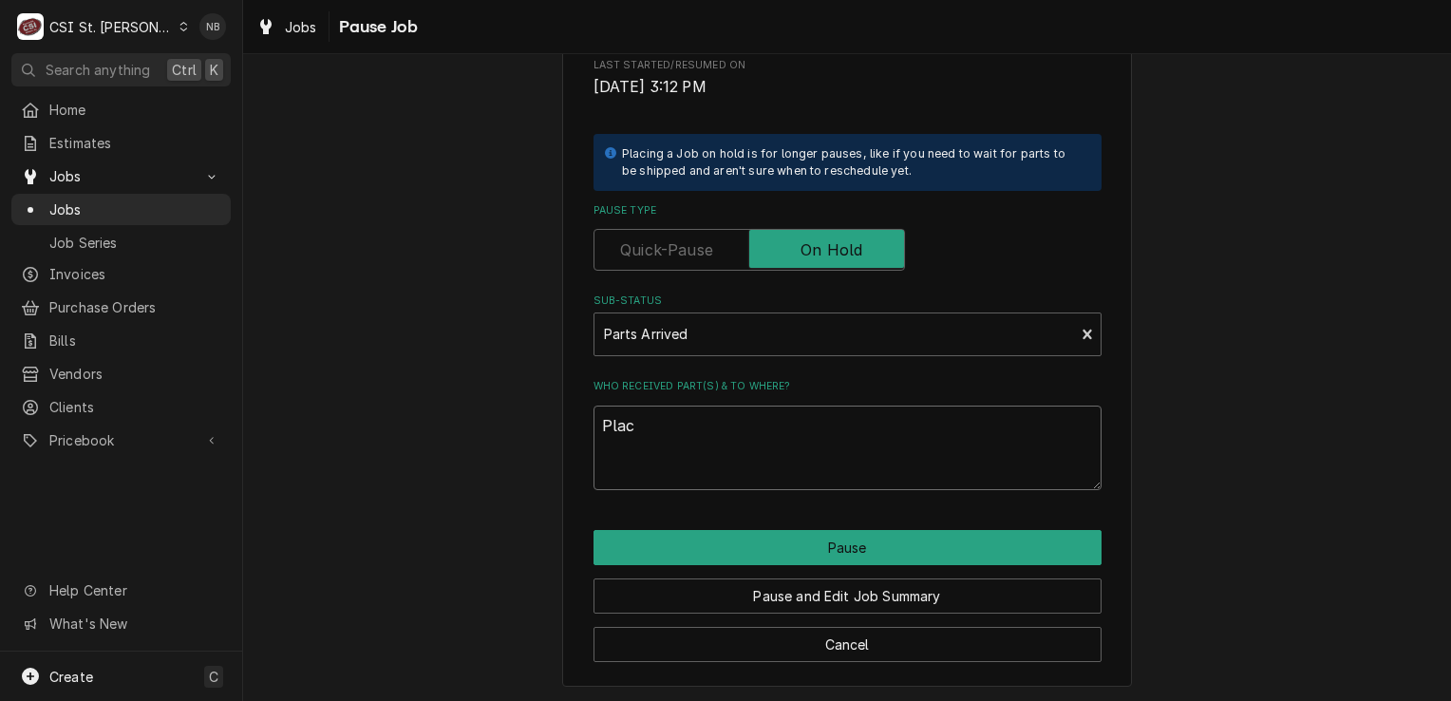
type textarea "Place"
type textarea "x"
type textarea "Placed"
type textarea "x"
type textarea "Placed"
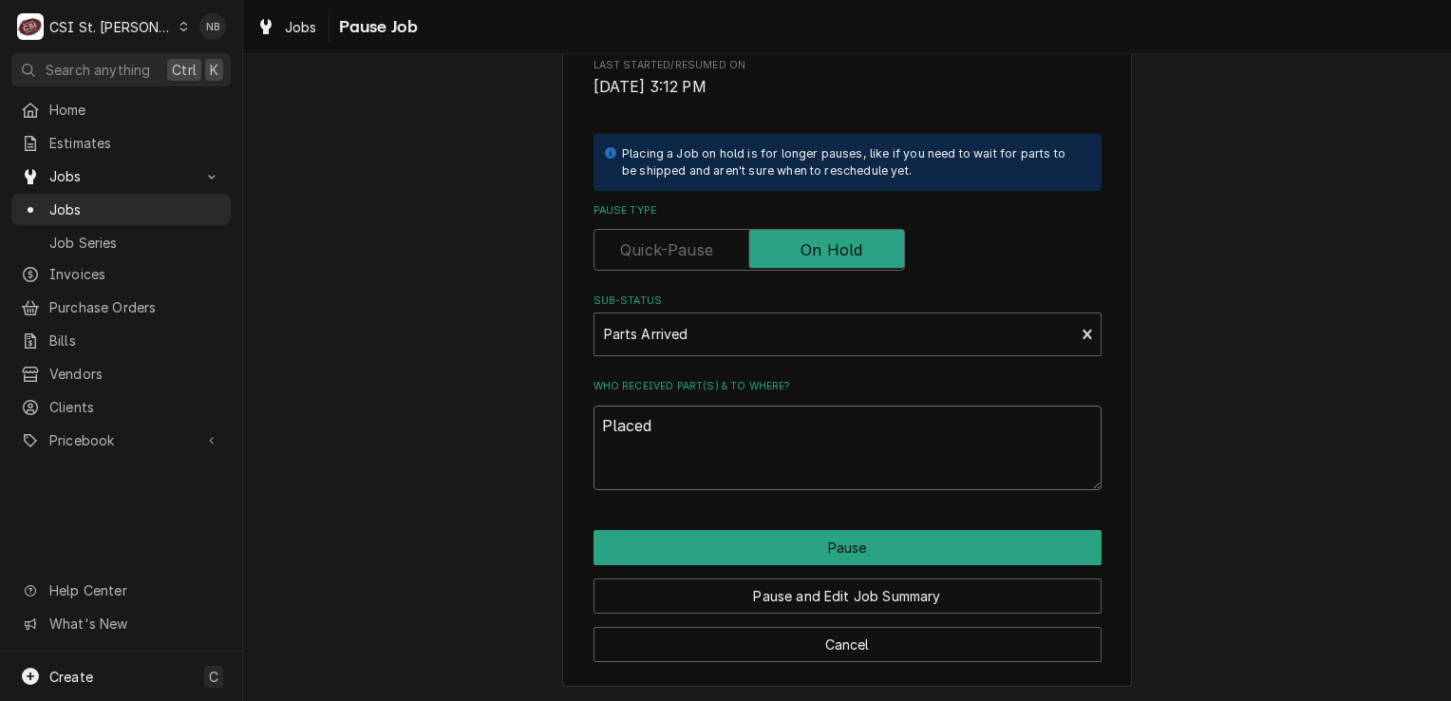
type textarea "x"
type textarea "Placed o"
type textarea "x"
type textarea "Placed on"
type textarea "x"
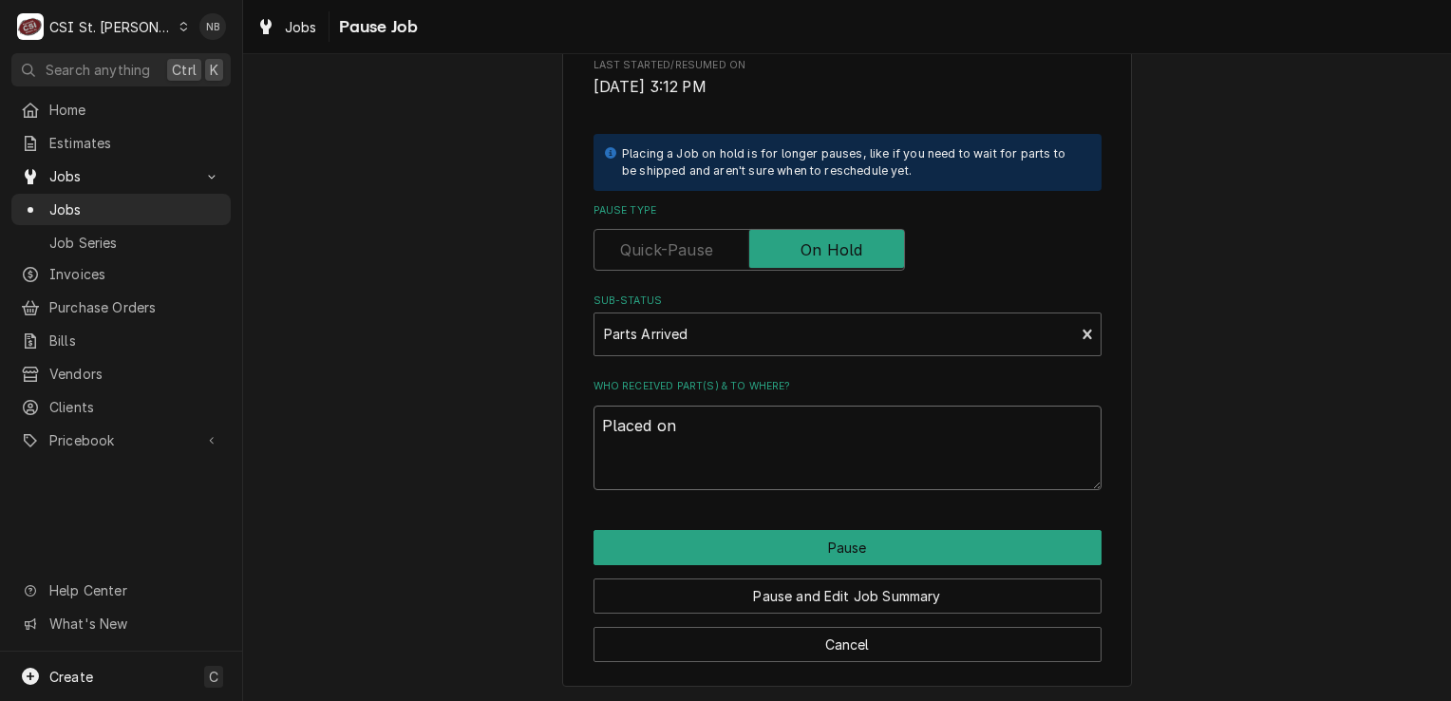
type textarea "Placed on"
type textarea "x"
type textarea "Placed on C"
type textarea "x"
type textarea "Placed on Co"
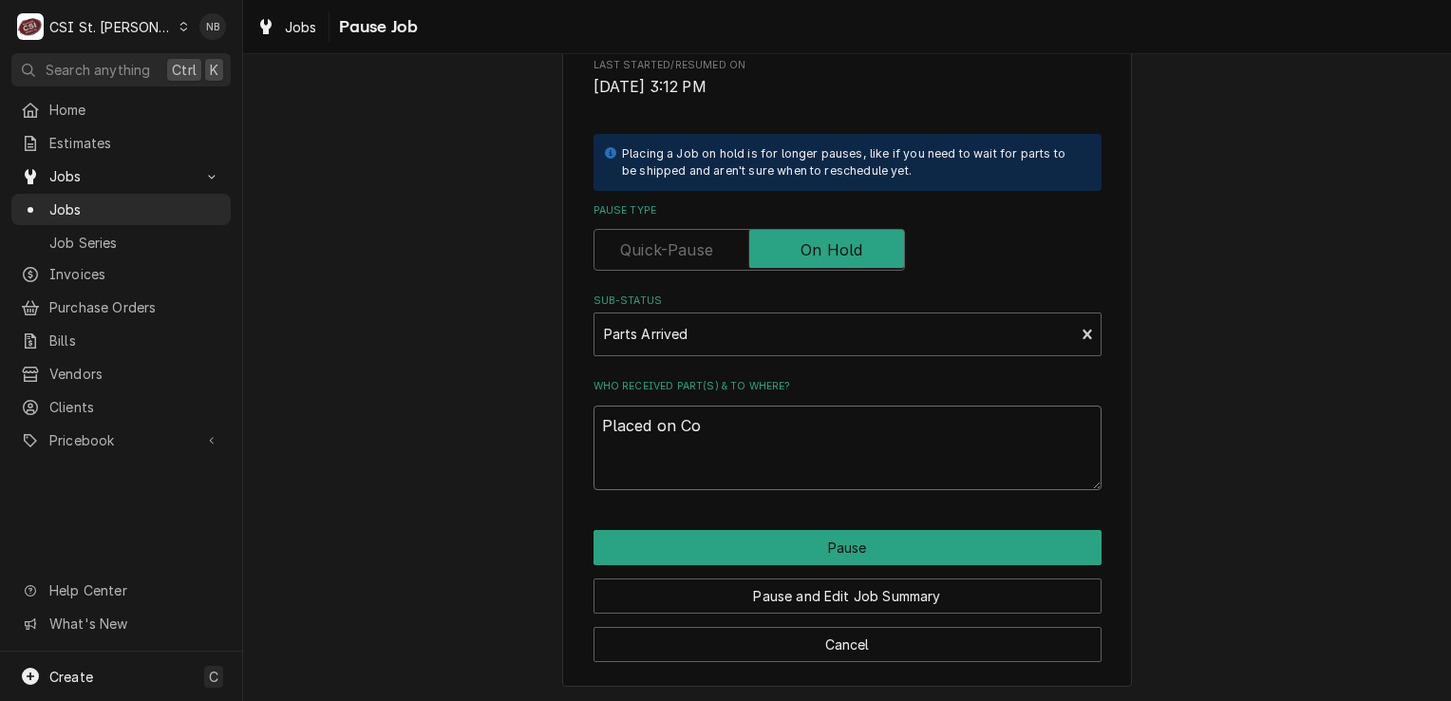
type textarea "x"
type textarea "Placed on Cou"
type textarea "x"
type textarea "Placed on Cour"
type textarea "x"
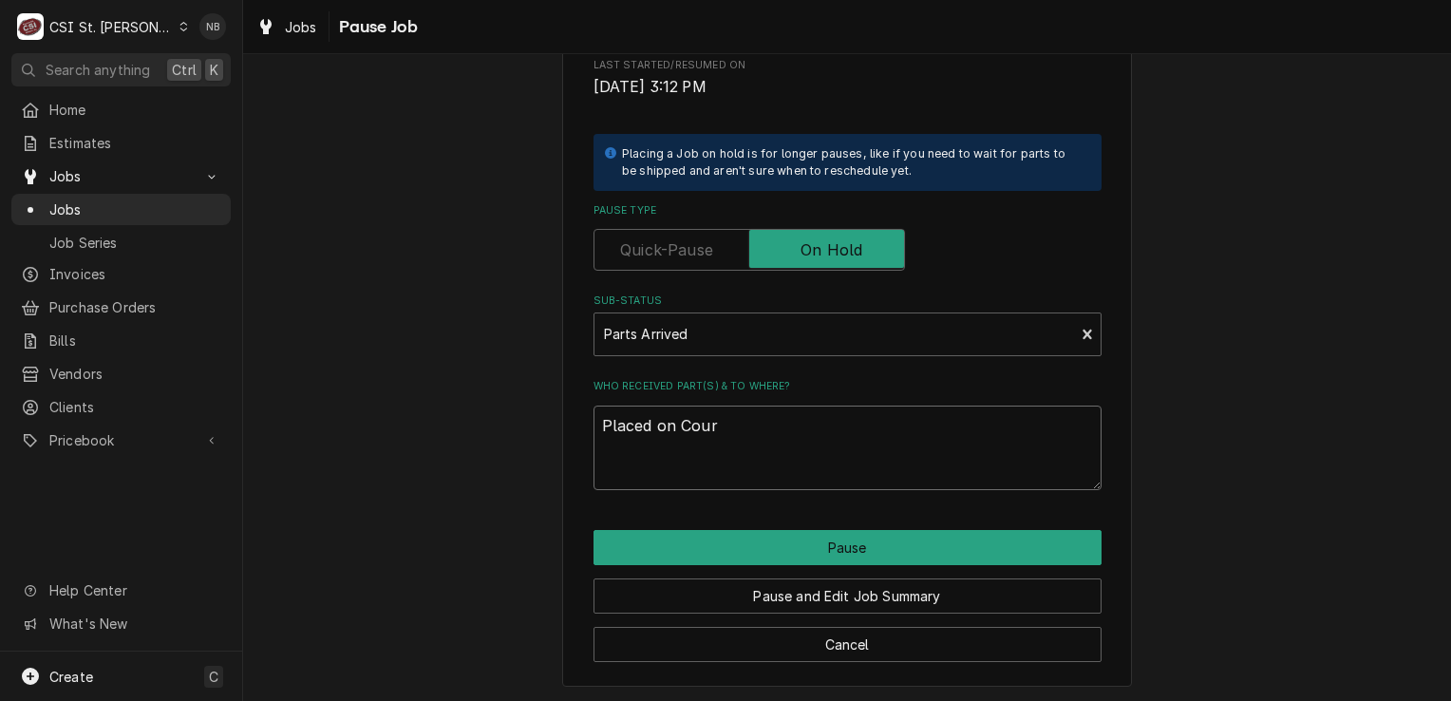
type textarea "Placed on Courn"
type textarea "x"
type textarea "Placed on Cournt"
type textarea "x"
type textarea "Placed on Cournte"
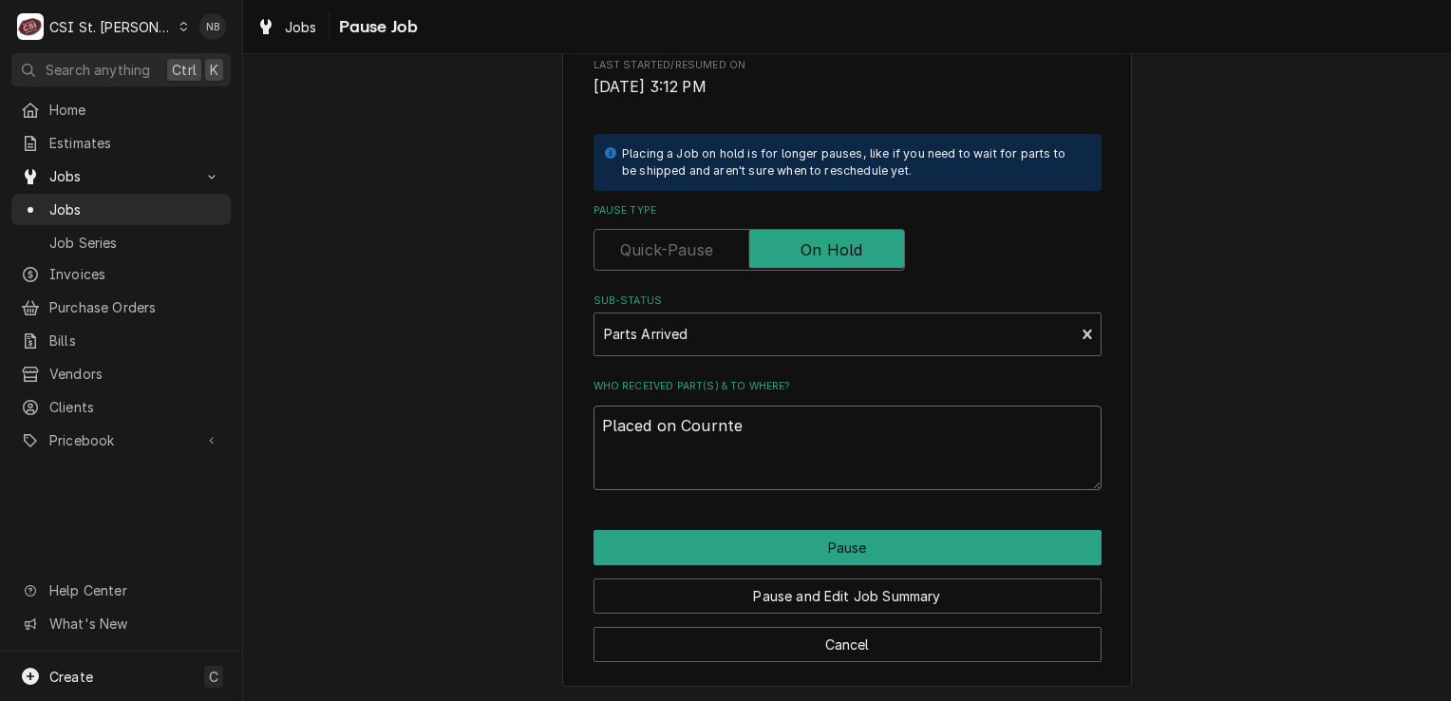
type textarea "x"
type textarea "Placed on Courntey"
type textarea "x"
type textarea "Placed on Cournte"
type textarea "x"
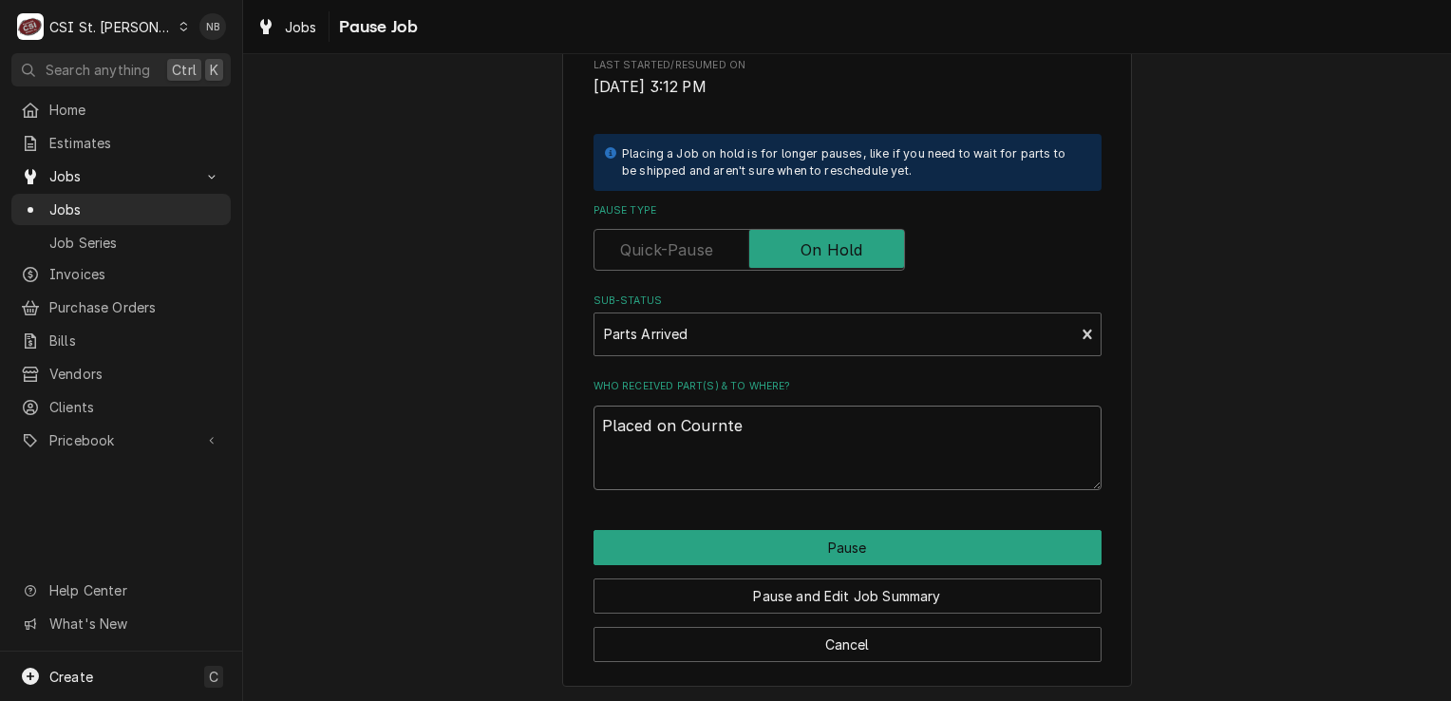
type textarea "Placed on Cournt"
type textarea "x"
type textarea "Placed on Courn"
type textarea "x"
type textarea "Placed on Cour"
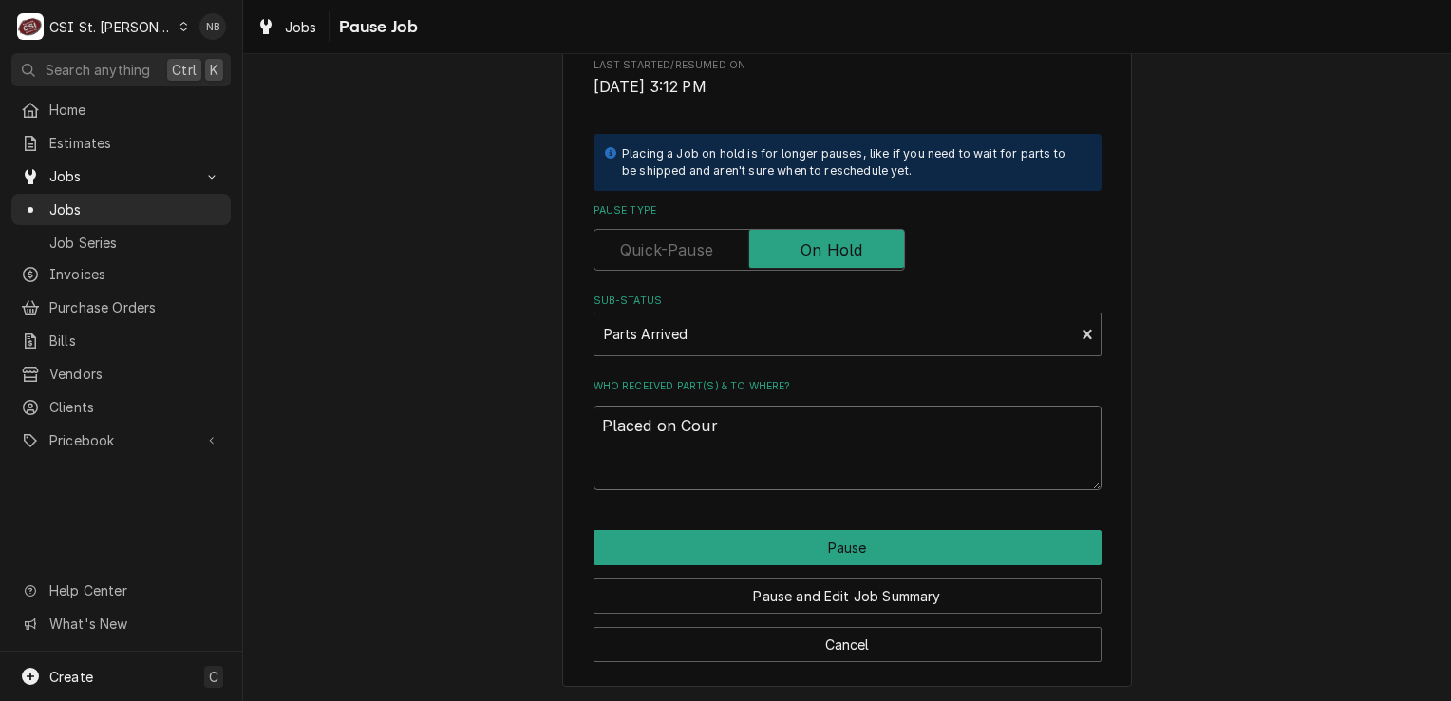
type textarea "x"
type textarea "Placed on Court"
type textarea "x"
type textarea "Placed on Courtne"
type textarea "x"
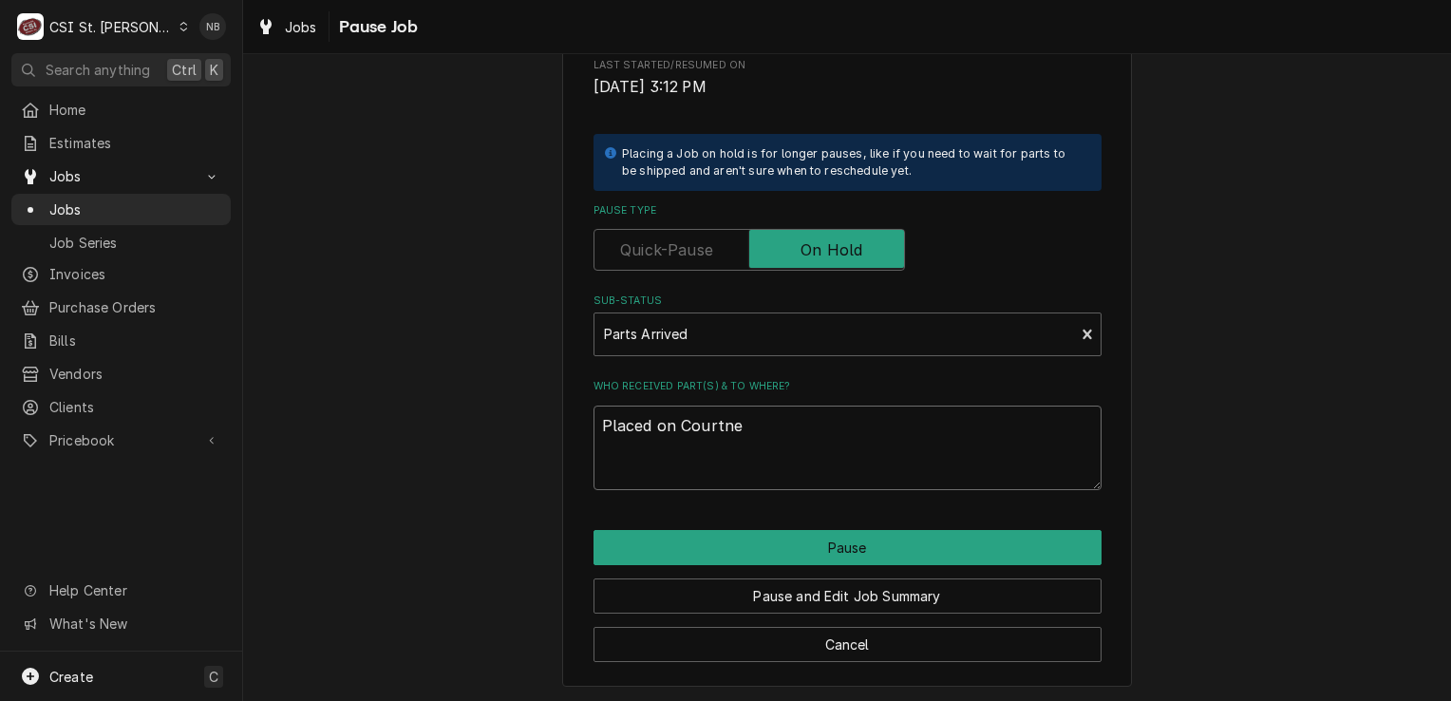
type textarea "Placed on Courtney"
type textarea "x"
type textarea "Placed on Courtney"
type textarea "x"
type textarea "Placed on Courtney W"
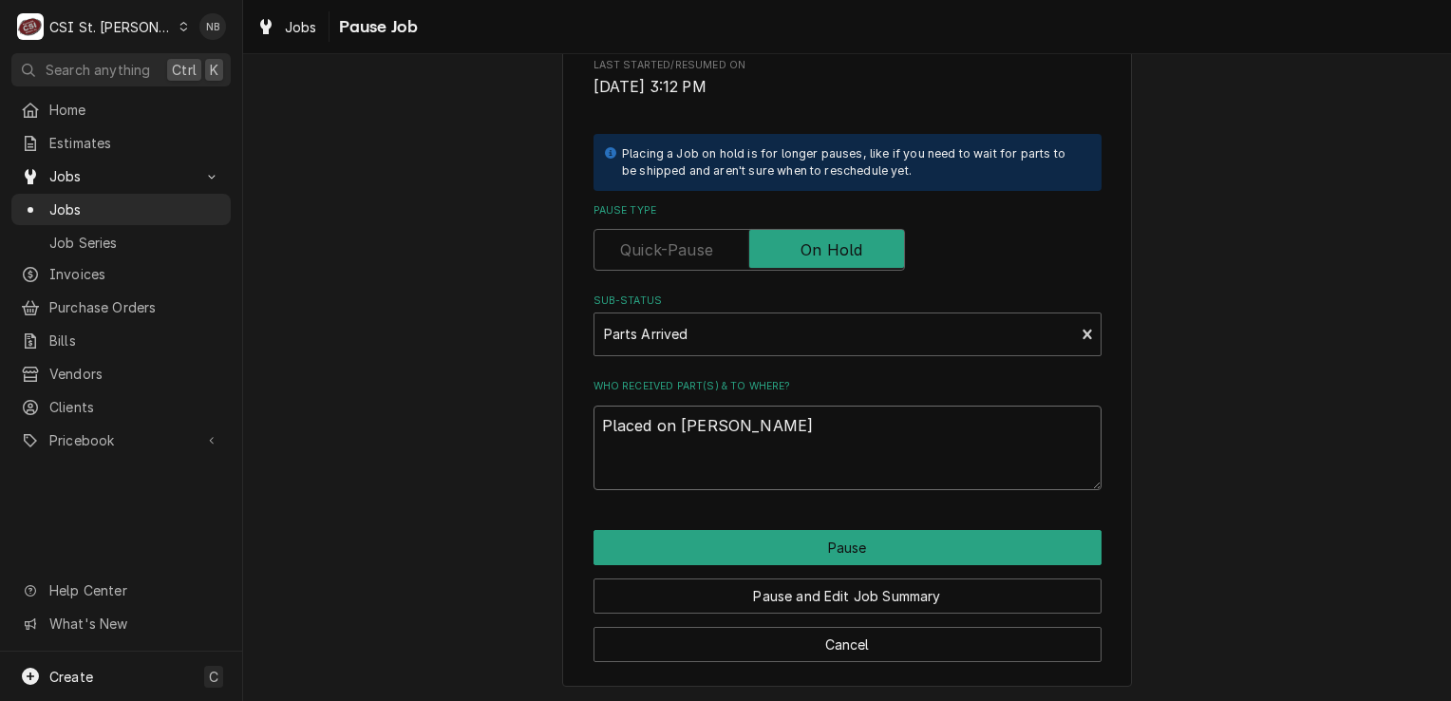
type textarea "x"
type textarea "Placed on Courtney W."
type textarea "x"
type textarea "Placed on Courtney W."
type textarea "x"
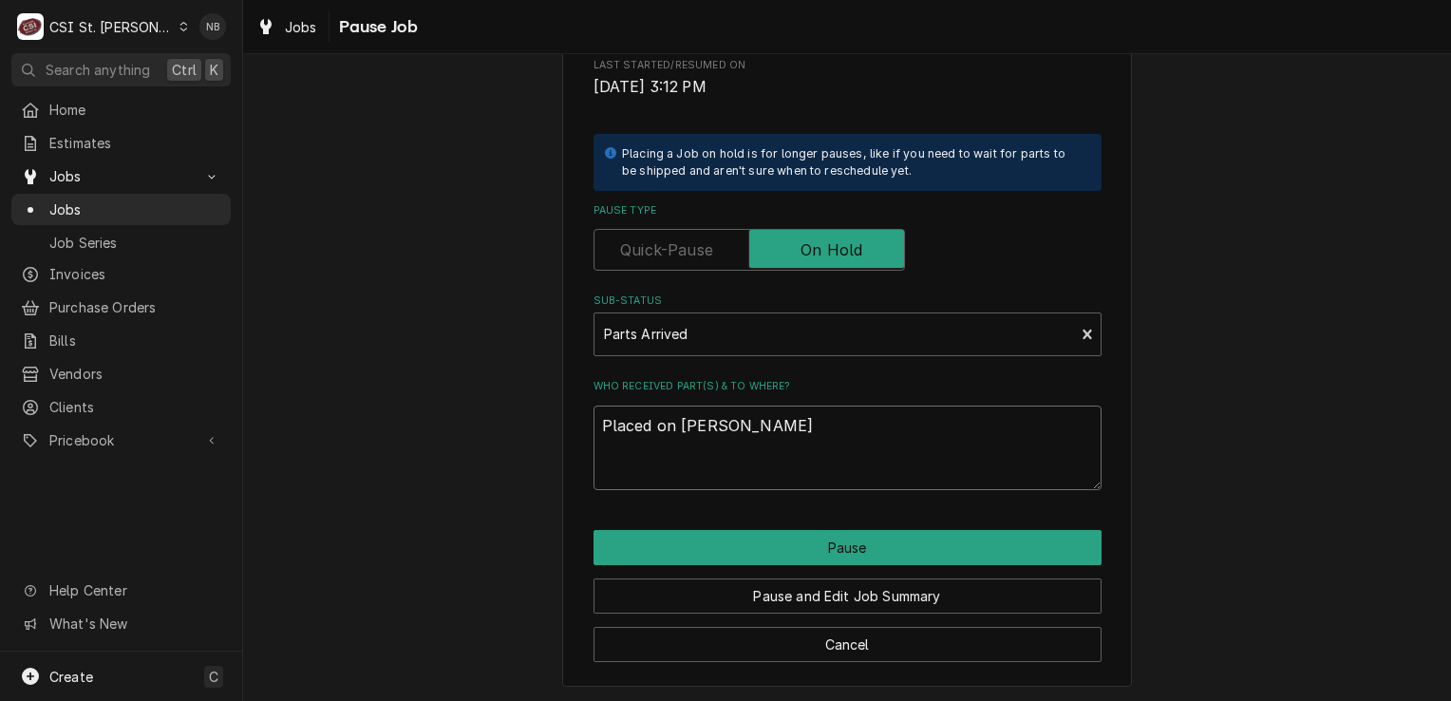
type textarea "Placed on Courtney W. S"
type textarea "x"
type textarea "Placed on Courtney W. Sh"
type textarea "x"
type textarea "Placed on Courtney W. She"
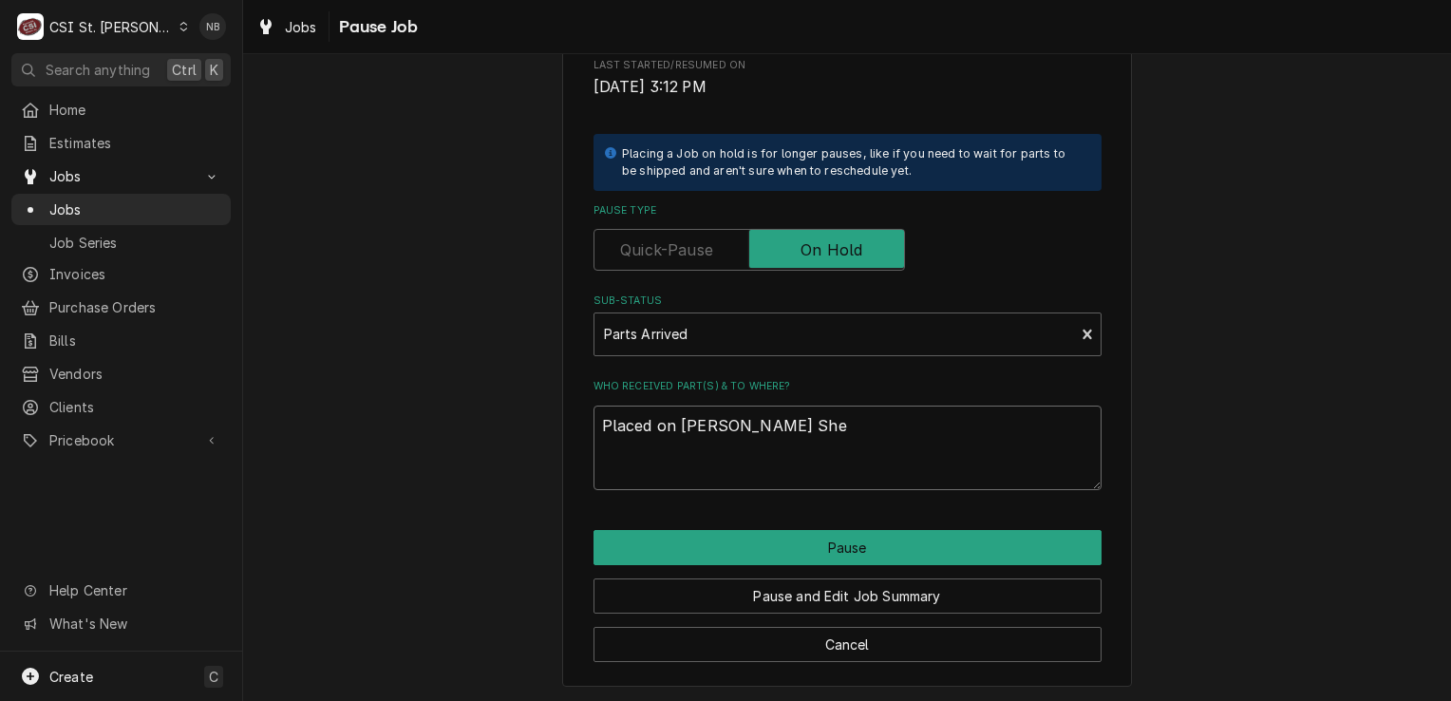
type textarea "x"
type textarea "Placed on Courtney W. Shel"
type textarea "x"
type textarea "Placed on Courtney W. Shelf"
type textarea "x"
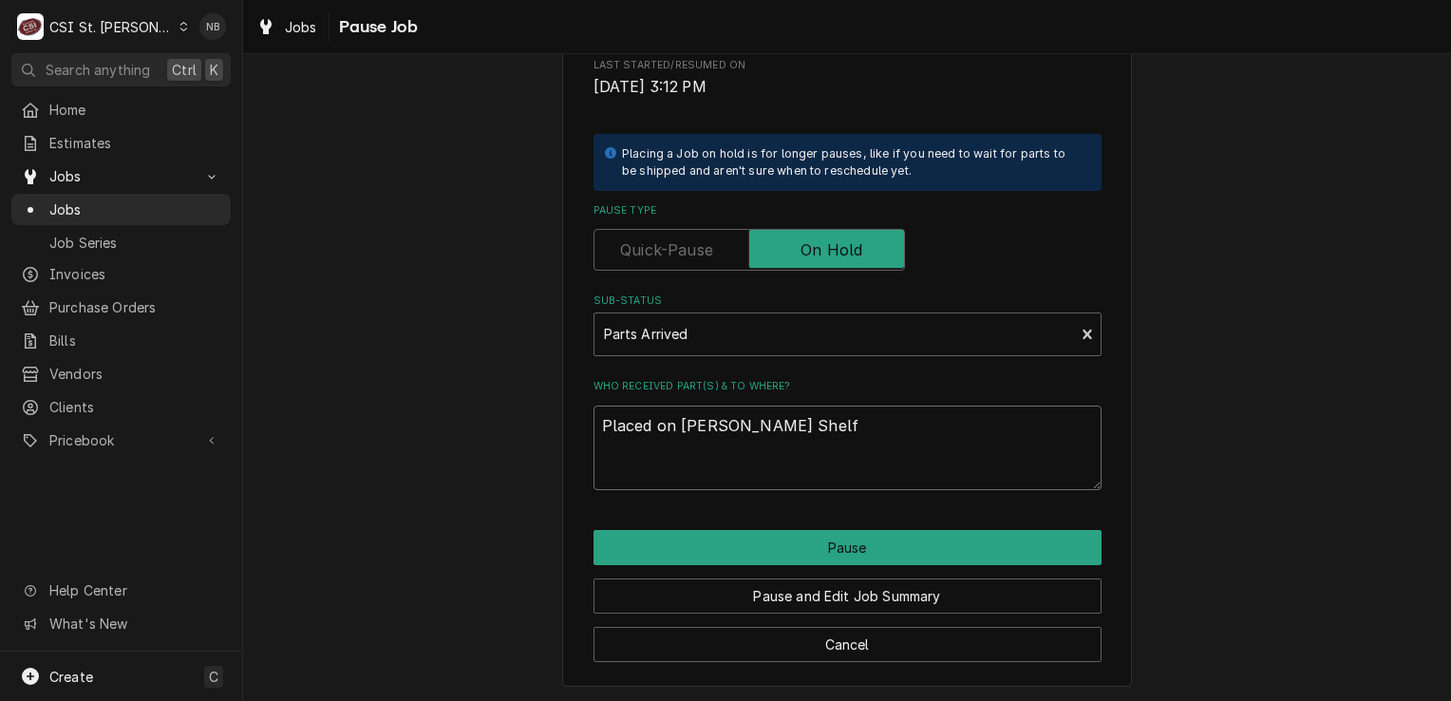
type textarea "Placed on Courtney W. Shelf-"
type textarea "x"
type textarea "Placed on Courtney W. Shelf-N"
type textarea "x"
type textarea "Placed on Courtney W. Shelf-NB"
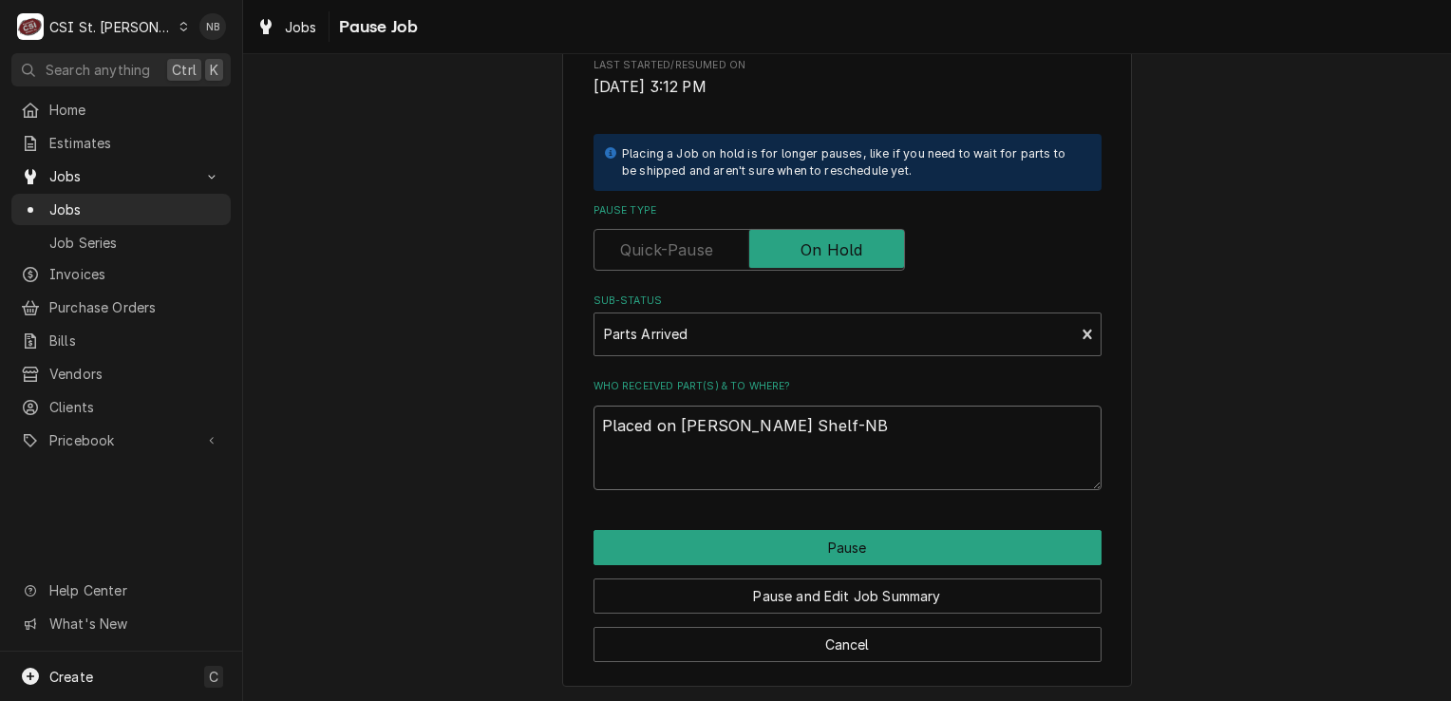
type textarea "x"
type textarea "Placed on Courtney W. Shelf-NB-"
type textarea "x"
type textarea "Placed on Courtney W. Shelf-NB-9"
type textarea "x"
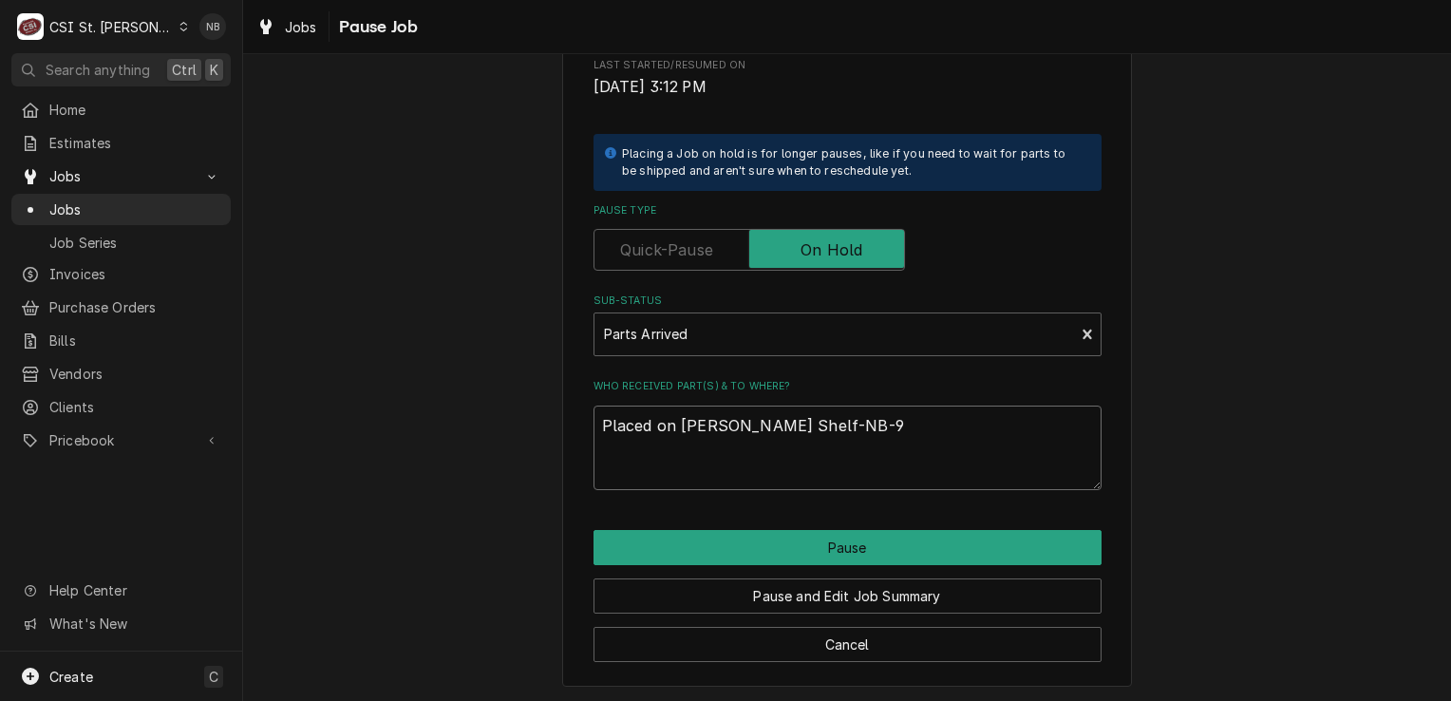
type textarea "Placed on Courtney W. Shelf-NB-9/"
type textarea "x"
type textarea "Placed on Courtney W. Shelf-NB-9/2"
type textarea "x"
type textarea "Placed on Courtney W. Shelf-NB-9/24"
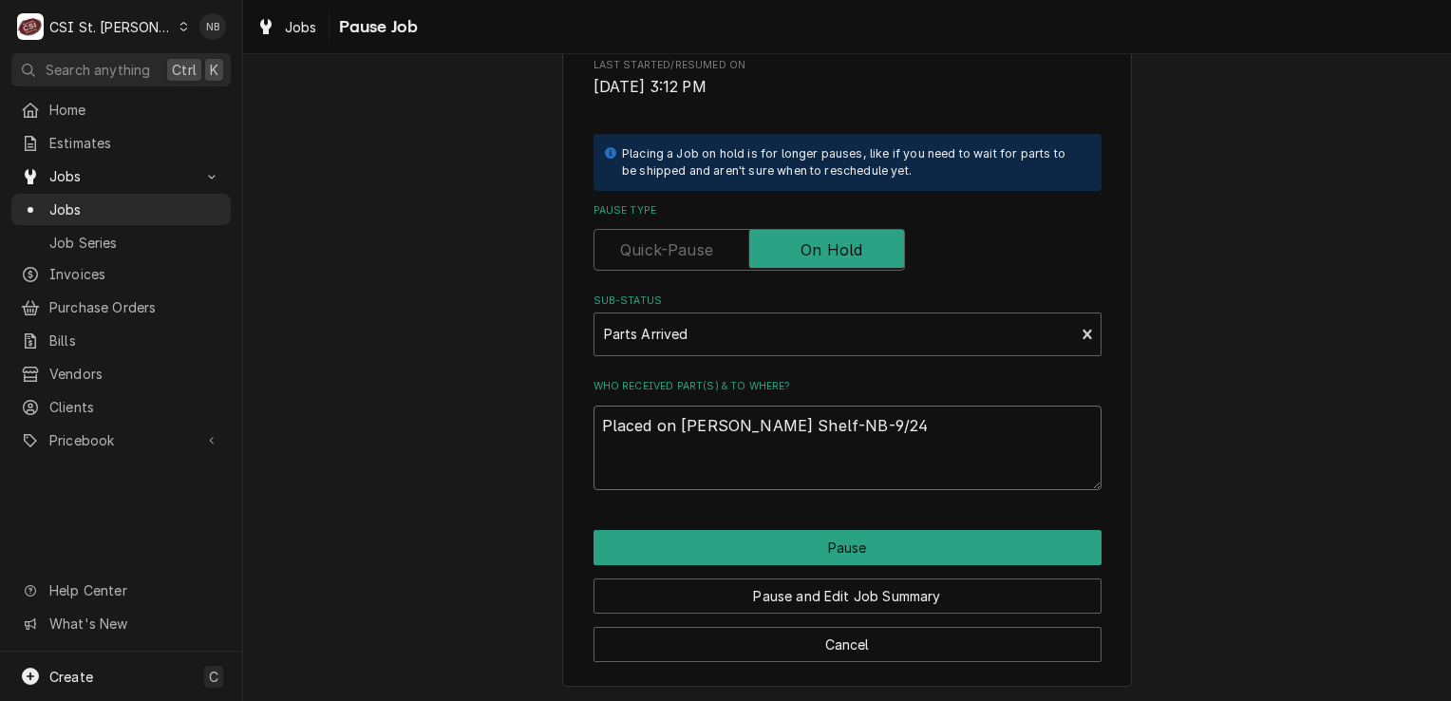
type textarea "x"
type textarea "Placed on Courtney W. Shelf-NB-9/24/"
type textarea "x"
type textarea "Placed on Courtney W. Shelf-NB-9/24/2"
type textarea "x"
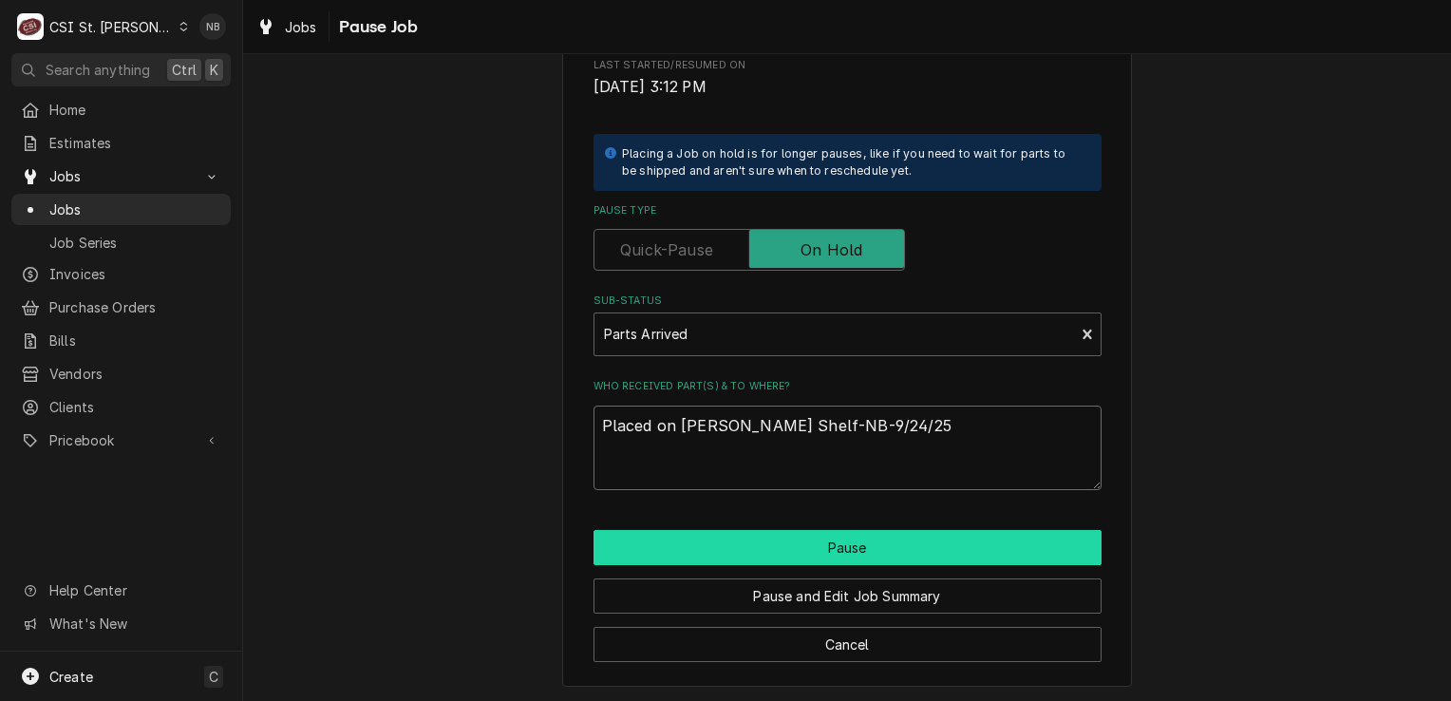
type textarea "Placed on Courtney W. Shelf-NB-9/24/25"
click at [851, 553] on button "Pause" at bounding box center [847, 547] width 508 height 35
type textarea "x"
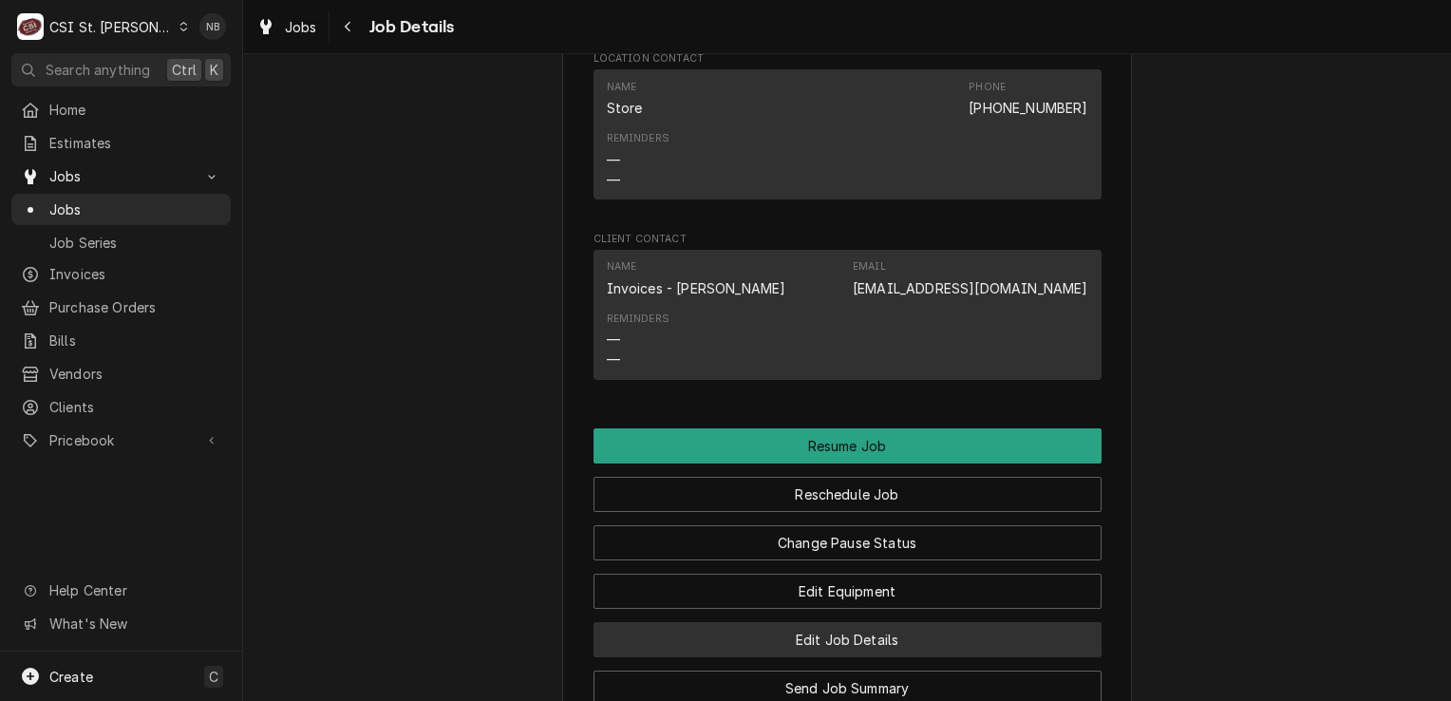
scroll to position [2184, 0]
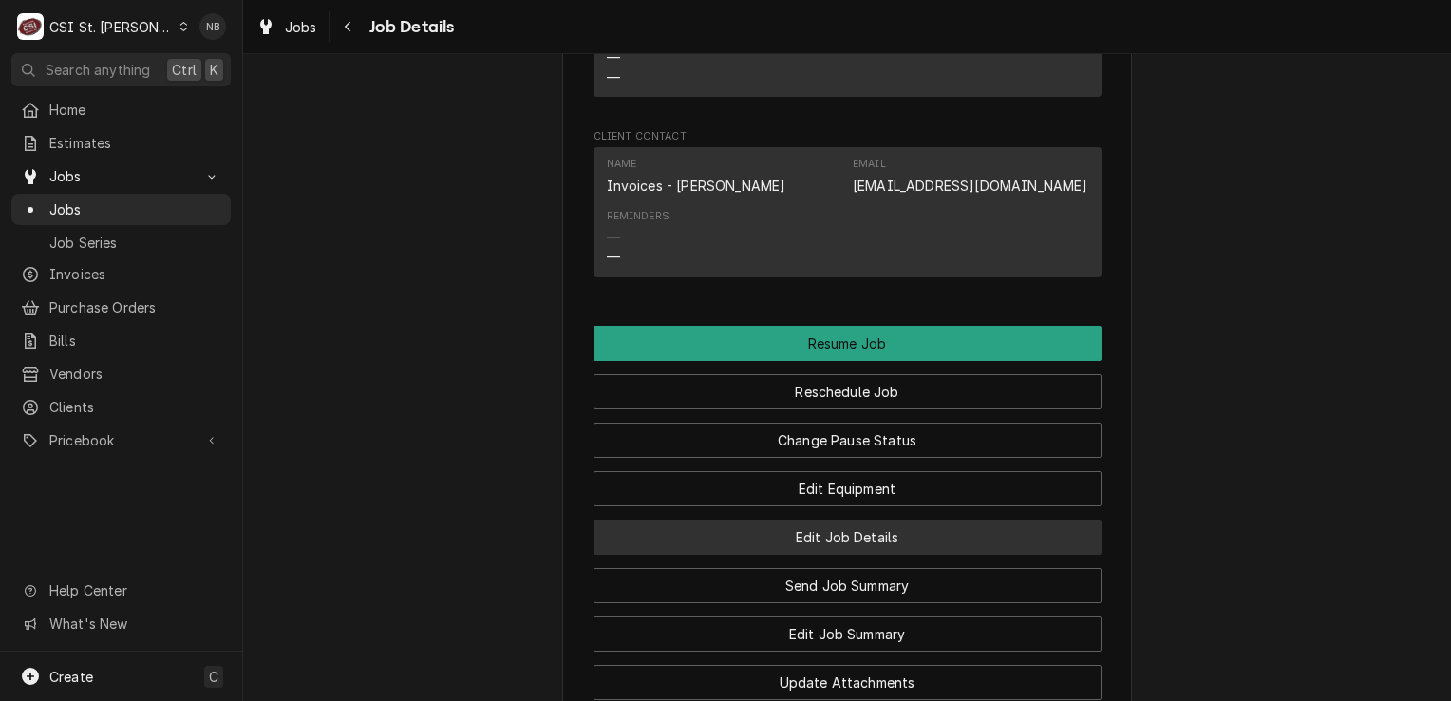
click at [854, 528] on button "Edit Job Details" at bounding box center [847, 536] width 508 height 35
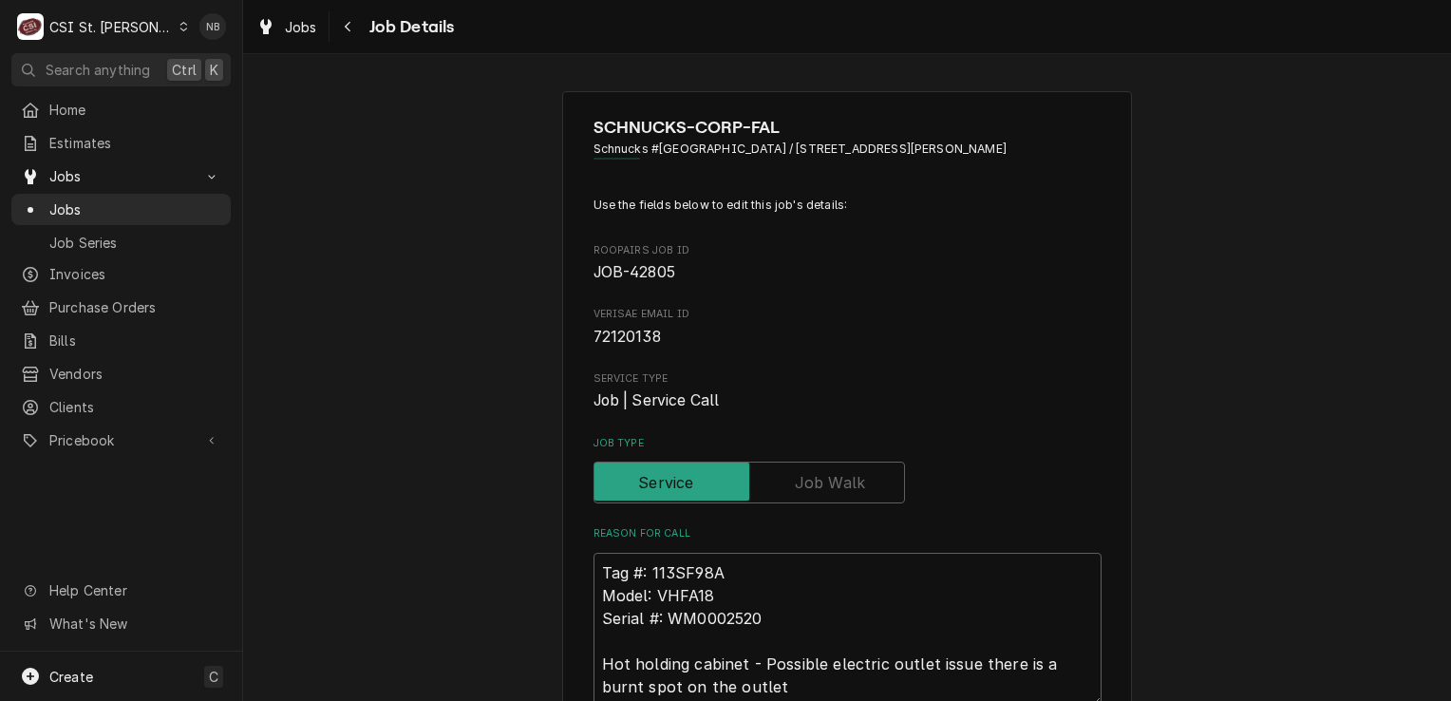
type textarea "x"
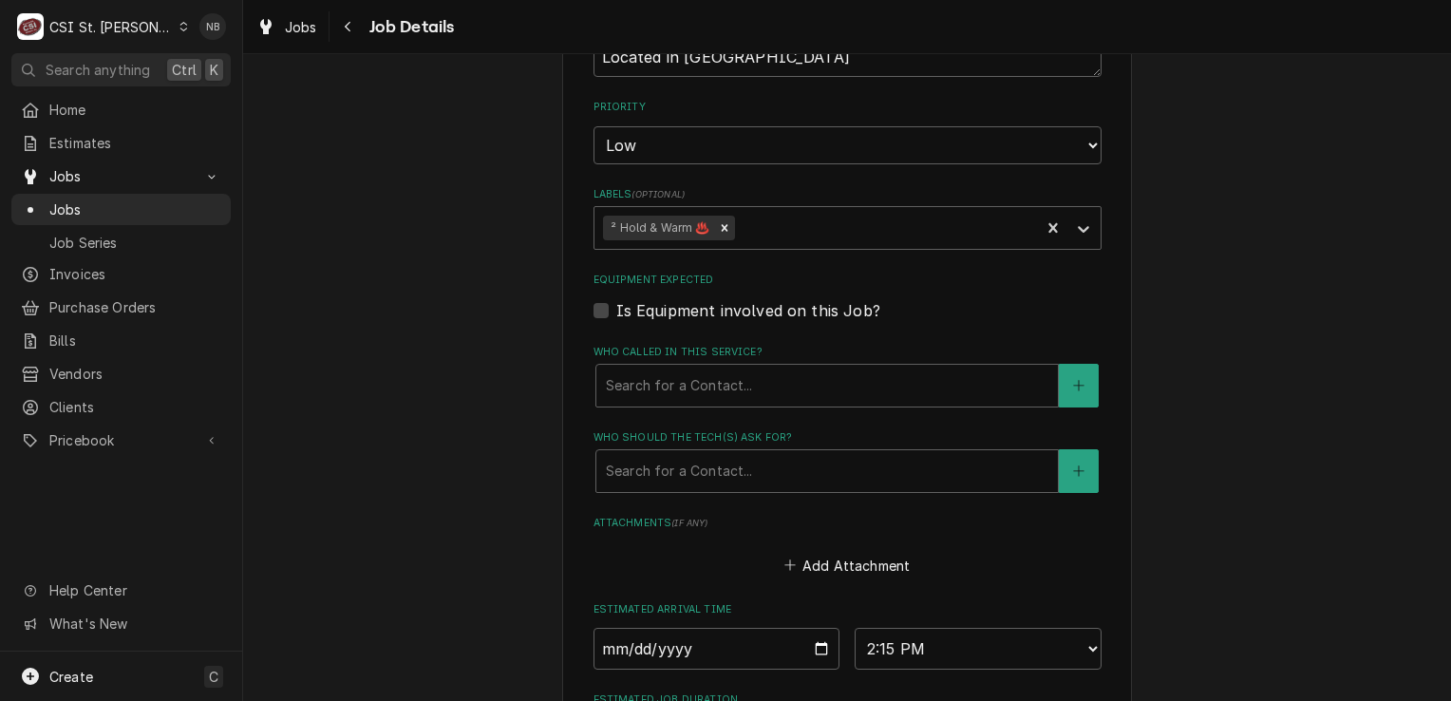
scroll to position [1111, 0]
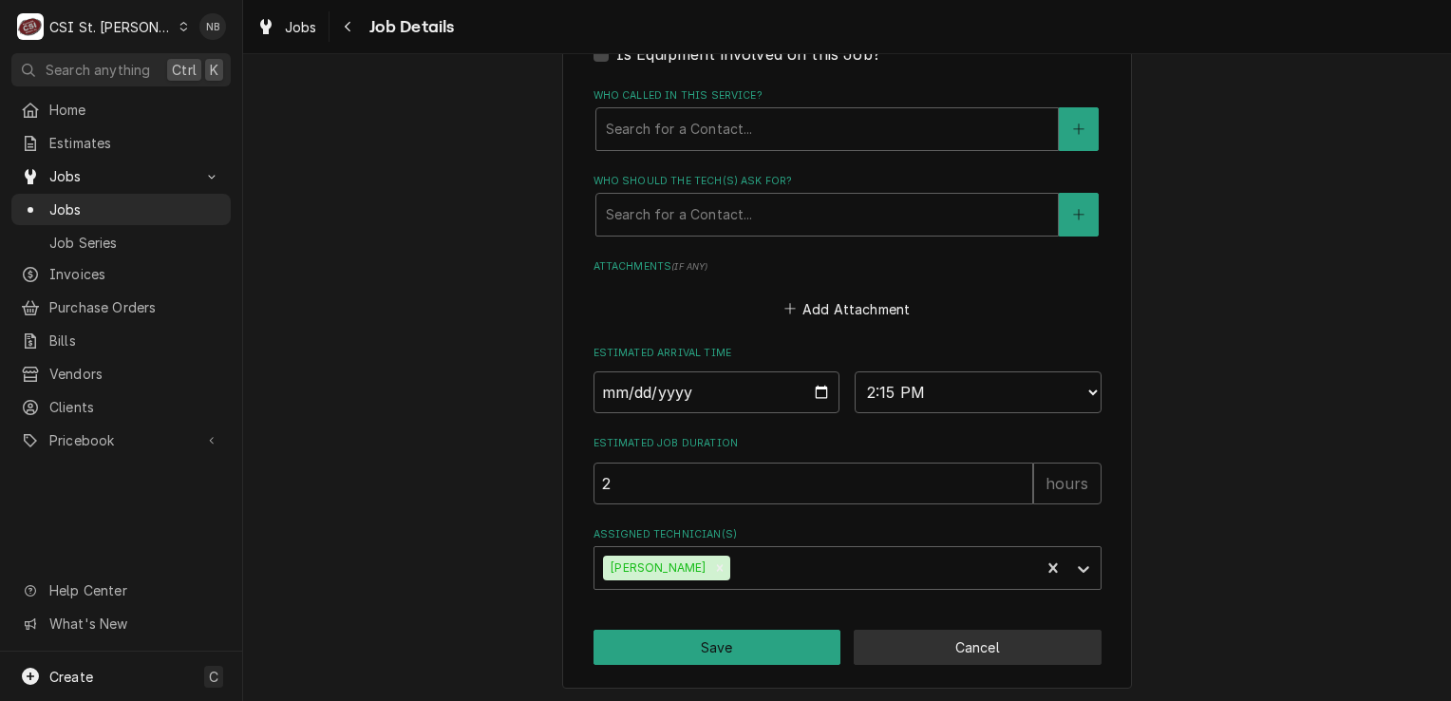
click at [925, 633] on button "Cancel" at bounding box center [978, 646] width 248 height 35
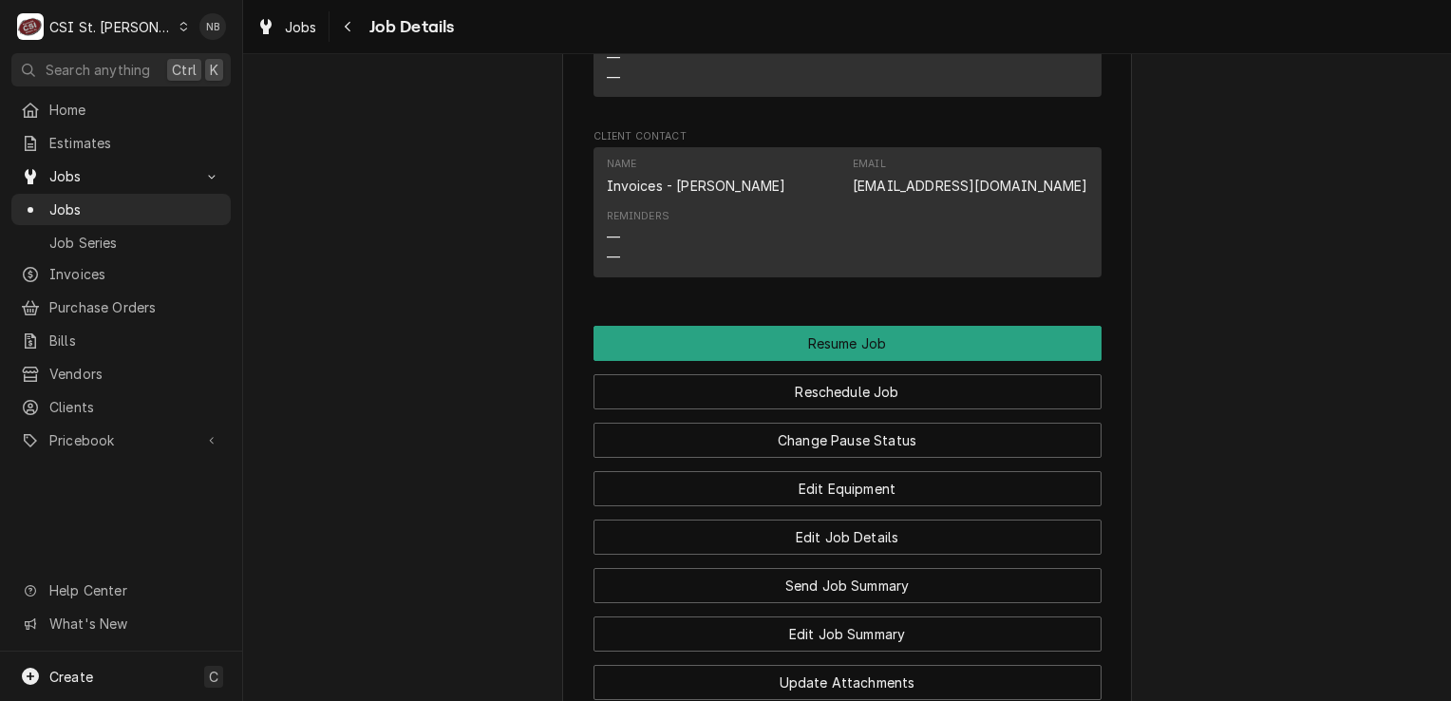
scroll to position [2534, 0]
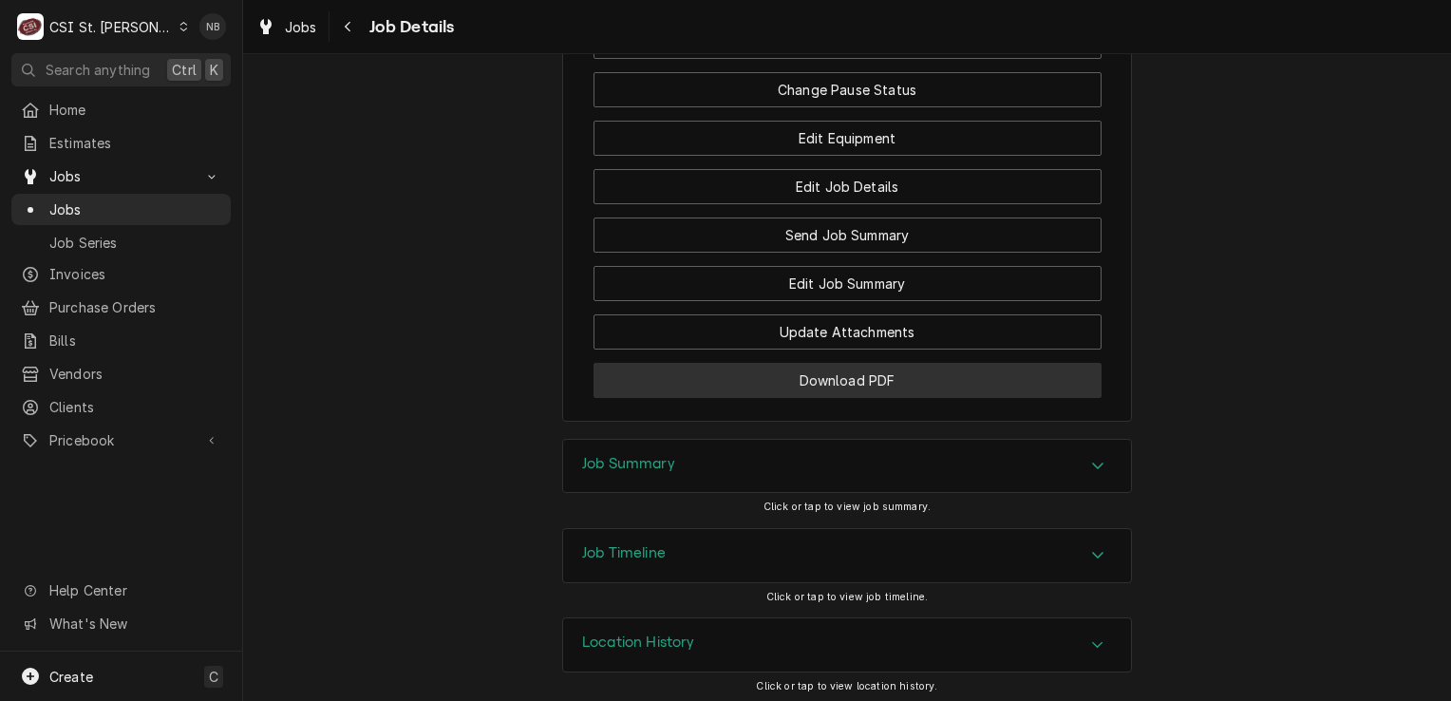
click at [861, 377] on button "Download PDF" at bounding box center [847, 380] width 508 height 35
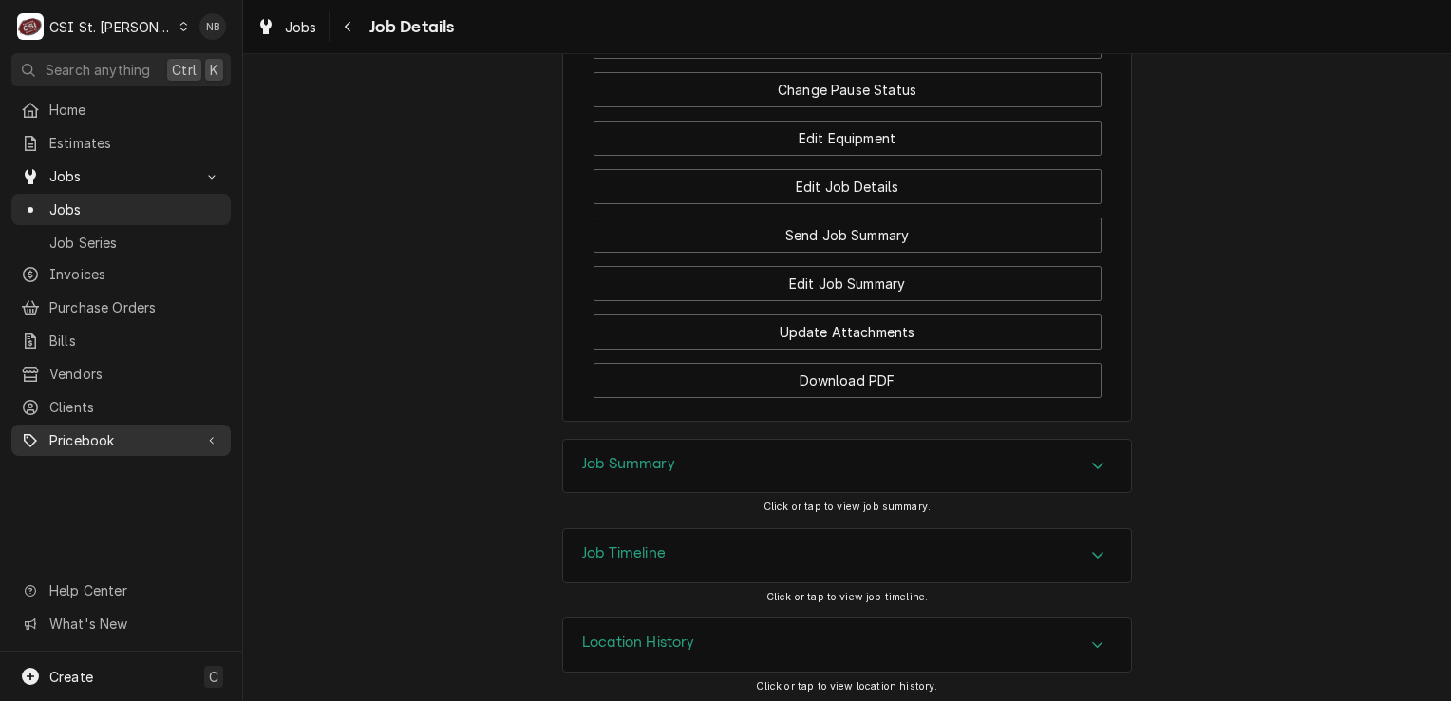
click at [118, 428] on div "Pricebook" at bounding box center [121, 440] width 212 height 24
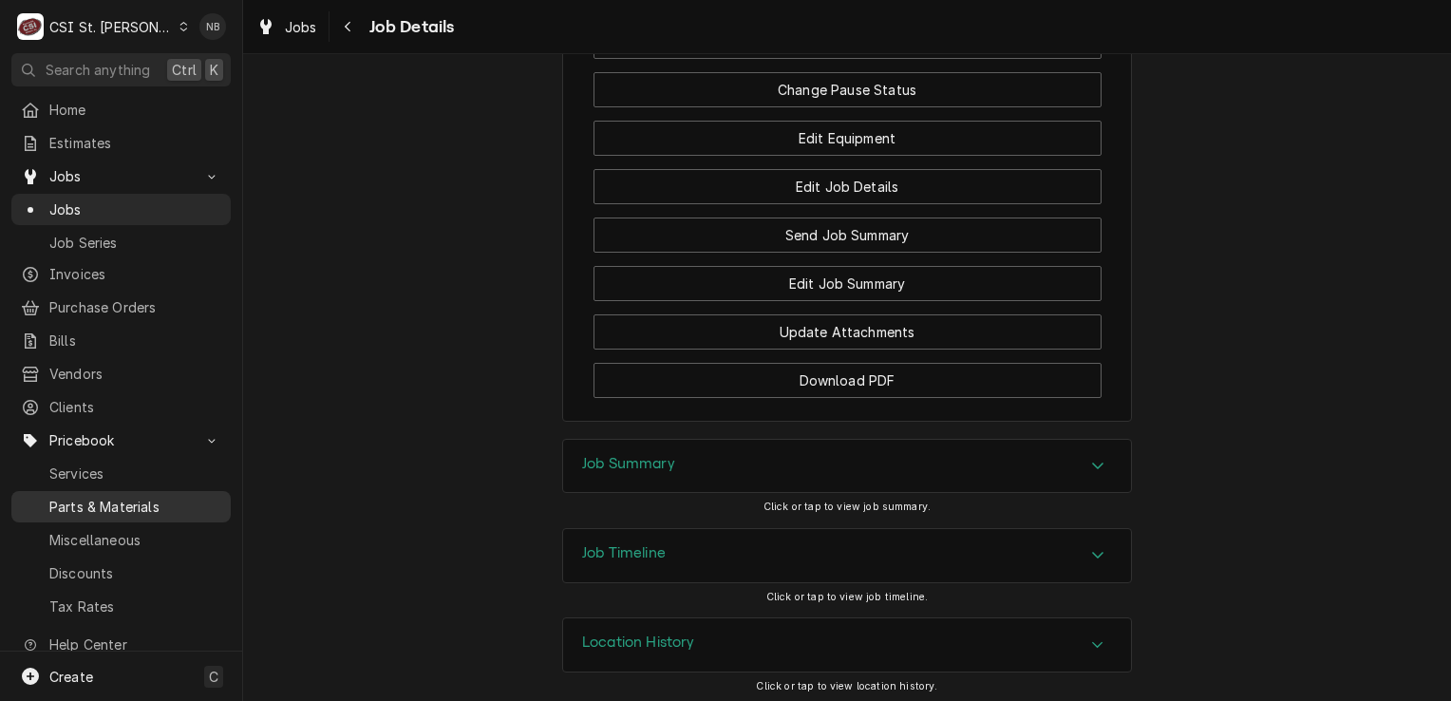
click at [130, 500] on span "Parts & Materials" at bounding box center [135, 507] width 172 height 20
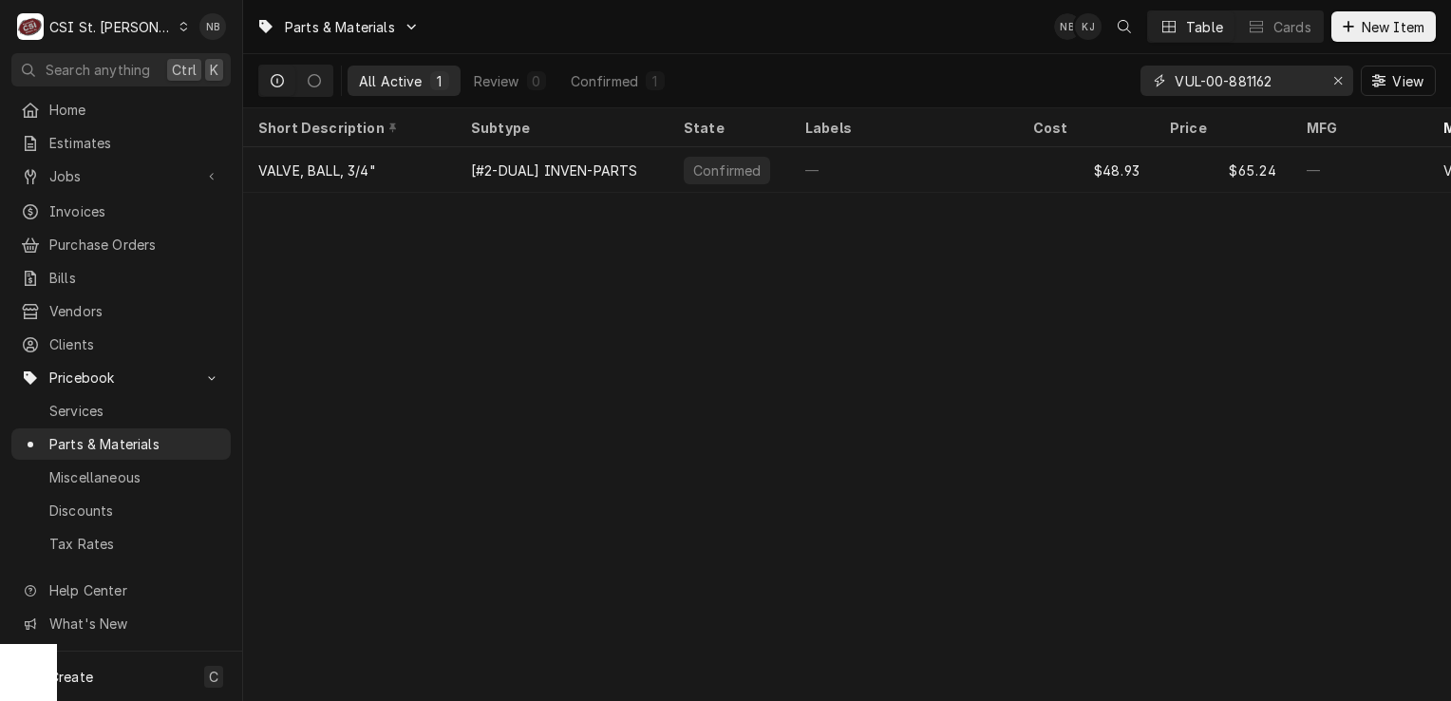
drag, startPoint x: 1291, startPoint y: 82, endPoint x: 1232, endPoint y: 97, distance: 60.8
click at [1232, 97] on div "VUL-00-881162 View" at bounding box center [1287, 80] width 295 height 53
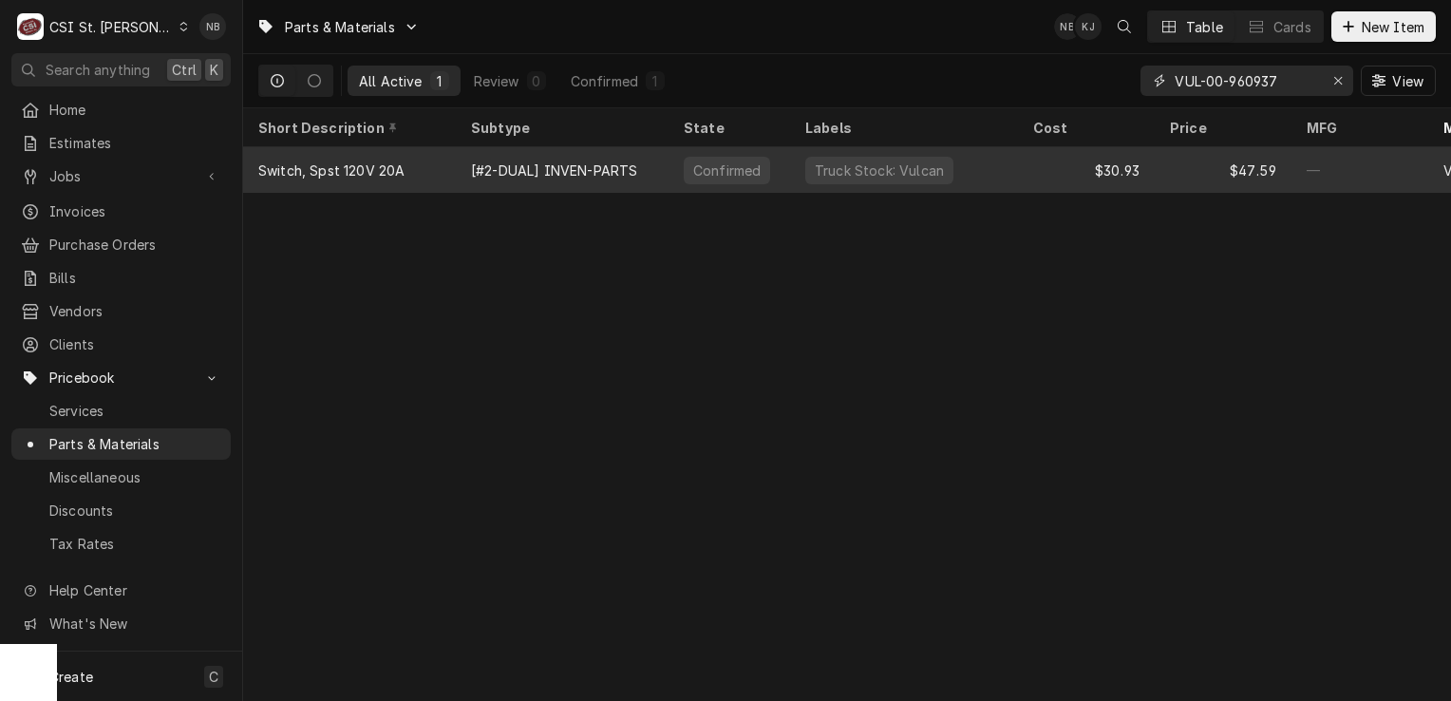
type input "VUL-00-960937"
click at [639, 177] on div "[#2-DUAL] INVEN-PARTS" at bounding box center [562, 170] width 213 height 46
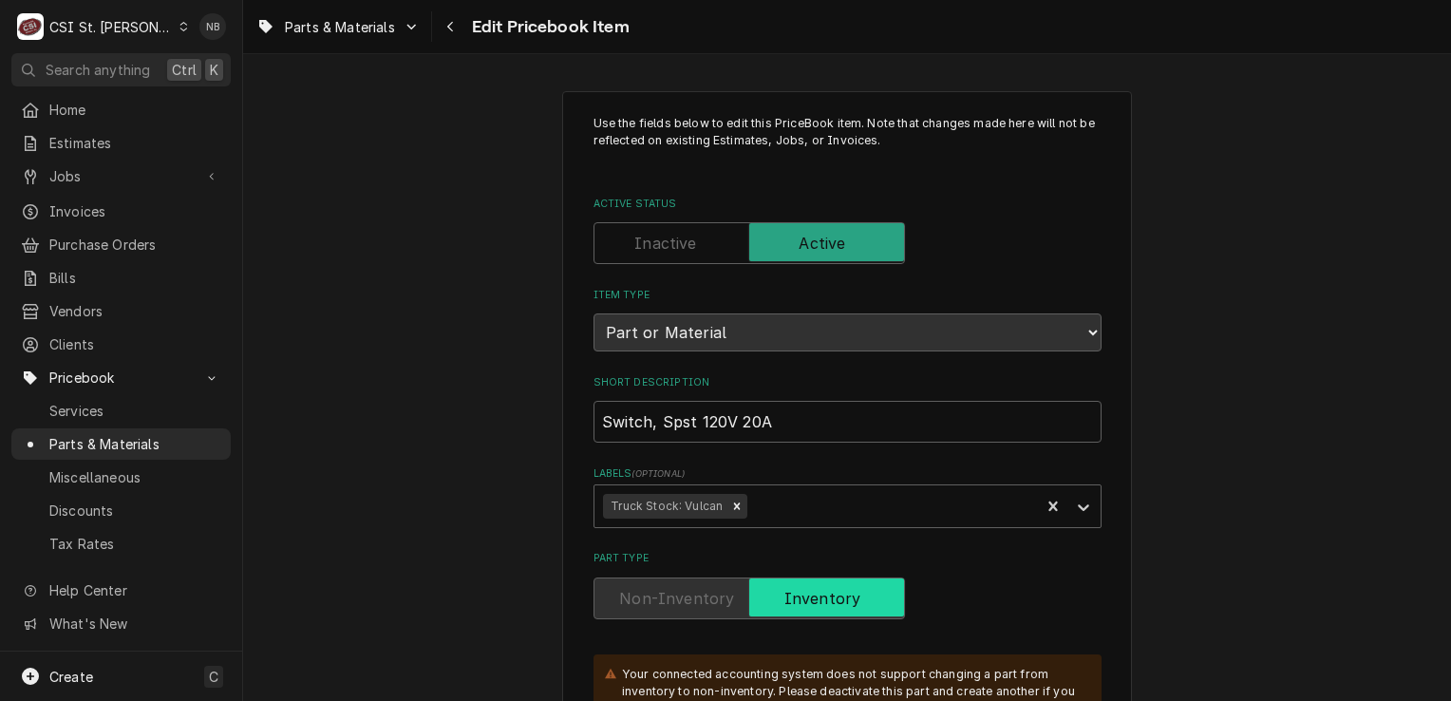
type textarea "x"
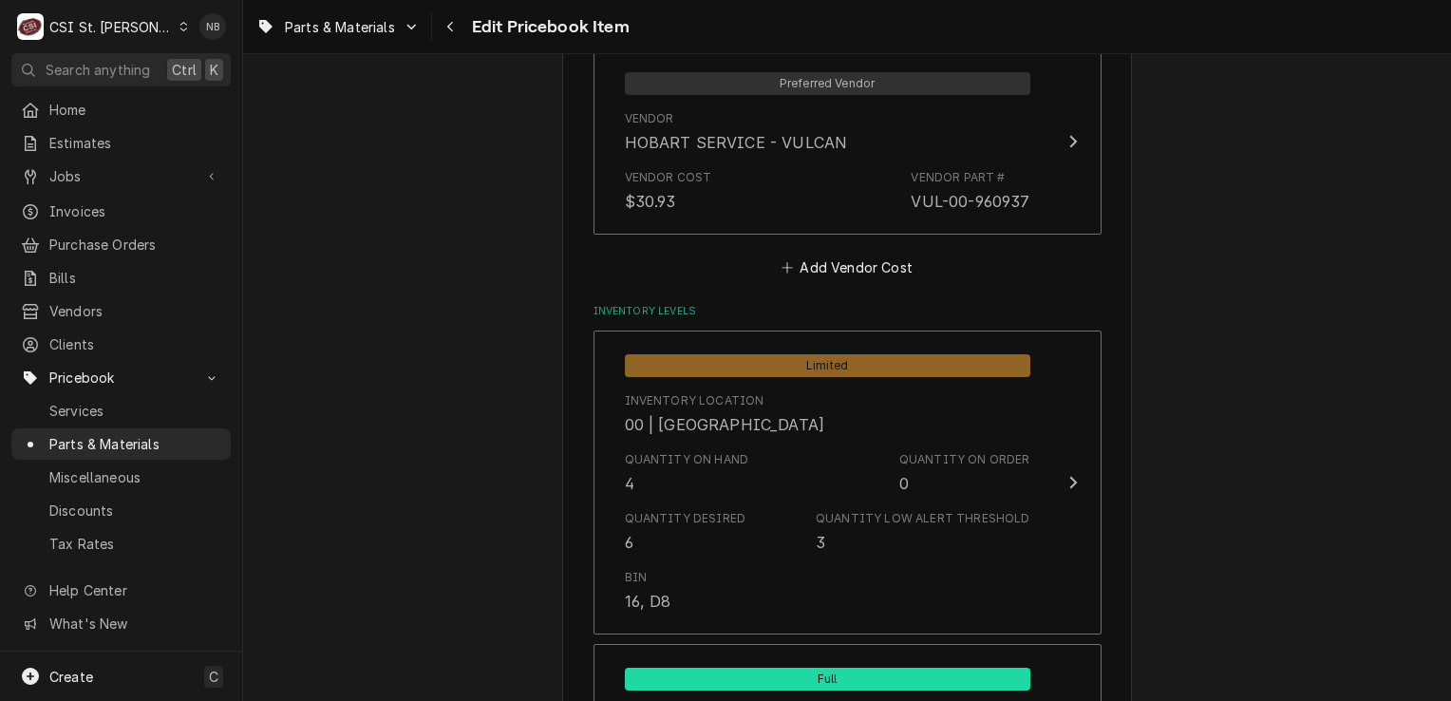
scroll to position [1614, 0]
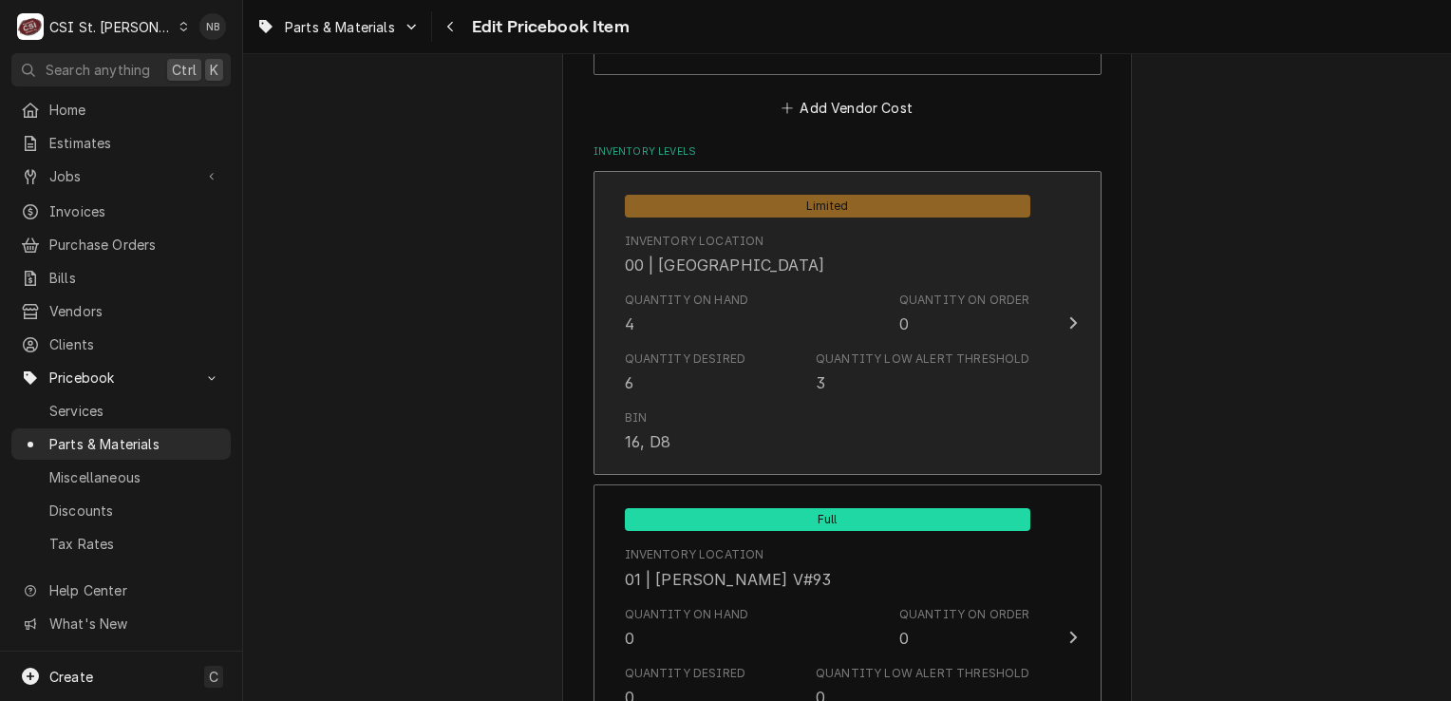
click at [828, 350] on div "Quantity Low Alert Threshold" at bounding box center [923, 358] width 214 height 17
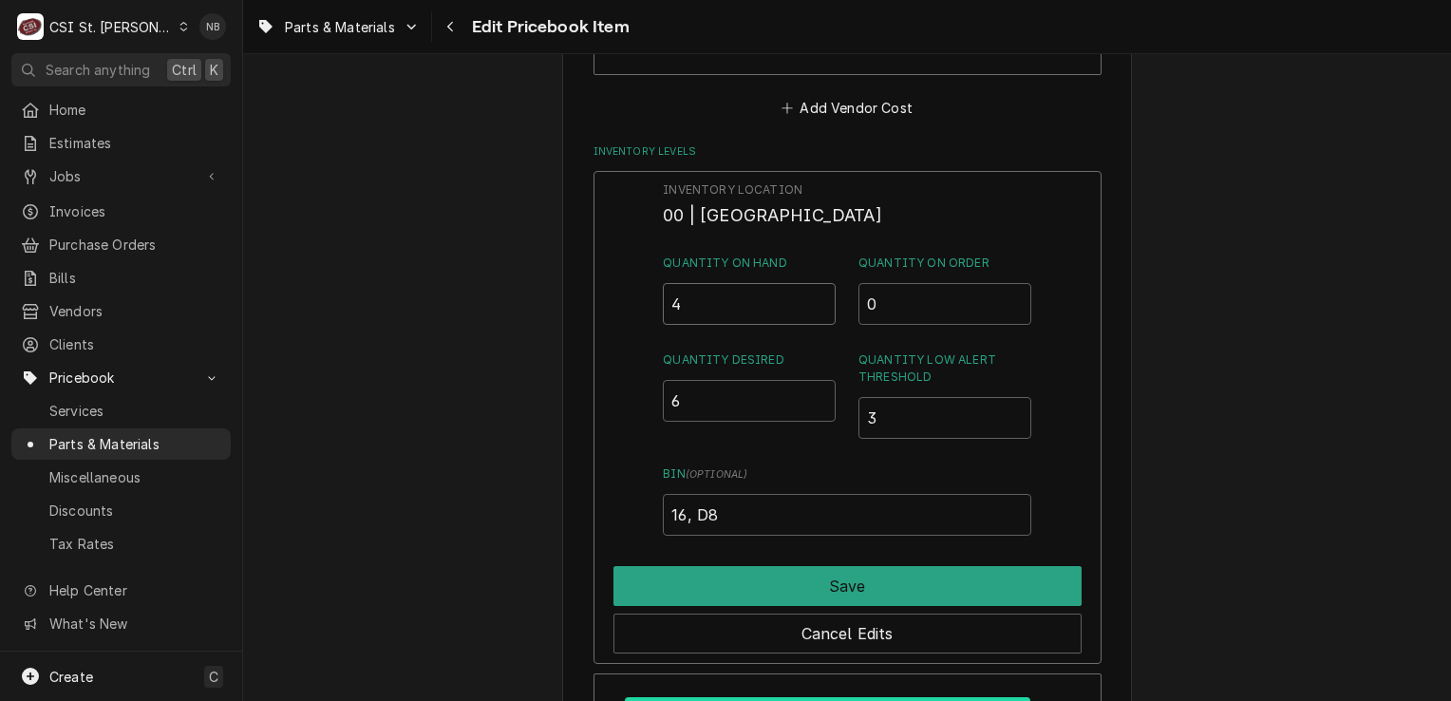
click at [715, 302] on input "4" at bounding box center [749, 304] width 173 height 42
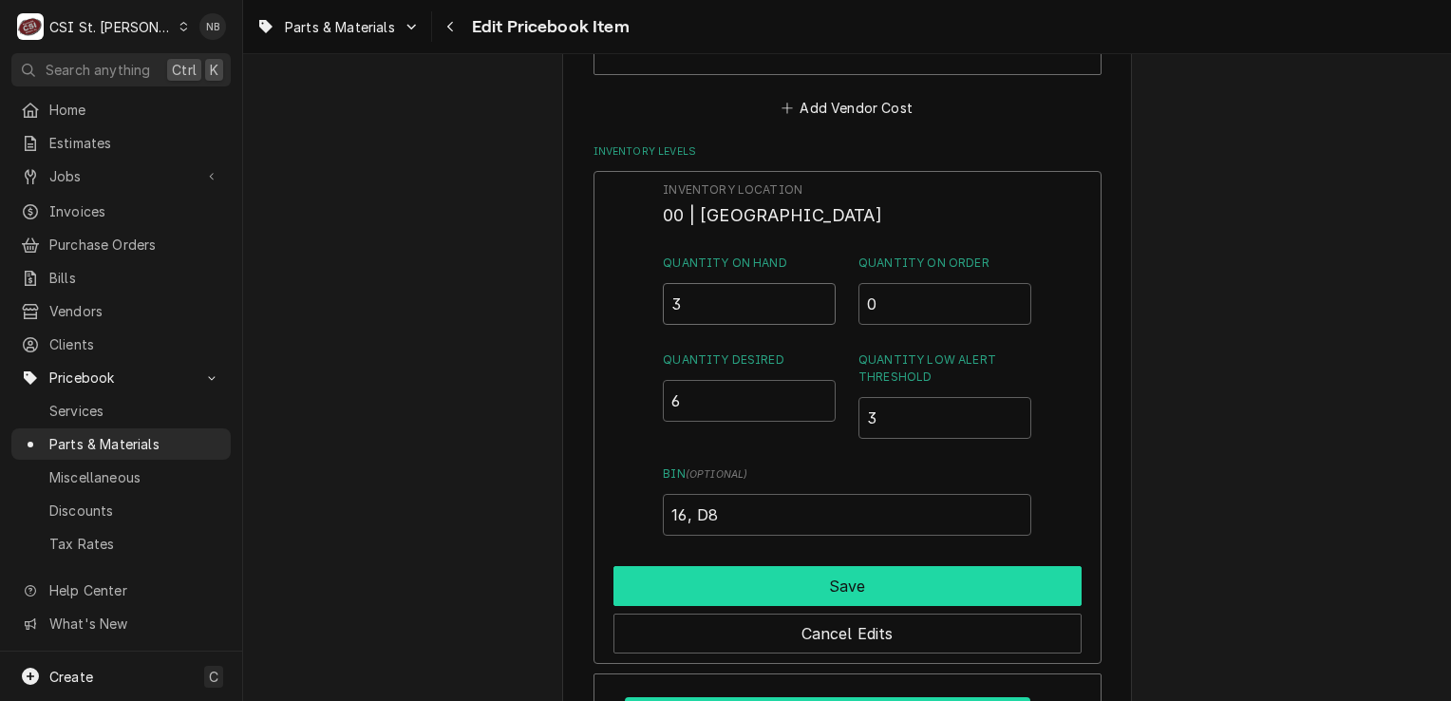
type input "3"
click at [786, 573] on button "Save" at bounding box center [847, 586] width 468 height 40
type textarea "x"
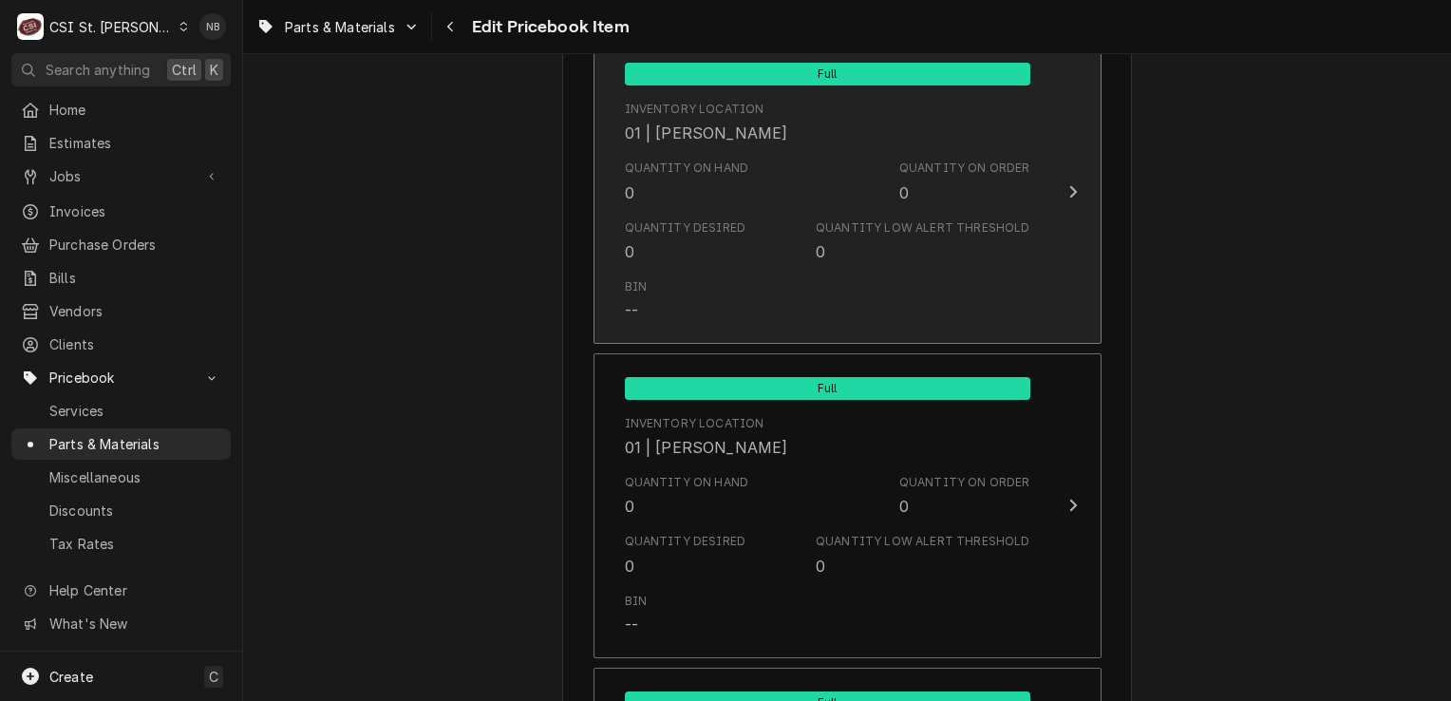
click at [852, 260] on div "Quantity Desired 0 Quantity Low Alert Threshold 0" at bounding box center [827, 241] width 405 height 59
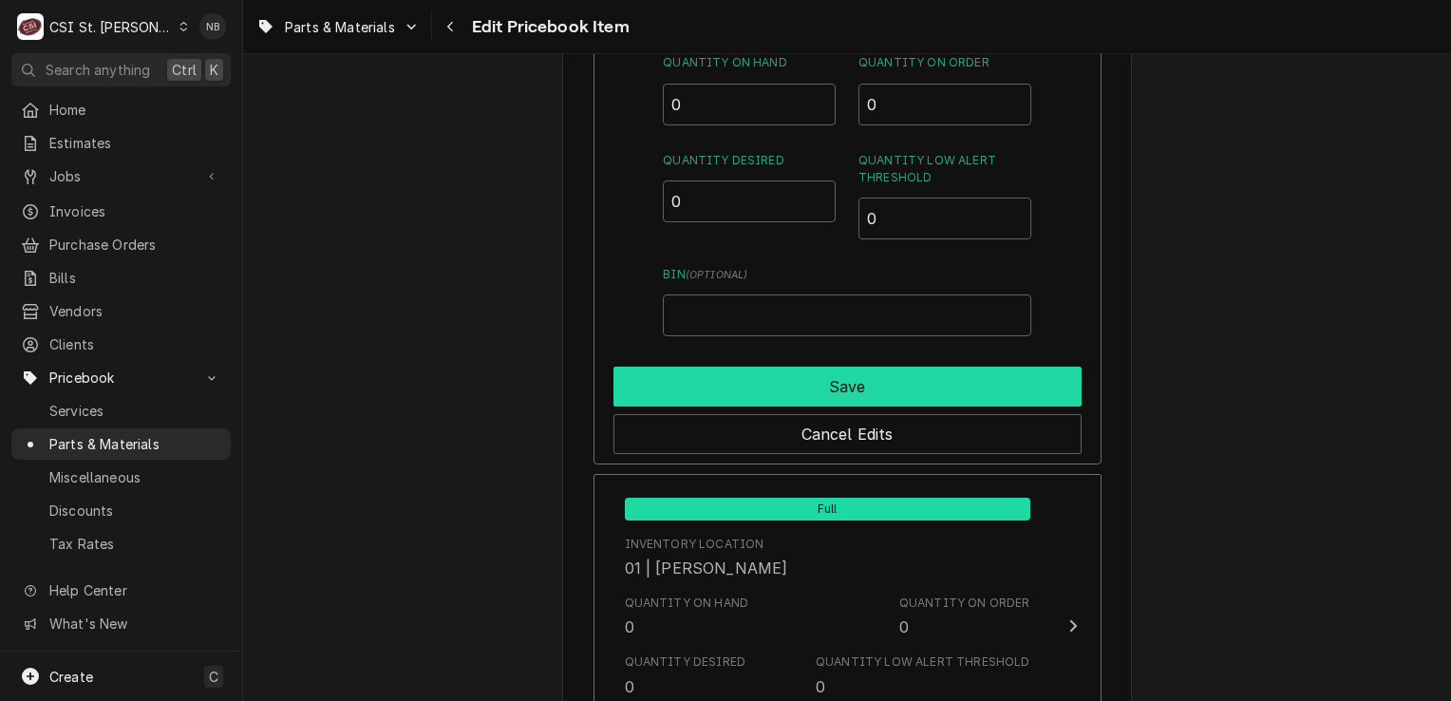
scroll to position [2277, 0]
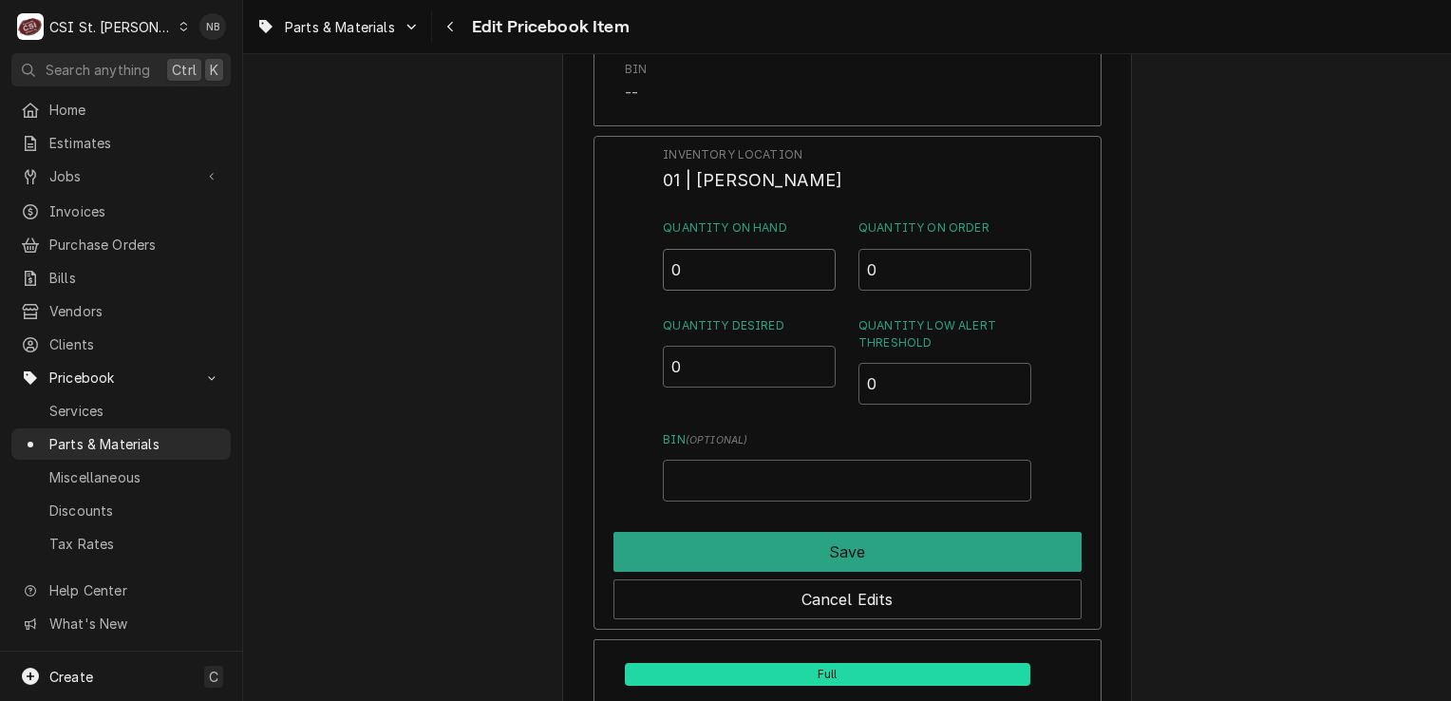
click at [710, 268] on input "0" at bounding box center [749, 270] width 173 height 42
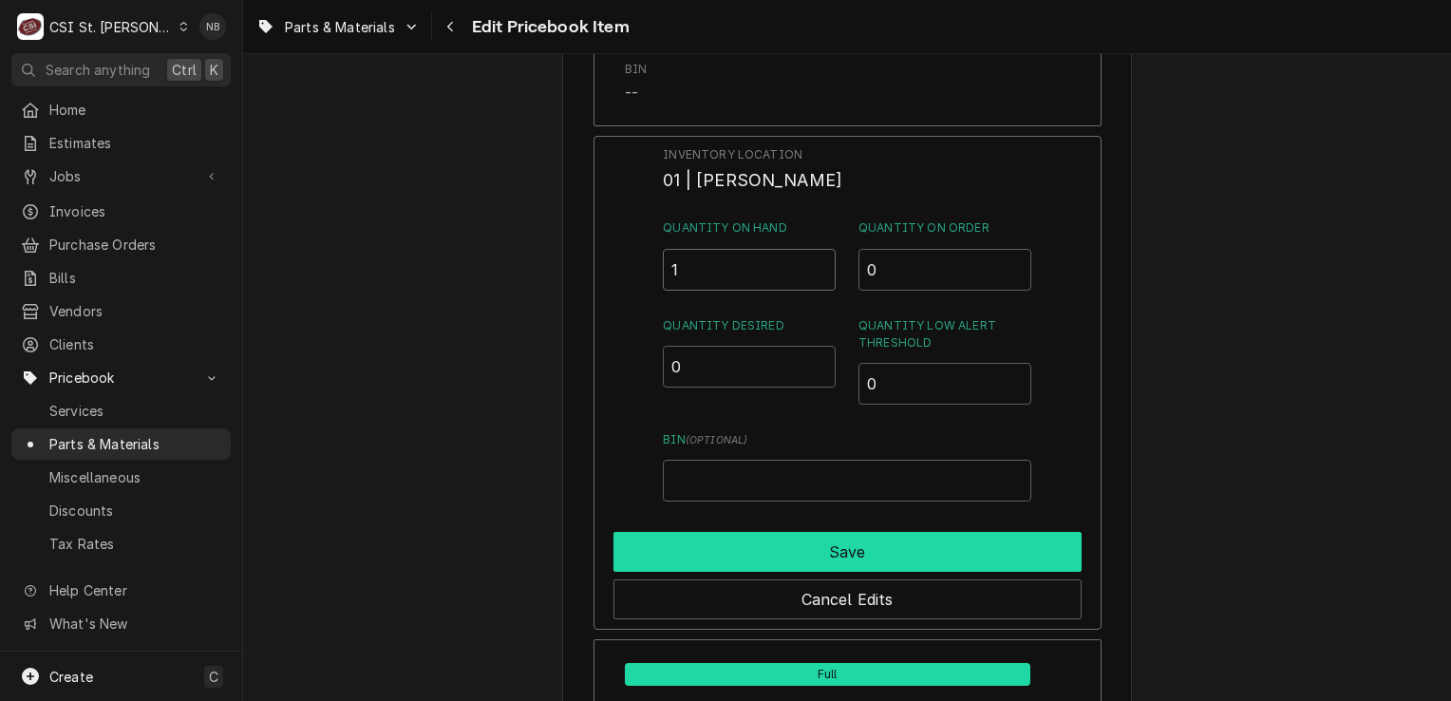
type input "1"
click at [740, 534] on button "Save" at bounding box center [847, 552] width 468 height 40
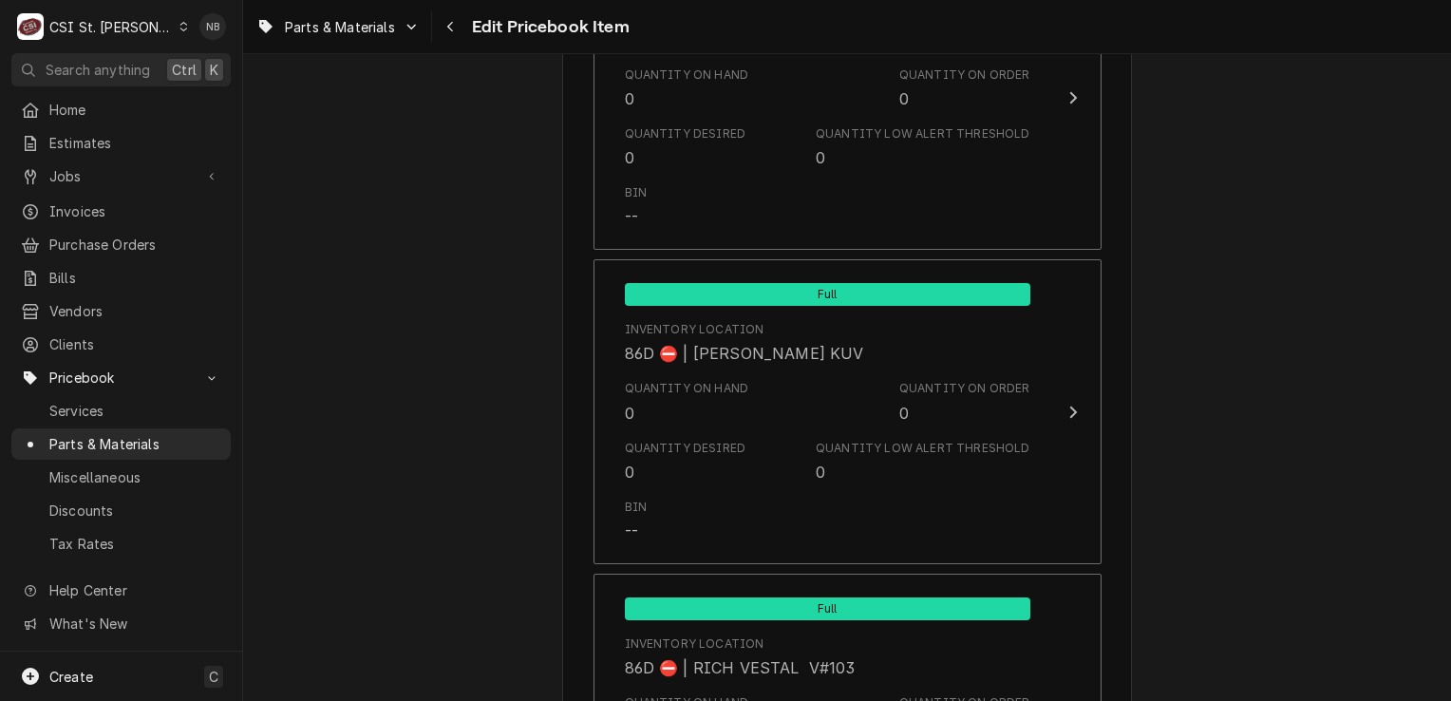
scroll to position [16220, 0]
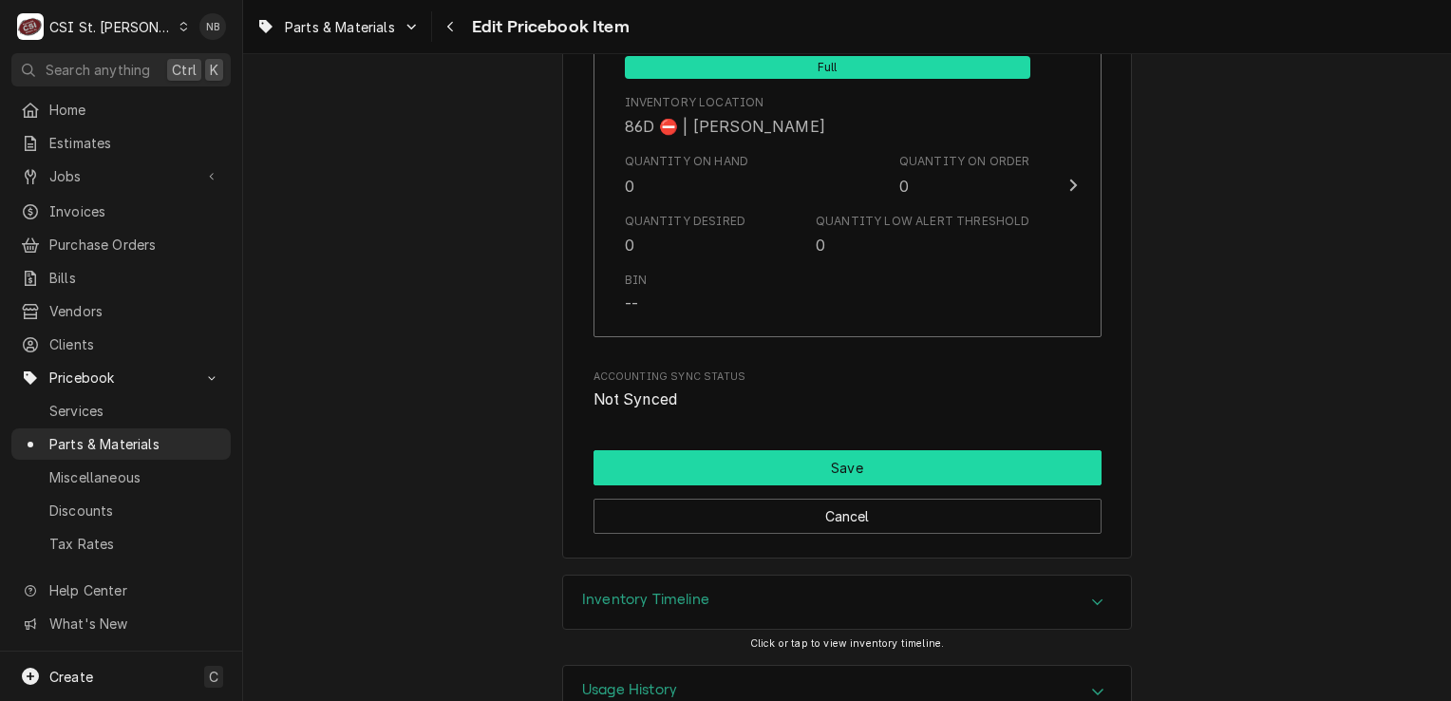
click at [1018, 450] on button "Save" at bounding box center [847, 467] width 508 height 35
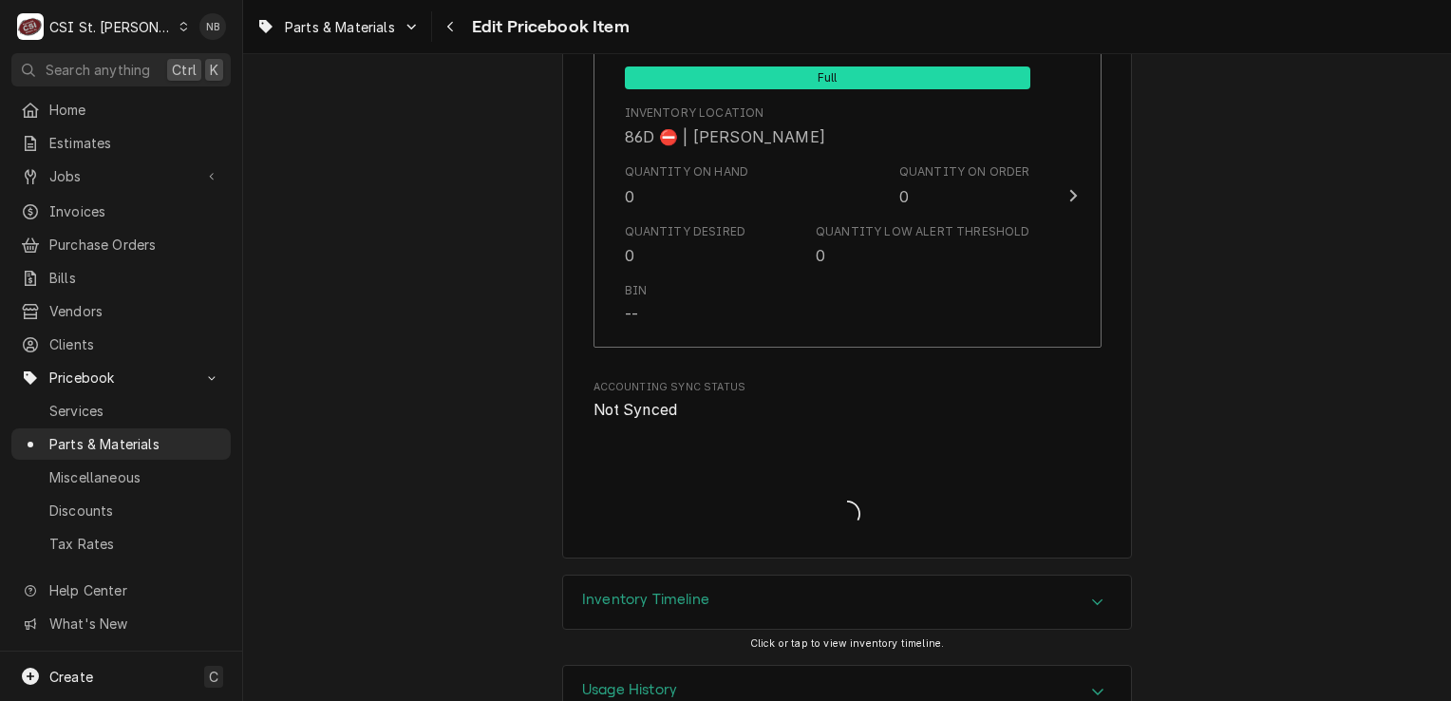
type textarea "x"
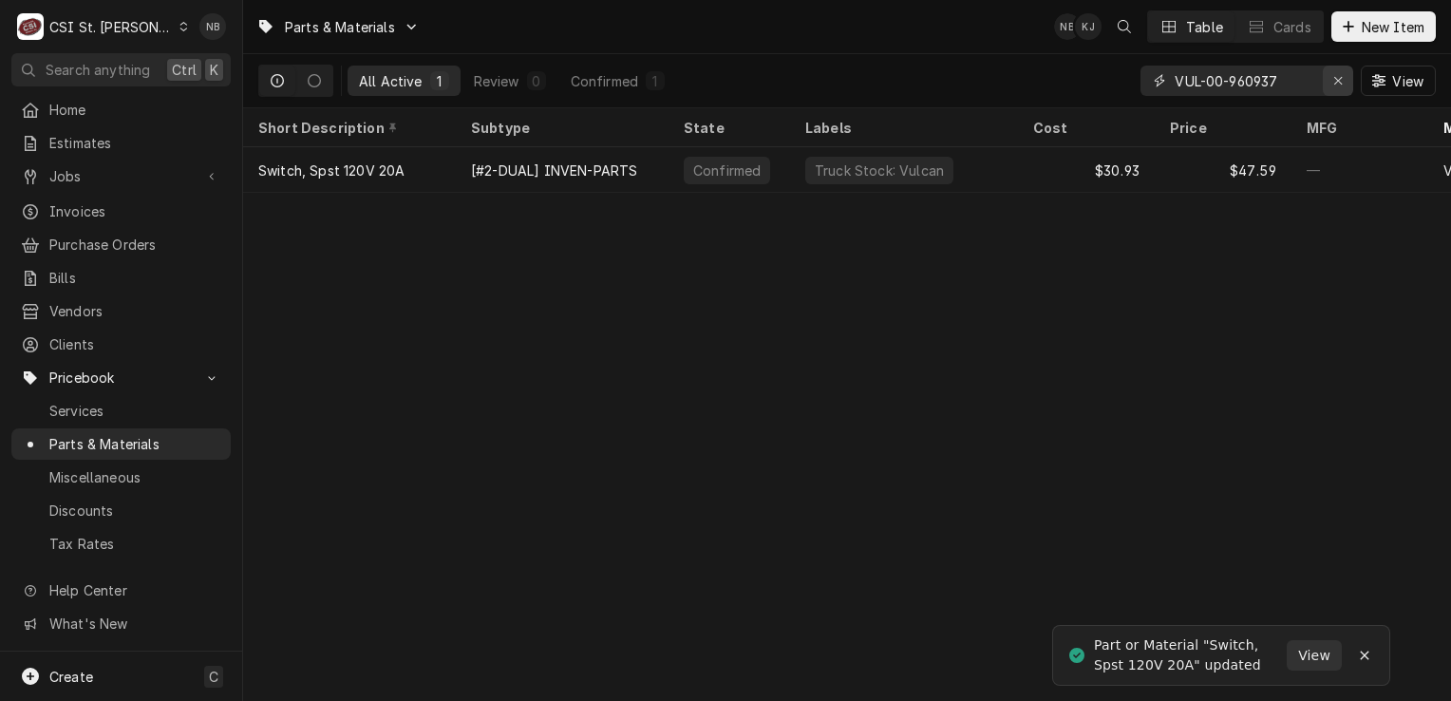
click at [1329, 92] on button "Erase input" at bounding box center [1338, 81] width 30 height 30
